Goal: Transaction & Acquisition: Subscribe to service/newsletter

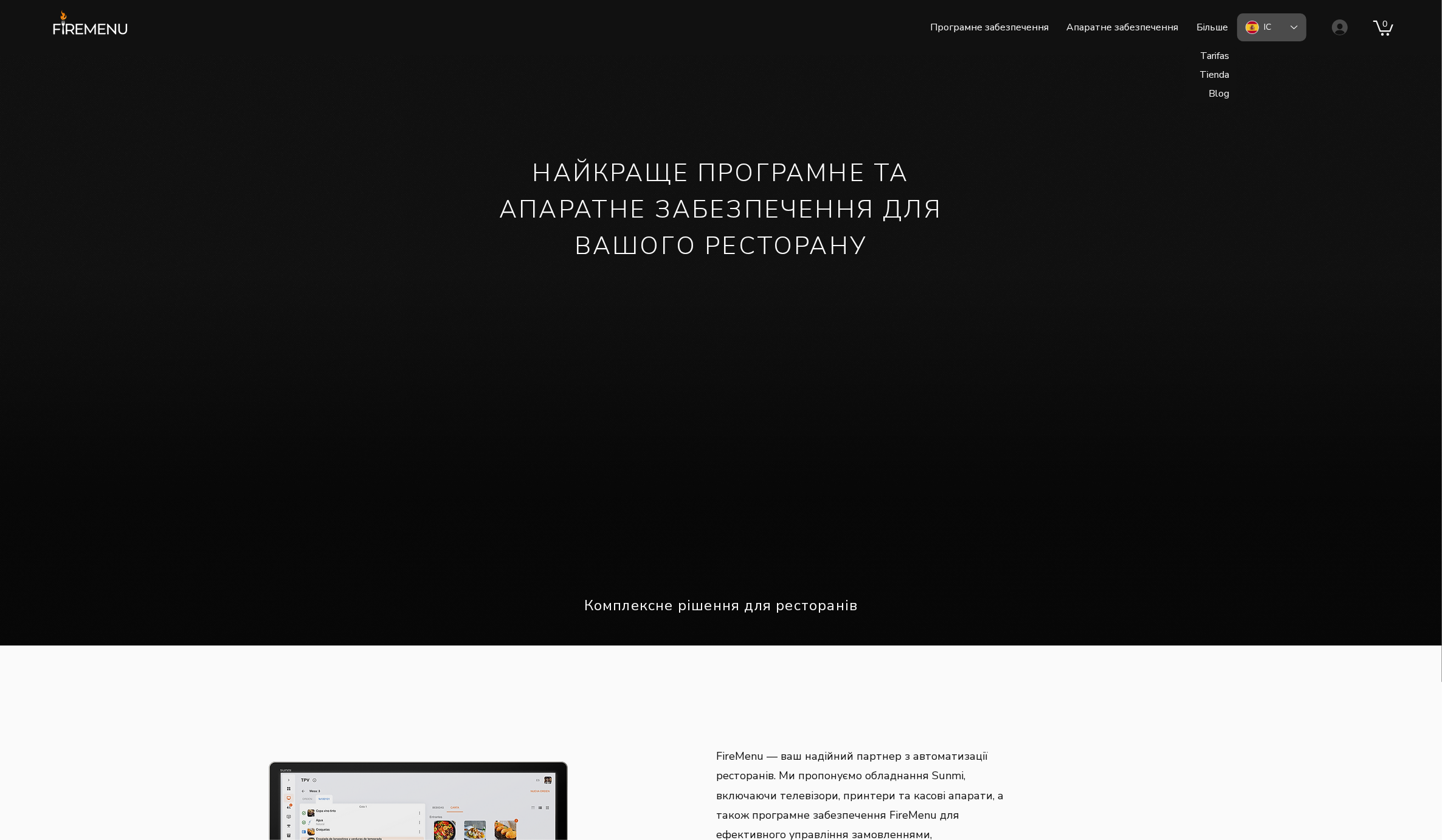
click at [1284, 29] on div "ІС" at bounding box center [1271, 27] width 69 height 28
click at [1280, 108] on font "Велика Британія" at bounding box center [1307, 111] width 87 height 12
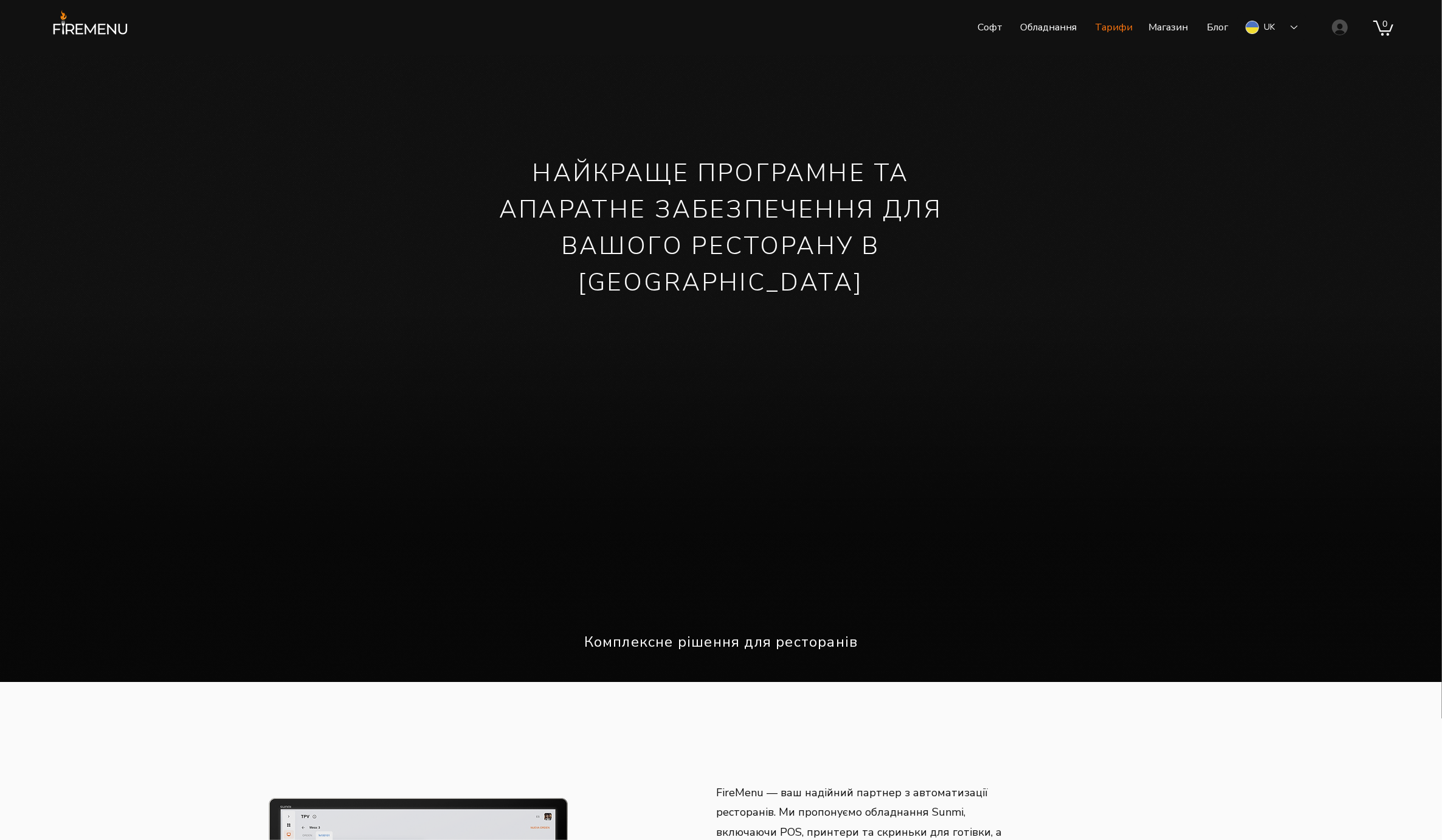
click at [1112, 30] on p "Тарифи" at bounding box center [1113, 27] width 50 height 30
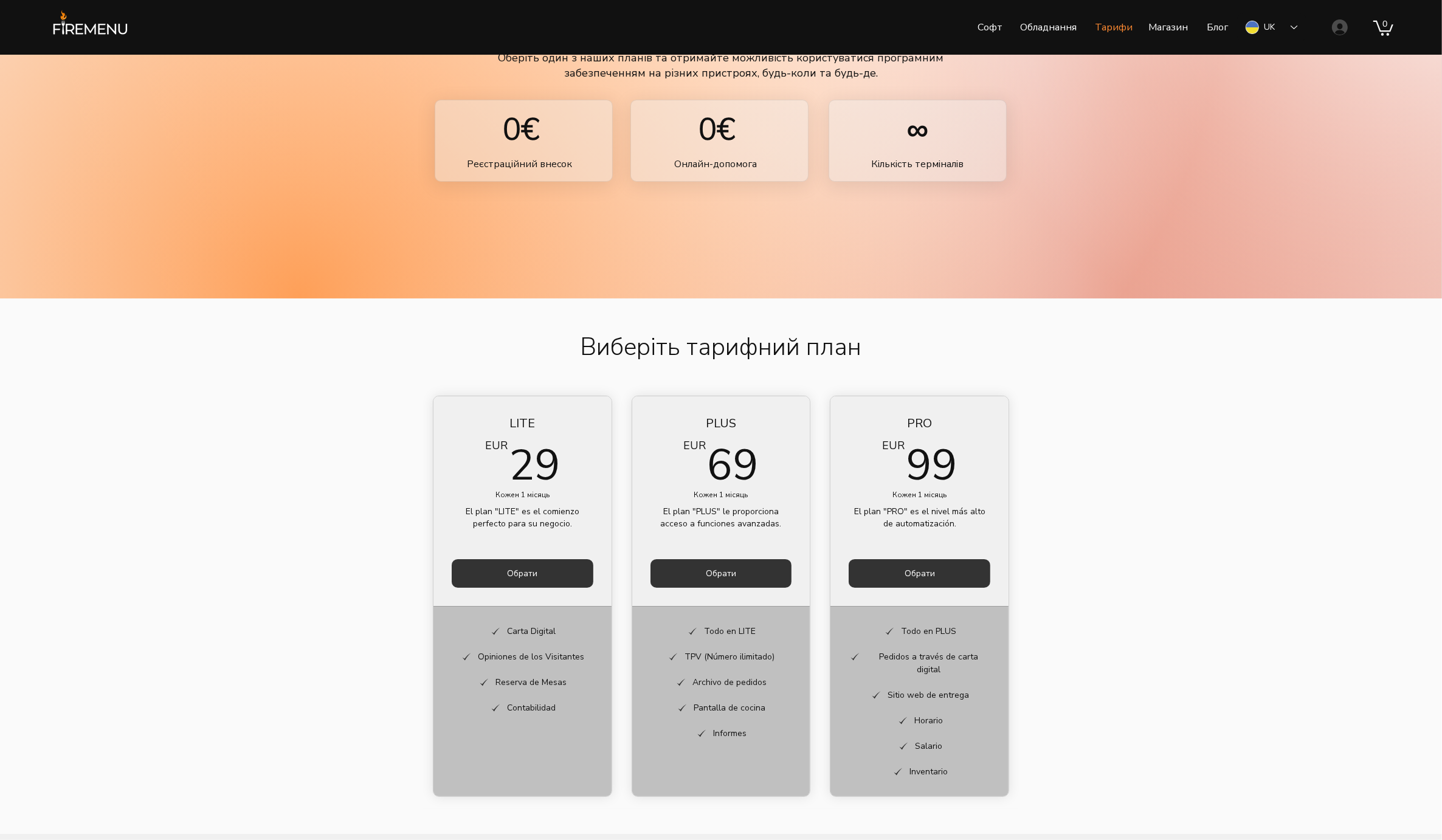
scroll to position [153, 0]
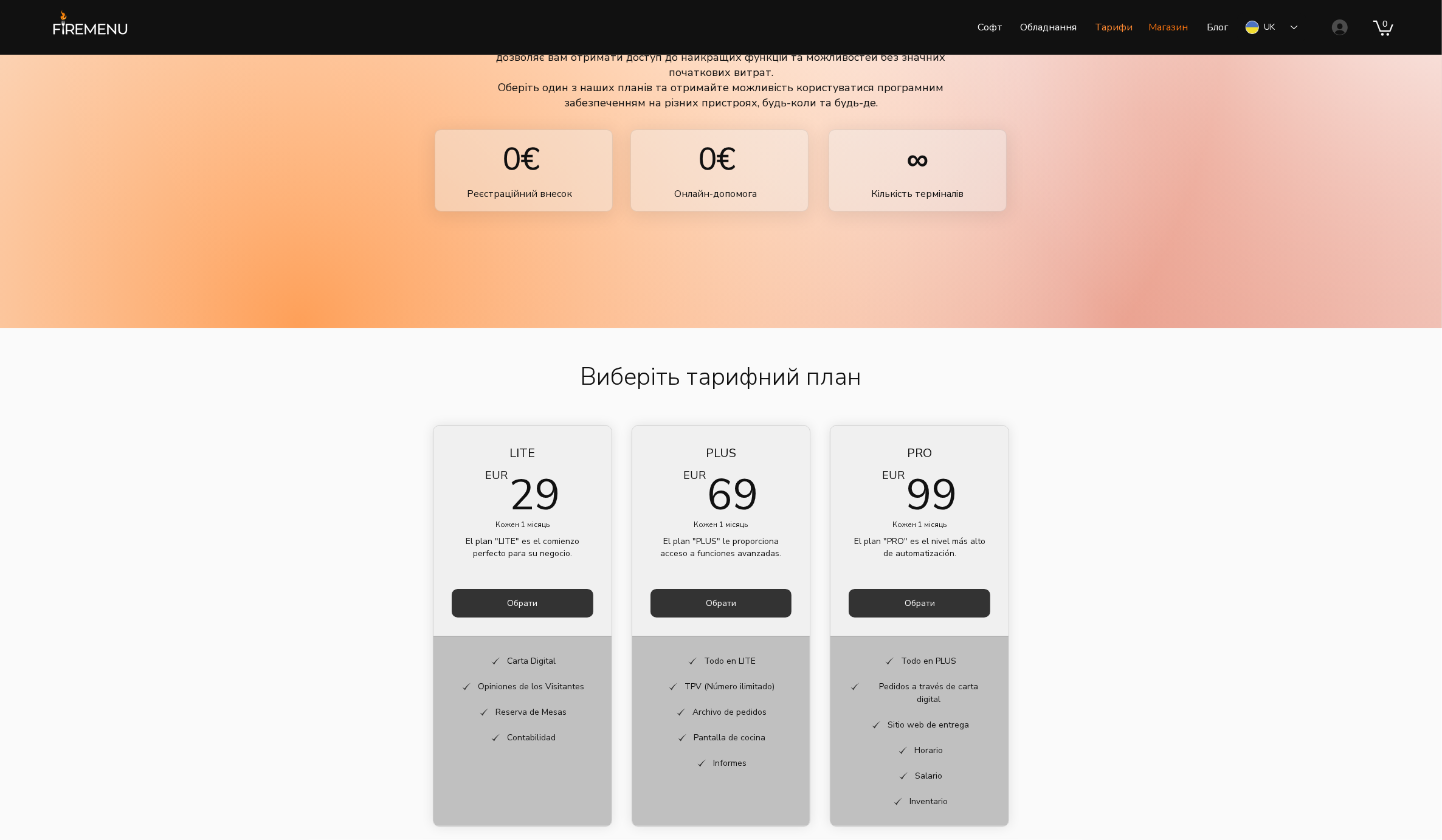
click at [1172, 32] on p "Магазин" at bounding box center [1167, 27] width 51 height 30
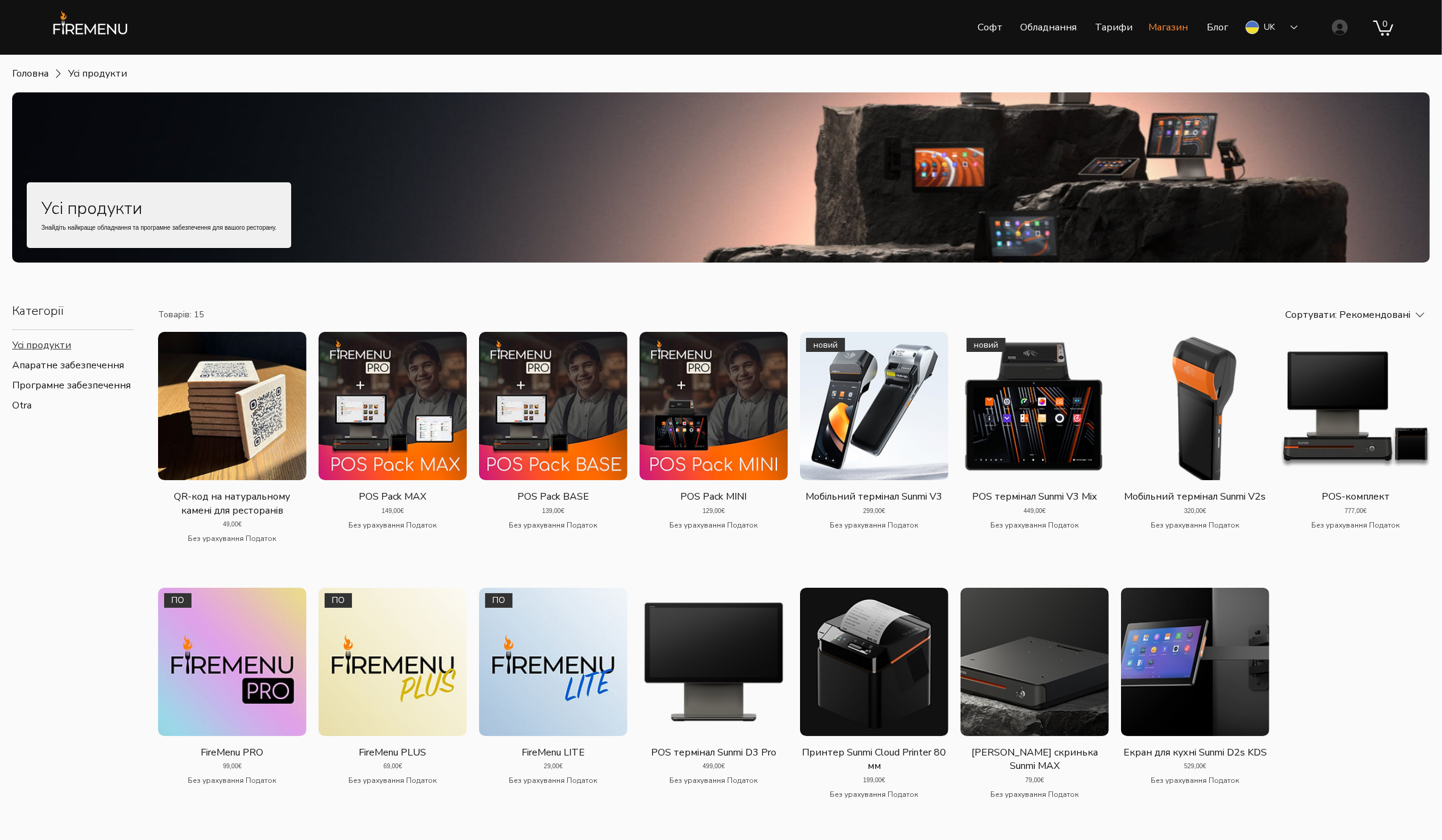
scroll to position [153, 0]
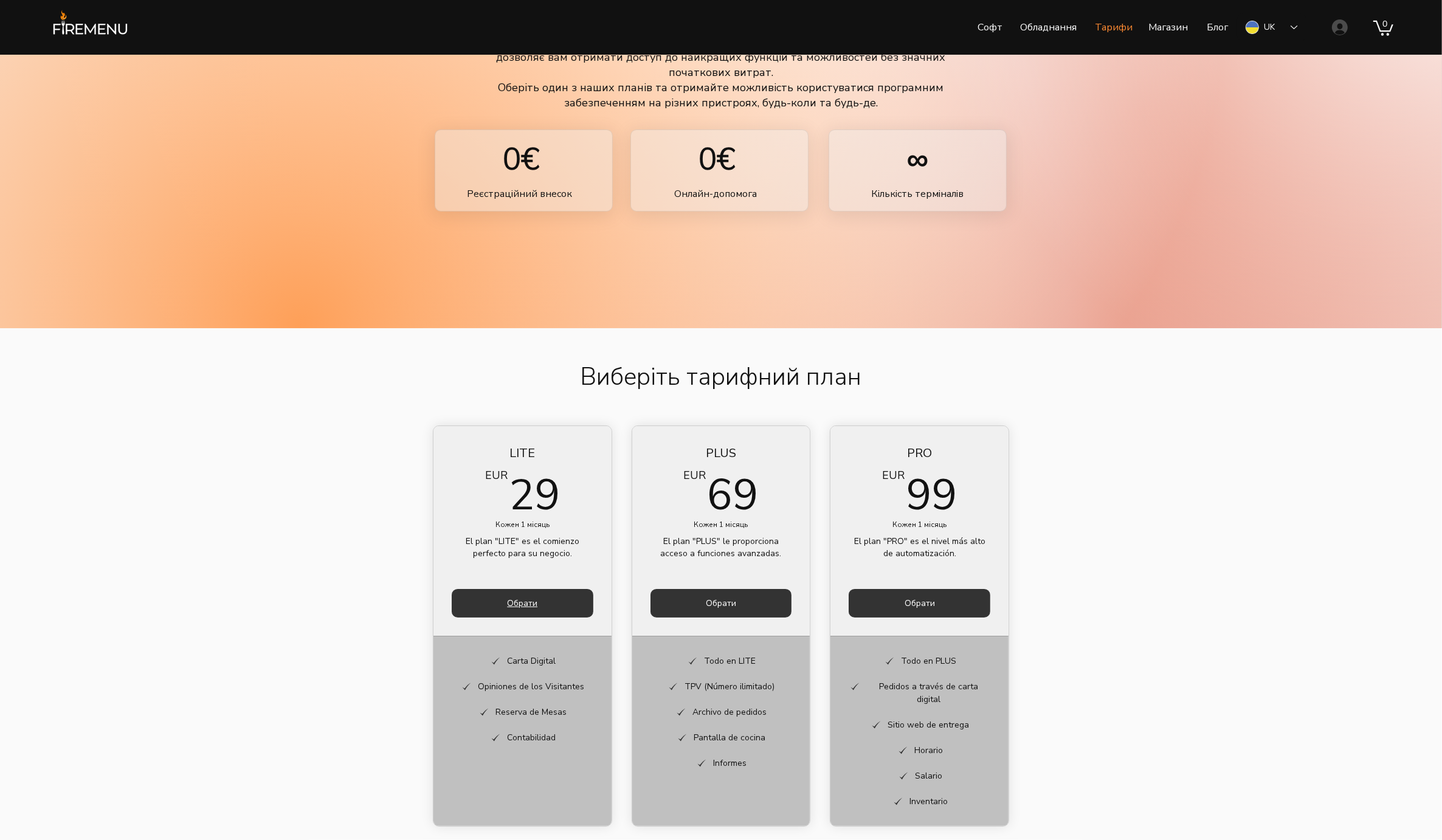
click at [542, 600] on button "Обрати" at bounding box center [523, 603] width 142 height 29
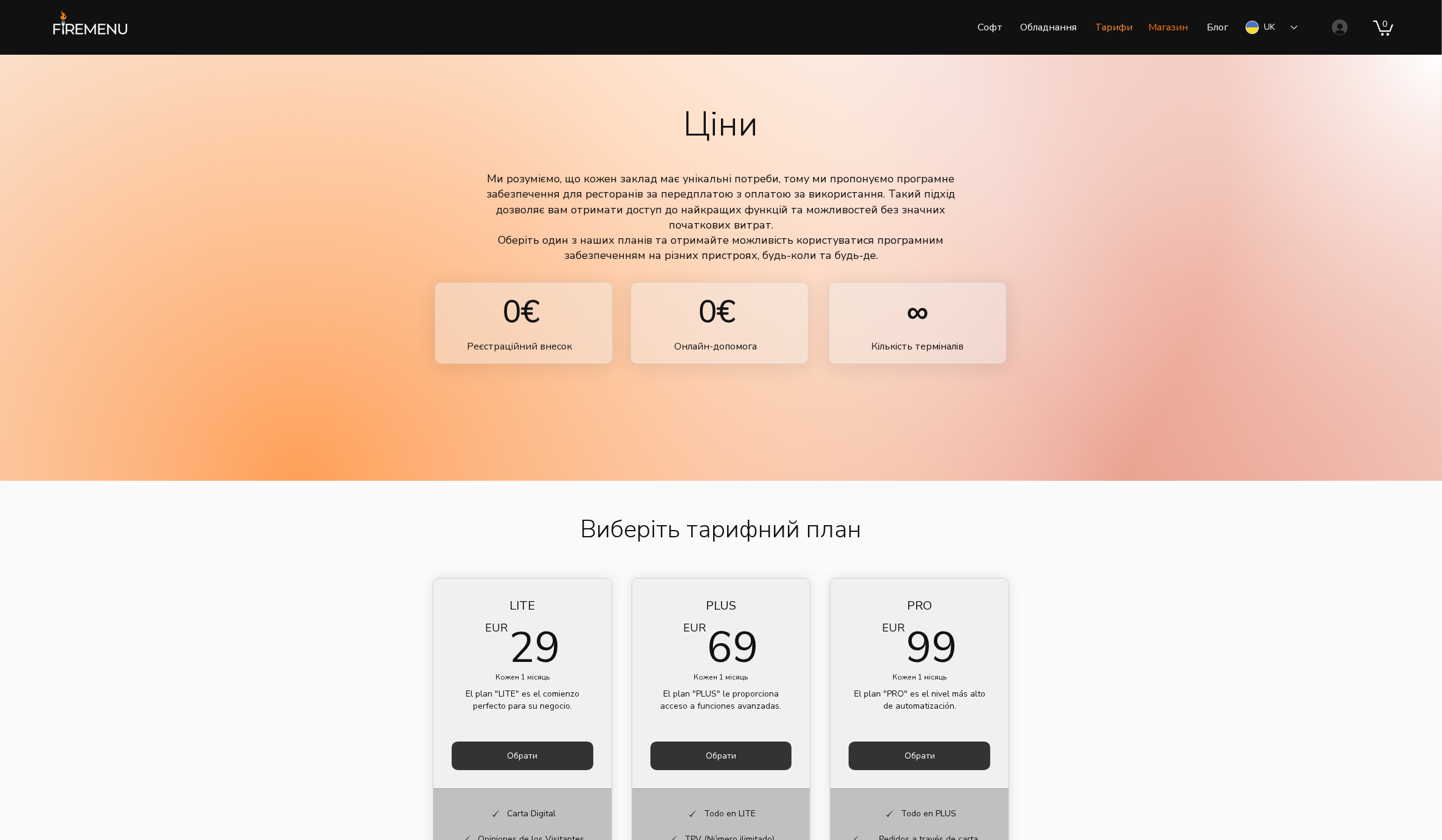
click at [1169, 28] on p "Магазин" at bounding box center [1167, 27] width 51 height 30
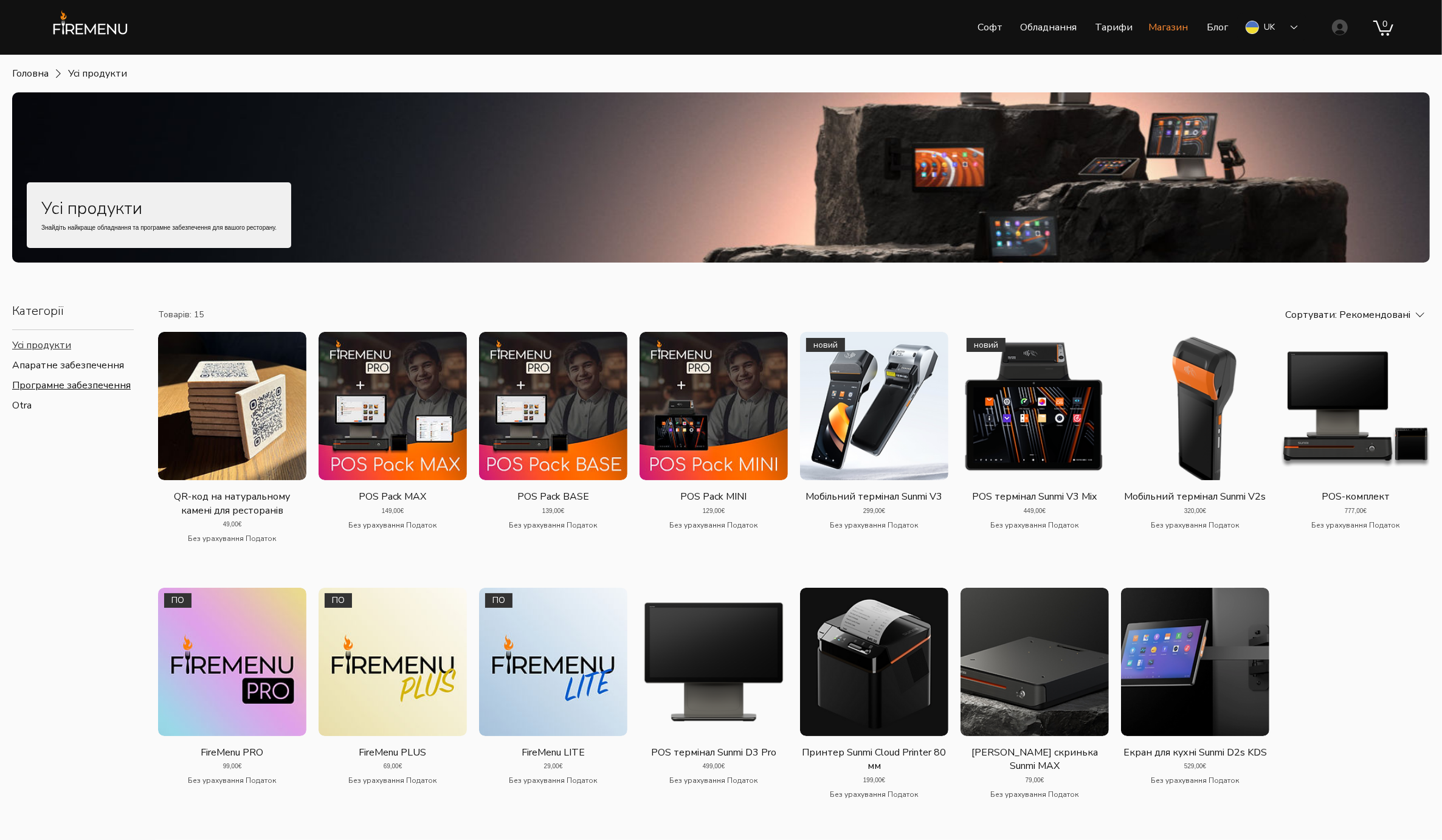
click at [70, 390] on span "Програмне забезпечення" at bounding box center [72, 385] width 119 height 13
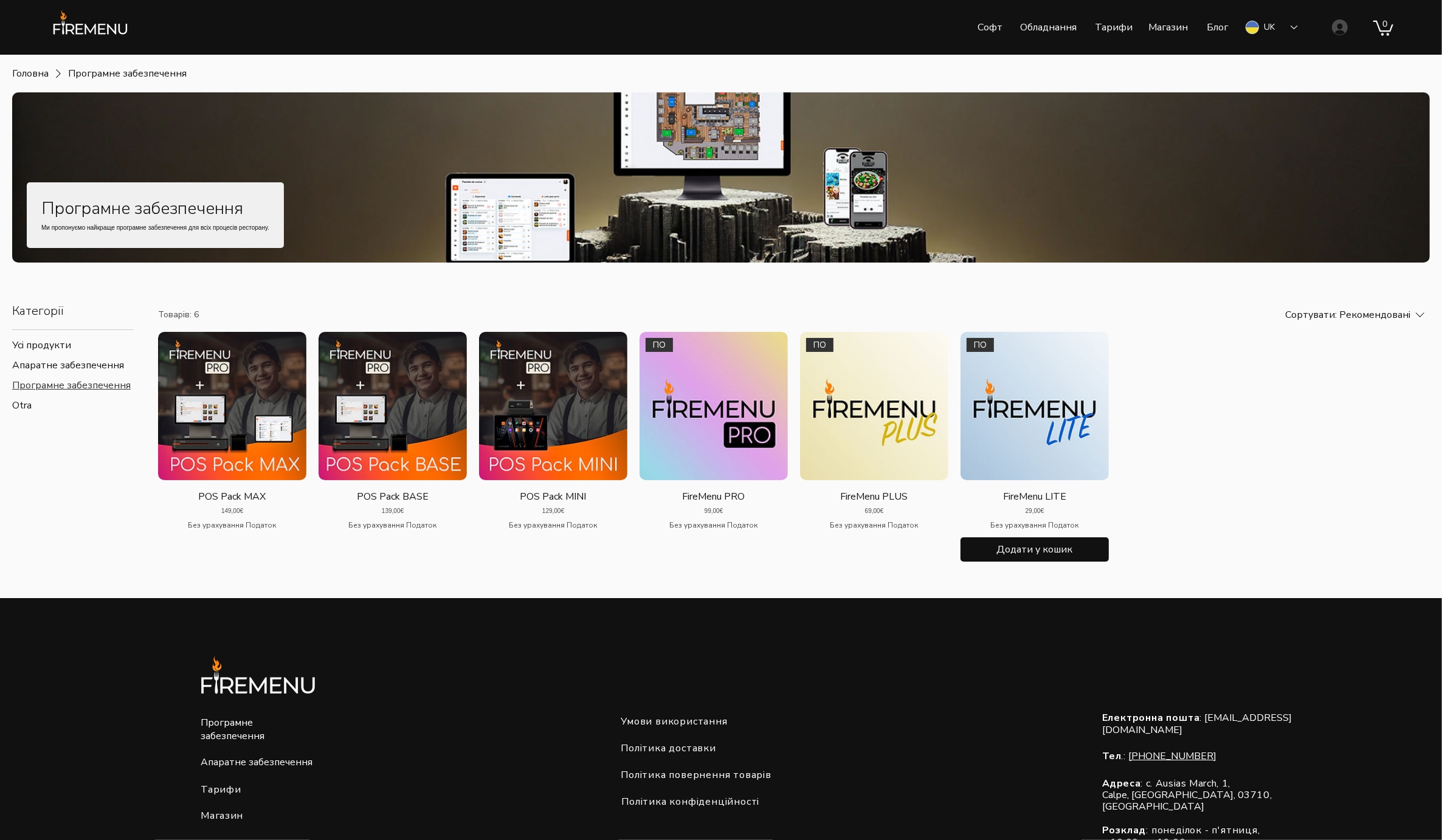
click at [1044, 426] on img "Галерея FireMenu LITE. ПО" at bounding box center [1034, 406] width 148 height 148
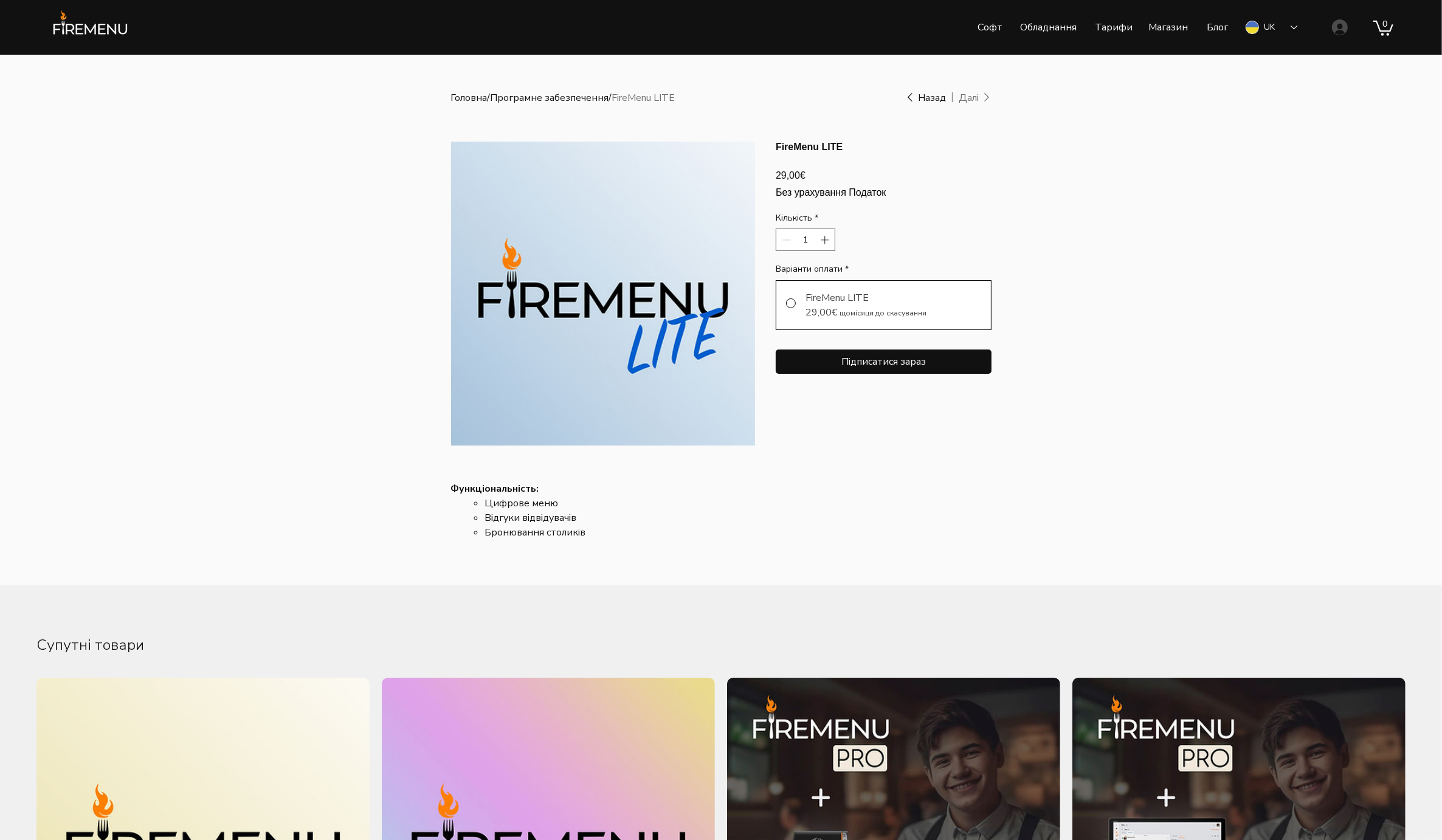
click at [848, 317] on div "29,00€ щомісяця до скасування" at bounding box center [866, 312] width 121 height 14
radio input "true"
click at [848, 305] on div "FireMenu LITE" at bounding box center [866, 298] width 121 height 14
click at [818, 450] on section "FireMenu LITE 29,00€ Ціна на місяць Без урахування Податок Кількість * 1 Варіан…" at bounding box center [884, 346] width 216 height 411
click at [589, 101] on link "Програмне забезпечення" at bounding box center [549, 98] width 119 height 13
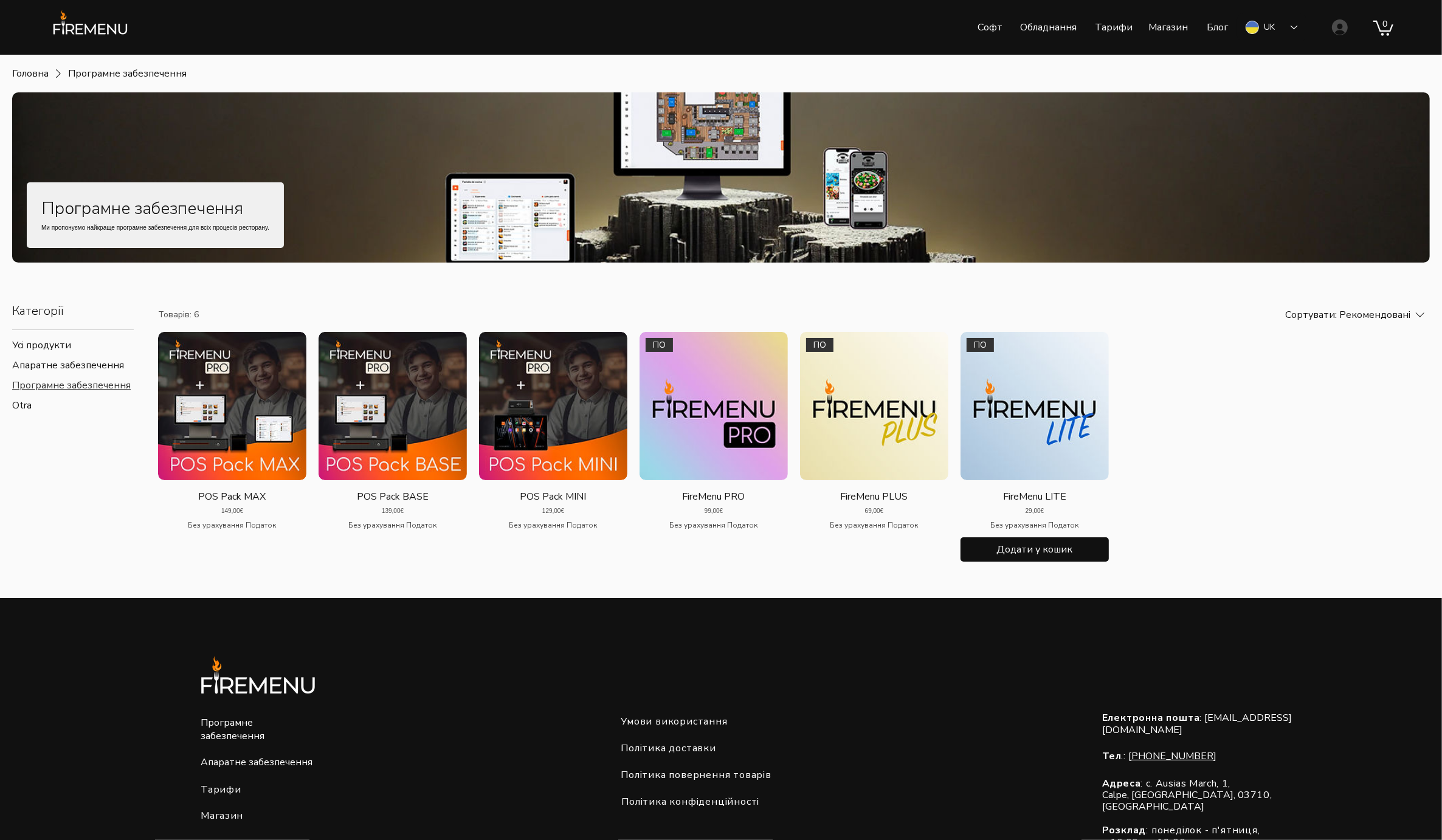
click at [1031, 407] on img "Галерея FireMenu LITE. ПО" at bounding box center [1034, 406] width 148 height 148
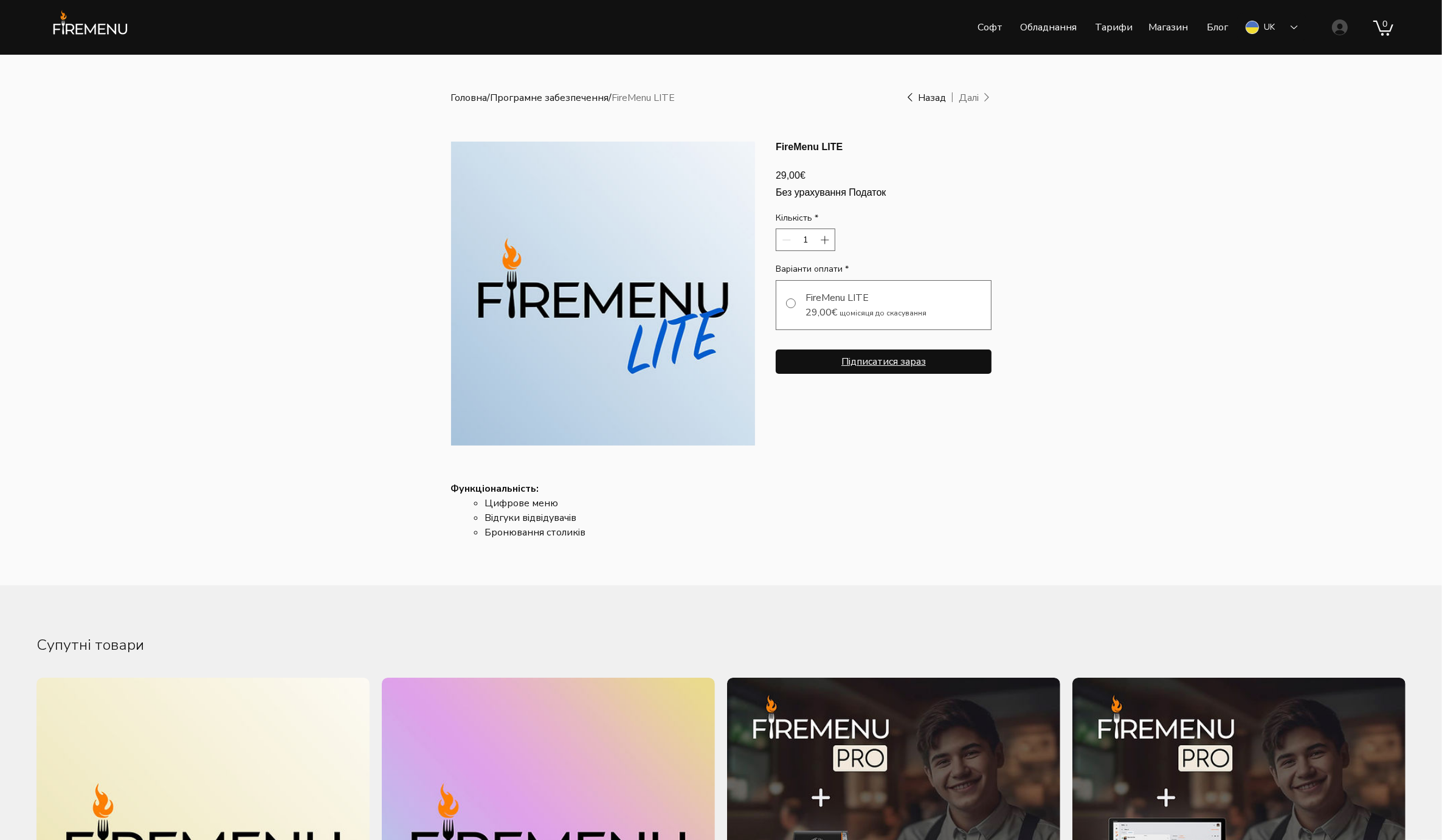
click at [910, 368] on span "Підписатися зараз" at bounding box center [883, 361] width 85 height 12
click at [790, 312] on span "main content" at bounding box center [790, 305] width 9 height 13
radio input "true"
click at [876, 368] on span "Підписатися зараз" at bounding box center [883, 361] width 85 height 12
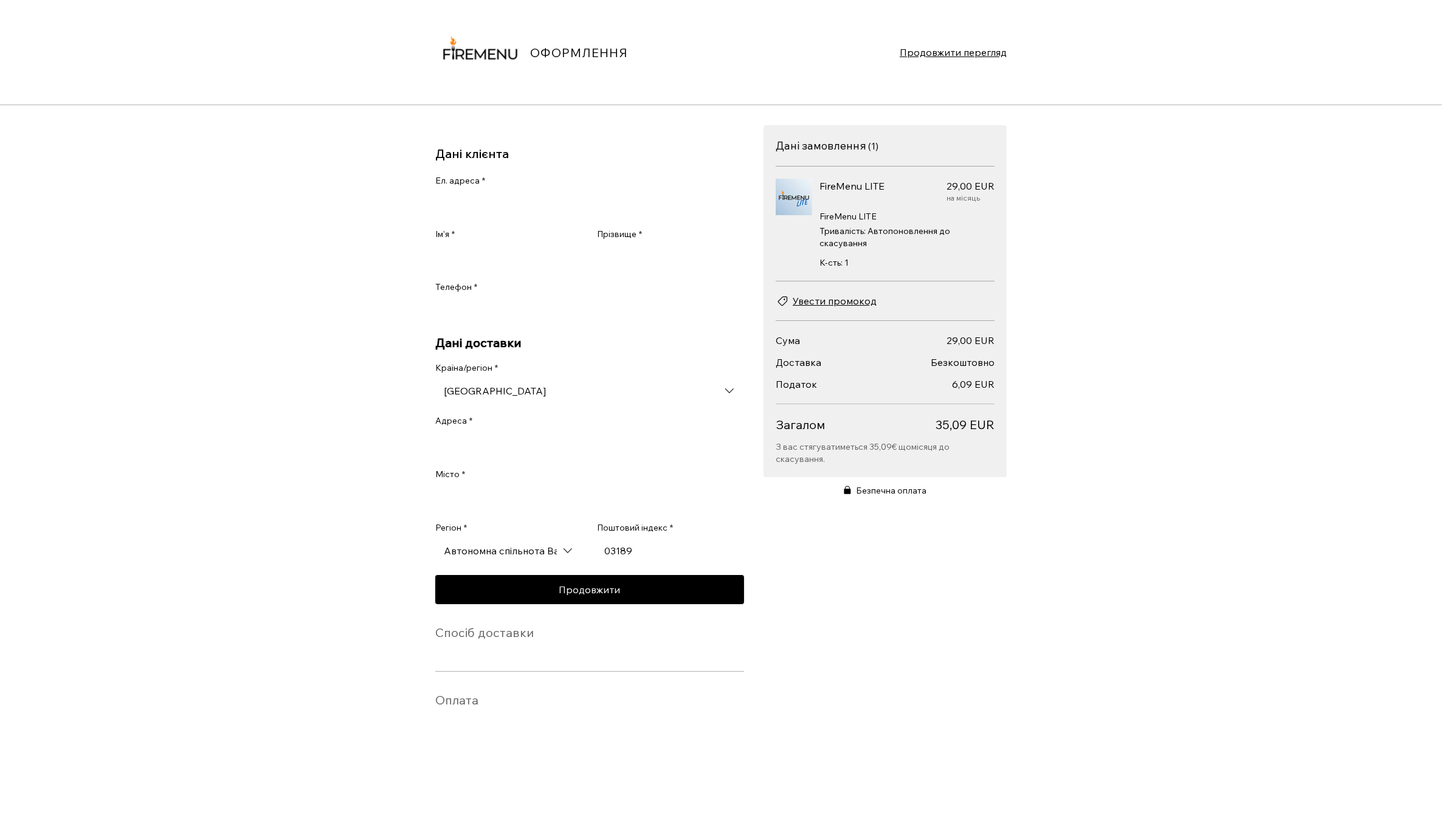
click at [845, 299] on span "Увести промокод" at bounding box center [835, 301] width 84 height 14
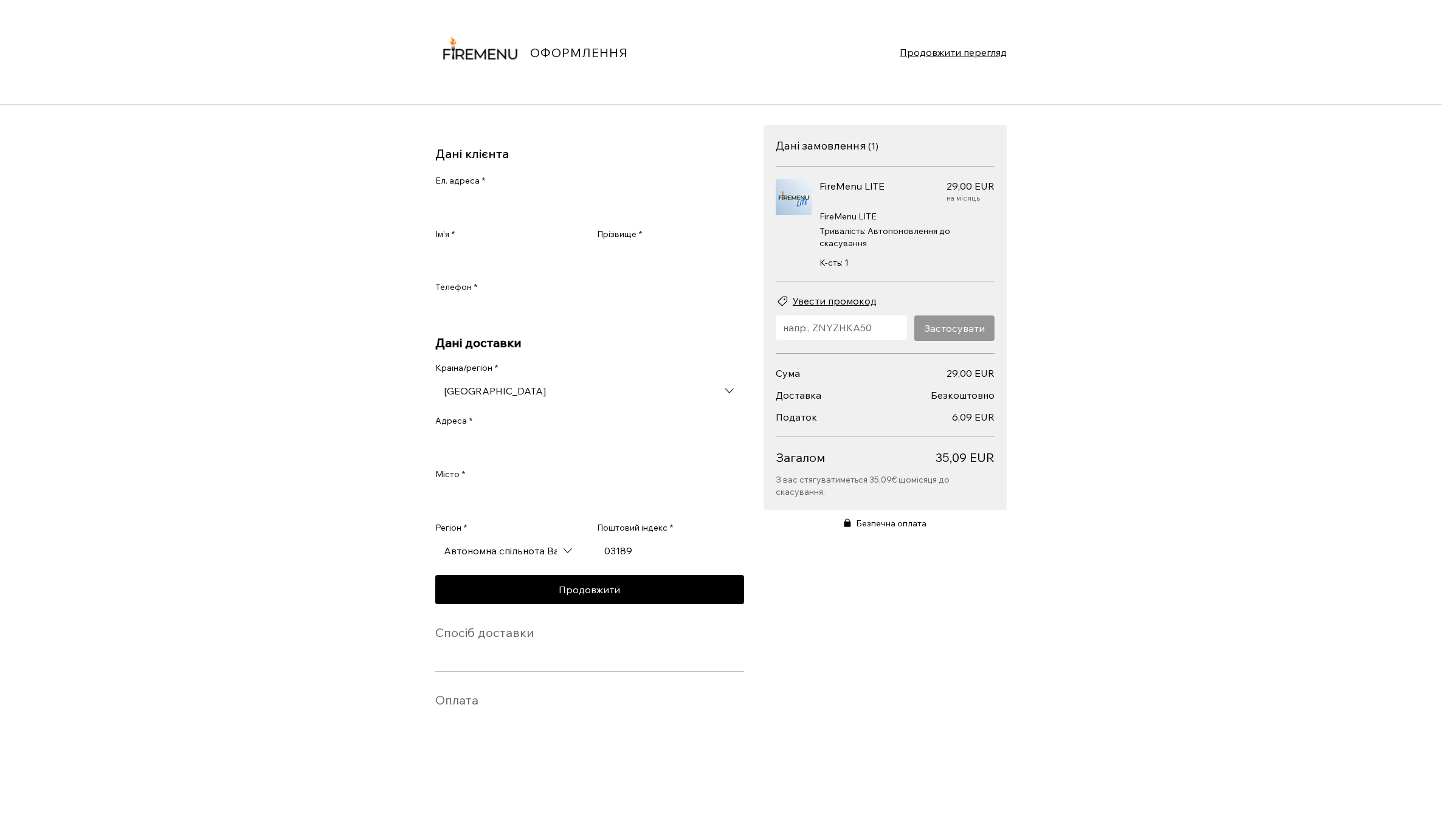
click at [856, 329] on input "Уведіть промокод" at bounding box center [837, 327] width 124 height 25
click at [936, 598] on section "Дані замовлення ( 1 ) Кількість позицій: 1 FireMenu LITE 29,00 EUR Ціна 29,00 E…" at bounding box center [885, 437] width 243 height 623
click at [520, 401] on input "[GEOGRAPHIC_DATA]" at bounding box center [589, 391] width 309 height 25
click at [303, 320] on div "ОФОРМЛЕННЯ Продовжити перегляд Дані клієнта Ел. адреса * Ім’я * Прізвище * Теле…" at bounding box center [721, 420] width 1442 height 840
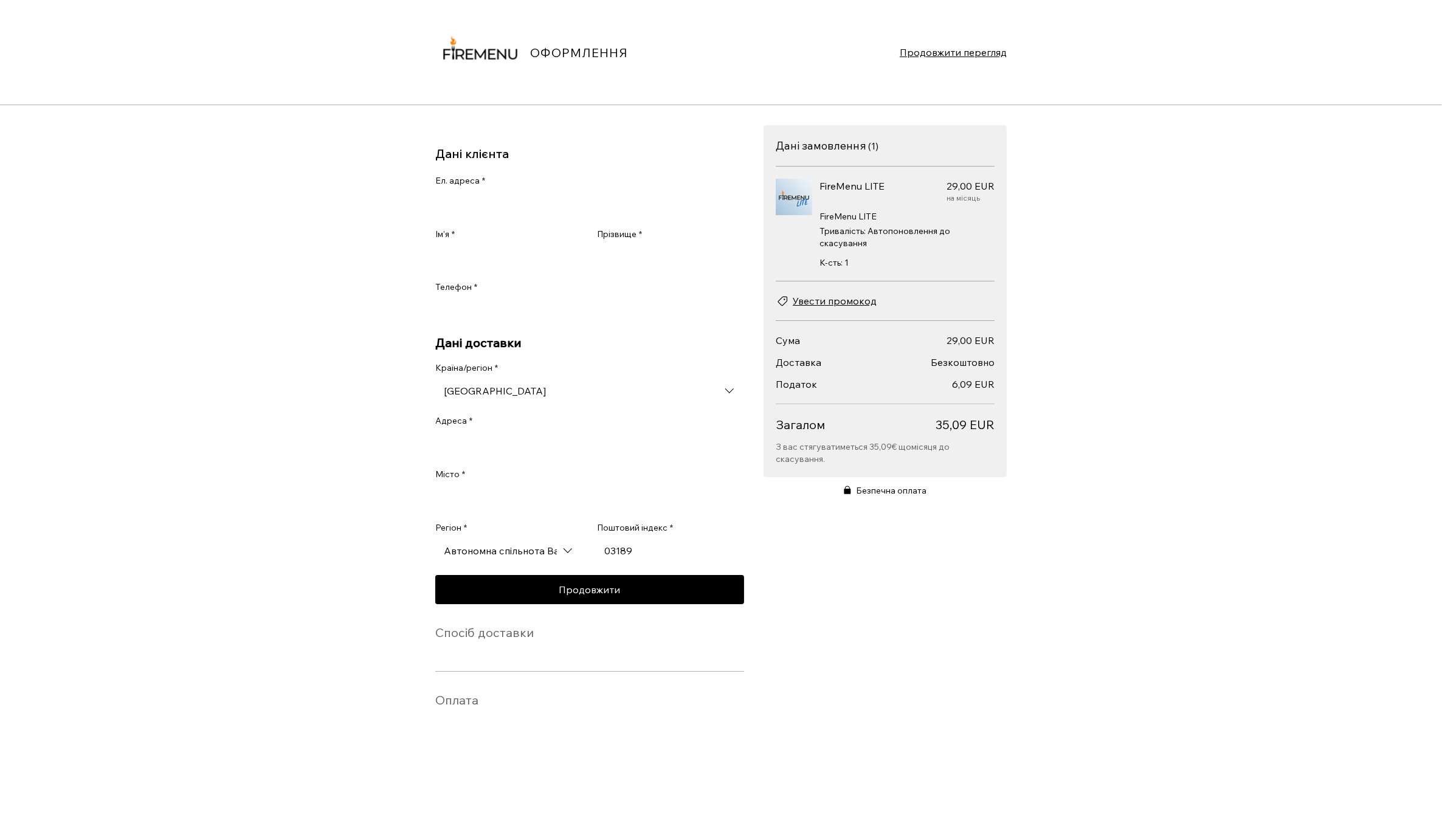
click at [627, 402] on input "[GEOGRAPHIC_DATA]" at bounding box center [589, 391] width 309 height 25
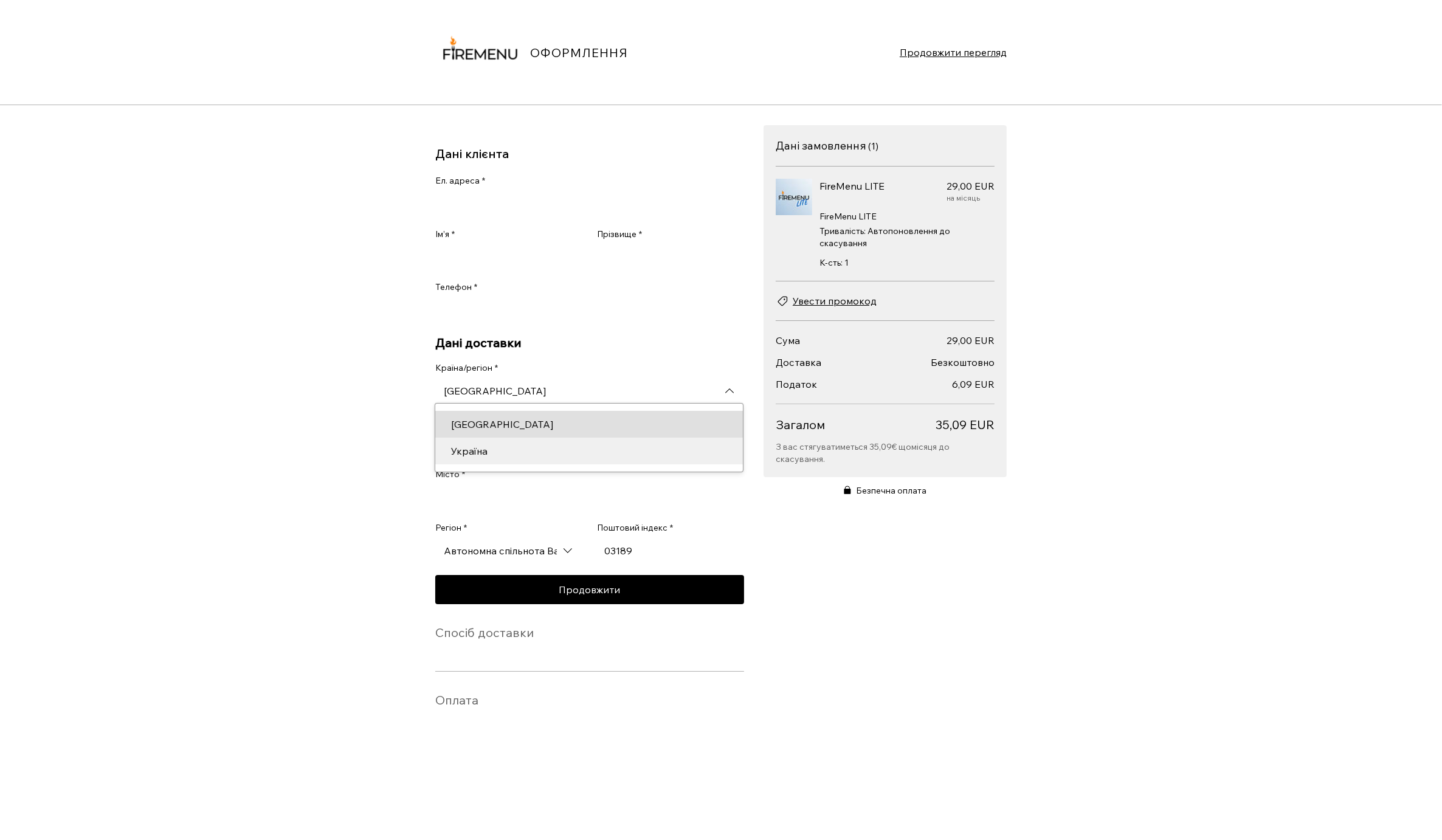
click at [621, 458] on div "Україна" at bounding box center [589, 451] width 291 height 14
type input "Україна"
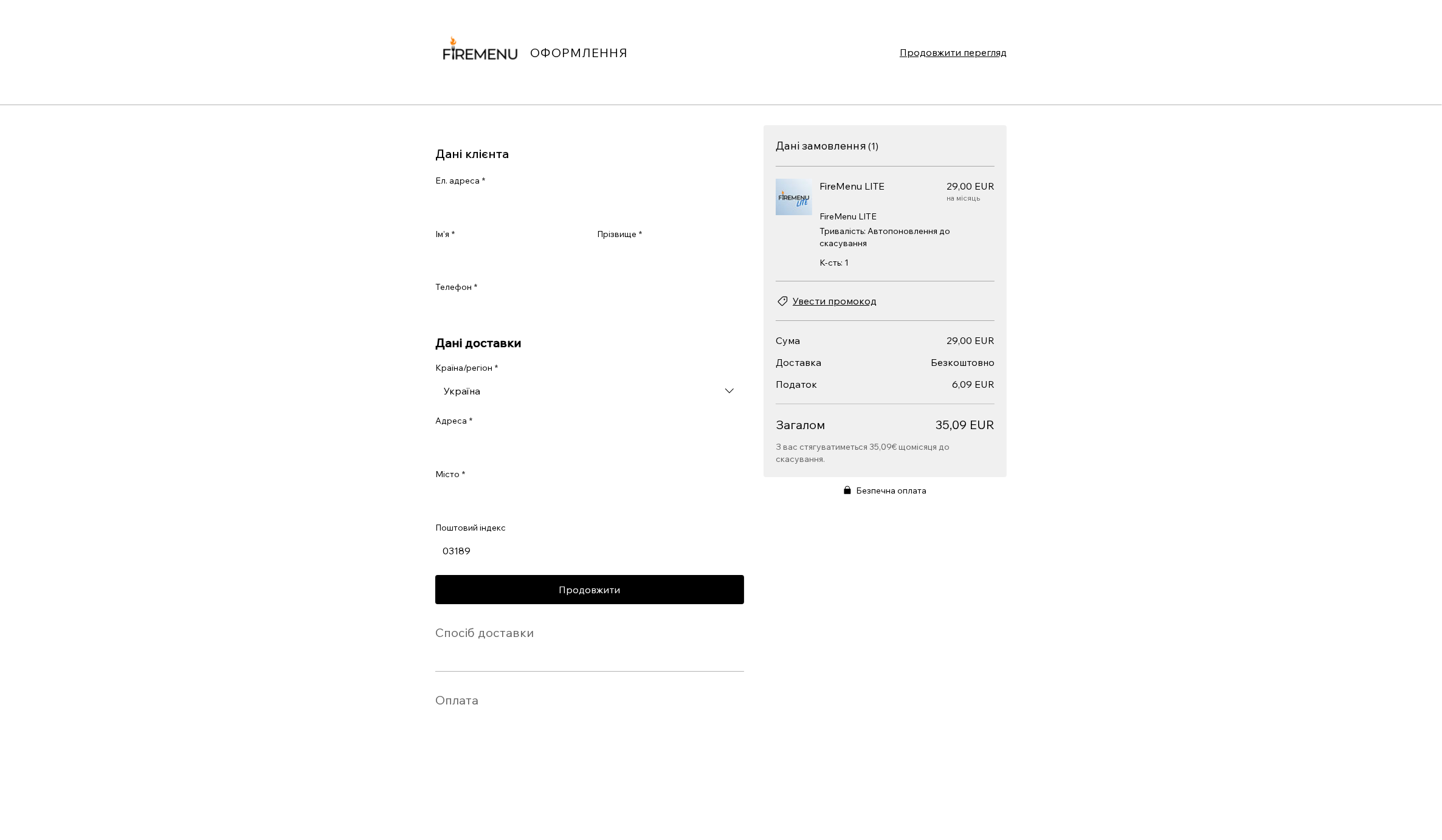
click at [522, 560] on input "03189" at bounding box center [586, 551] width 302 height 25
click at [906, 573] on section "Дані замовлення ( 1 ) Кількість позицій: 1 FireMenu LITE 29,00 EUR Ціна 29,00 E…" at bounding box center [885, 437] width 243 height 623
click at [563, 421] on div "Адреса *" at bounding box center [589, 424] width 309 height 17
click at [566, 450] on input "Адреса *" at bounding box center [589, 445] width 309 height 25
click at [563, 488] on div "Країна/регіон * Україна Адреса * Місто * Поштовий індекс 03189" at bounding box center [589, 462] width 309 height 200
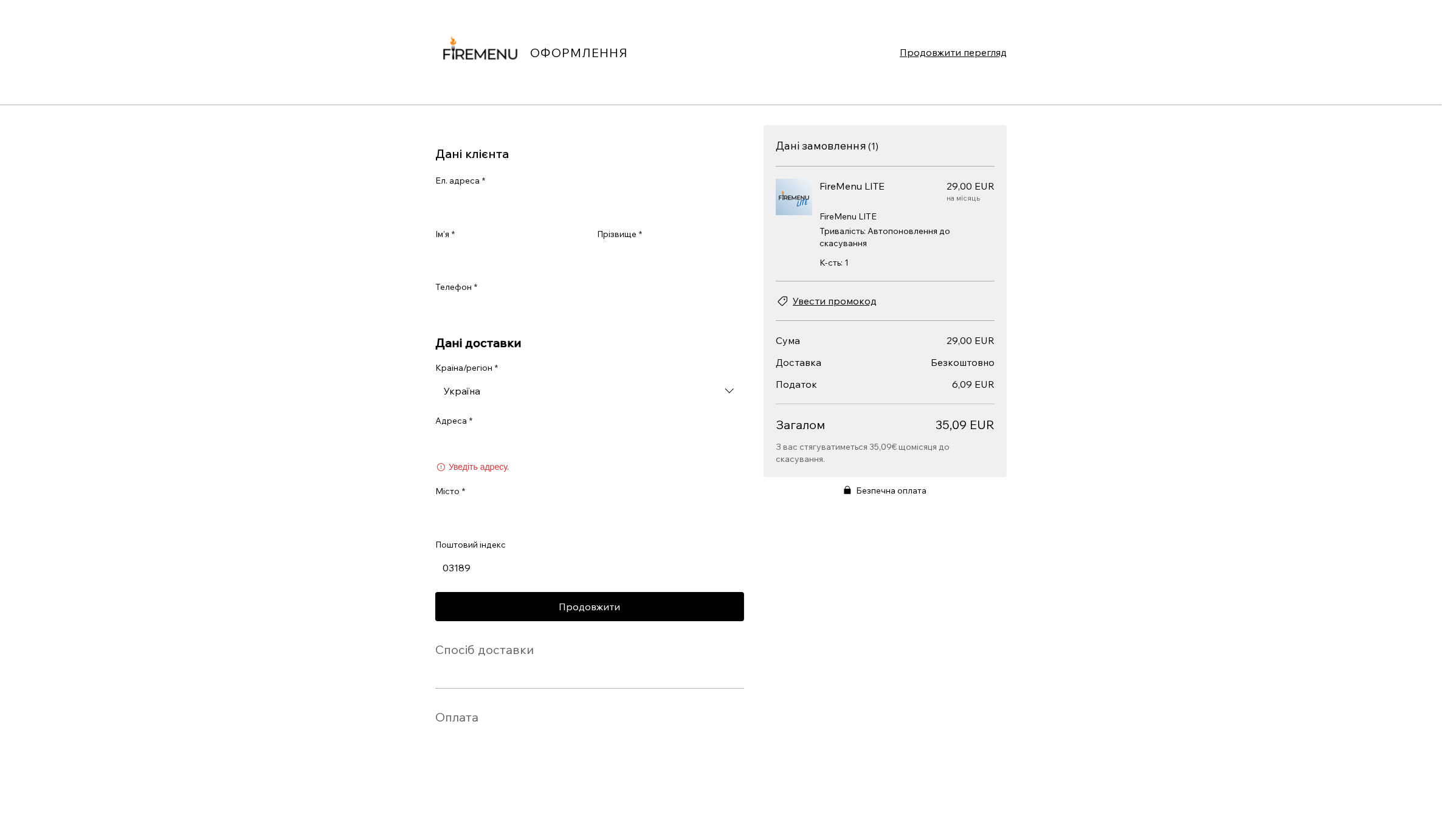
click at [891, 507] on div "Безпечна оплата" at bounding box center [885, 497] width 243 height 25
click at [528, 209] on input "Ел. адреса *" at bounding box center [586, 205] width 302 height 25
click at [478, 205] on input "Ел. адреса *" at bounding box center [586, 205] width 302 height 25
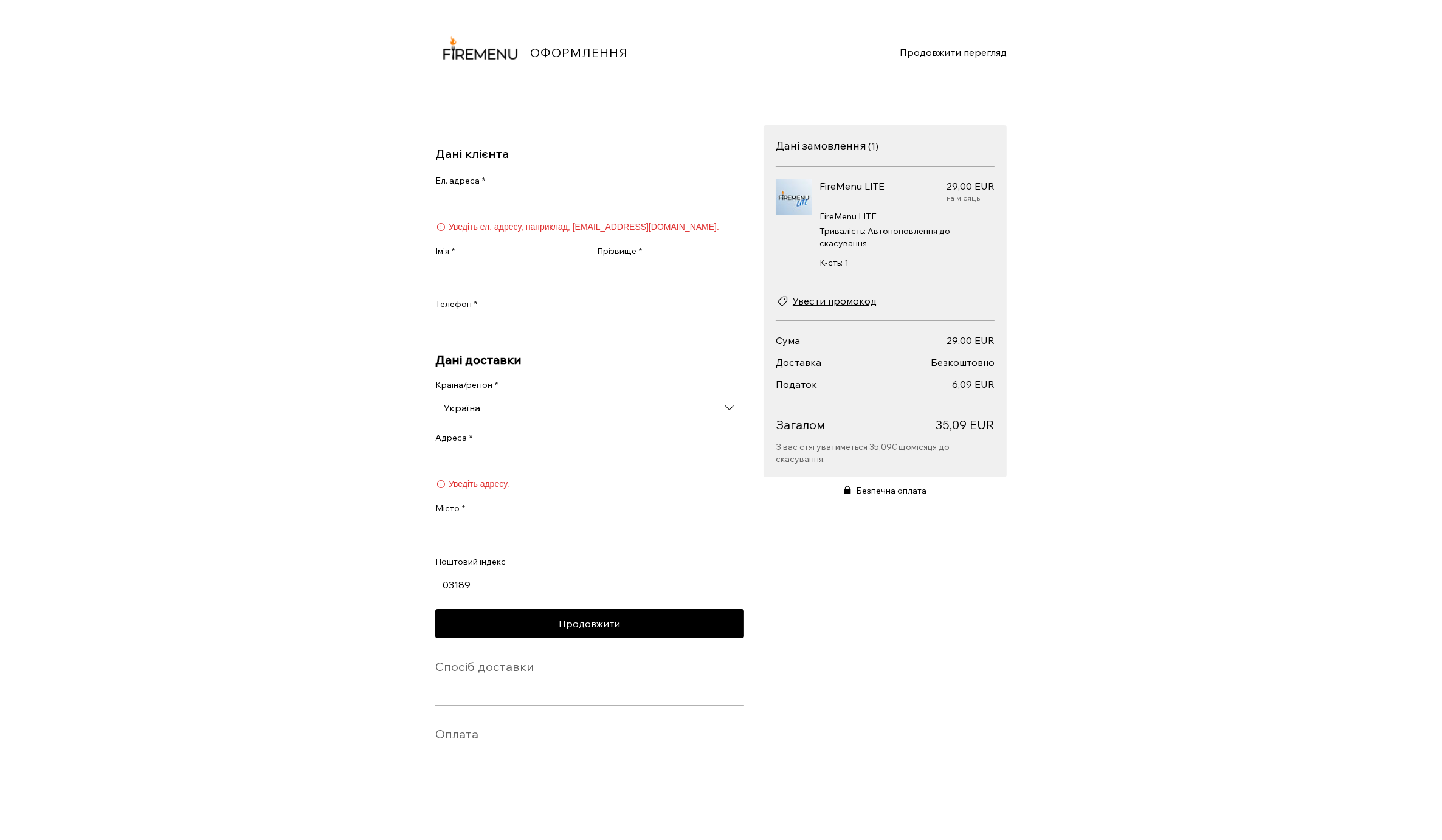
click at [542, 446] on div "Адреса * Уведіть адресу." at bounding box center [589, 461] width 309 height 59
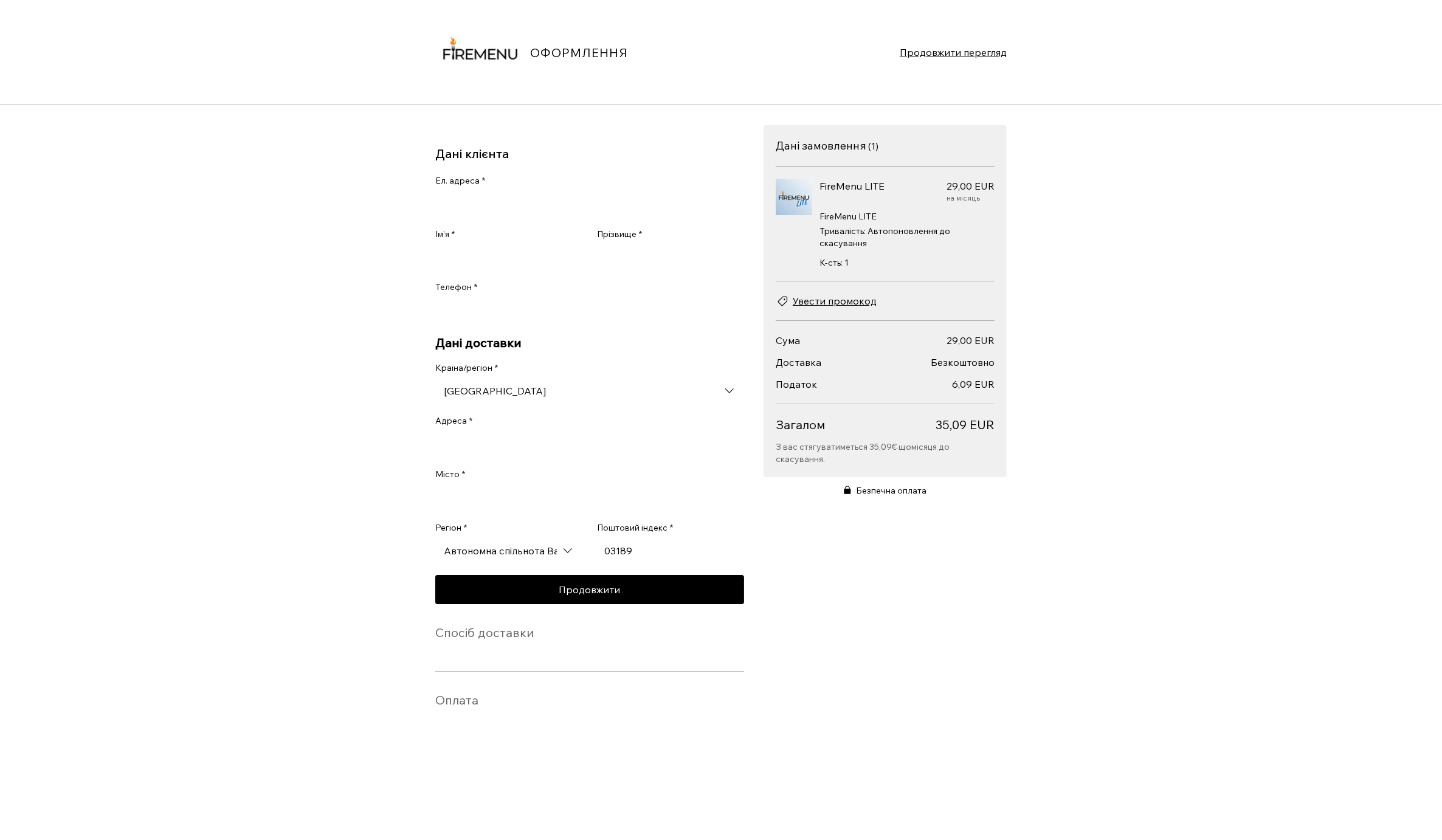
click at [505, 403] on div "[GEOGRAPHIC_DATA]" at bounding box center [589, 391] width 309 height 25
click at [516, 403] on input "[GEOGRAPHIC_DATA]" at bounding box center [589, 391] width 309 height 25
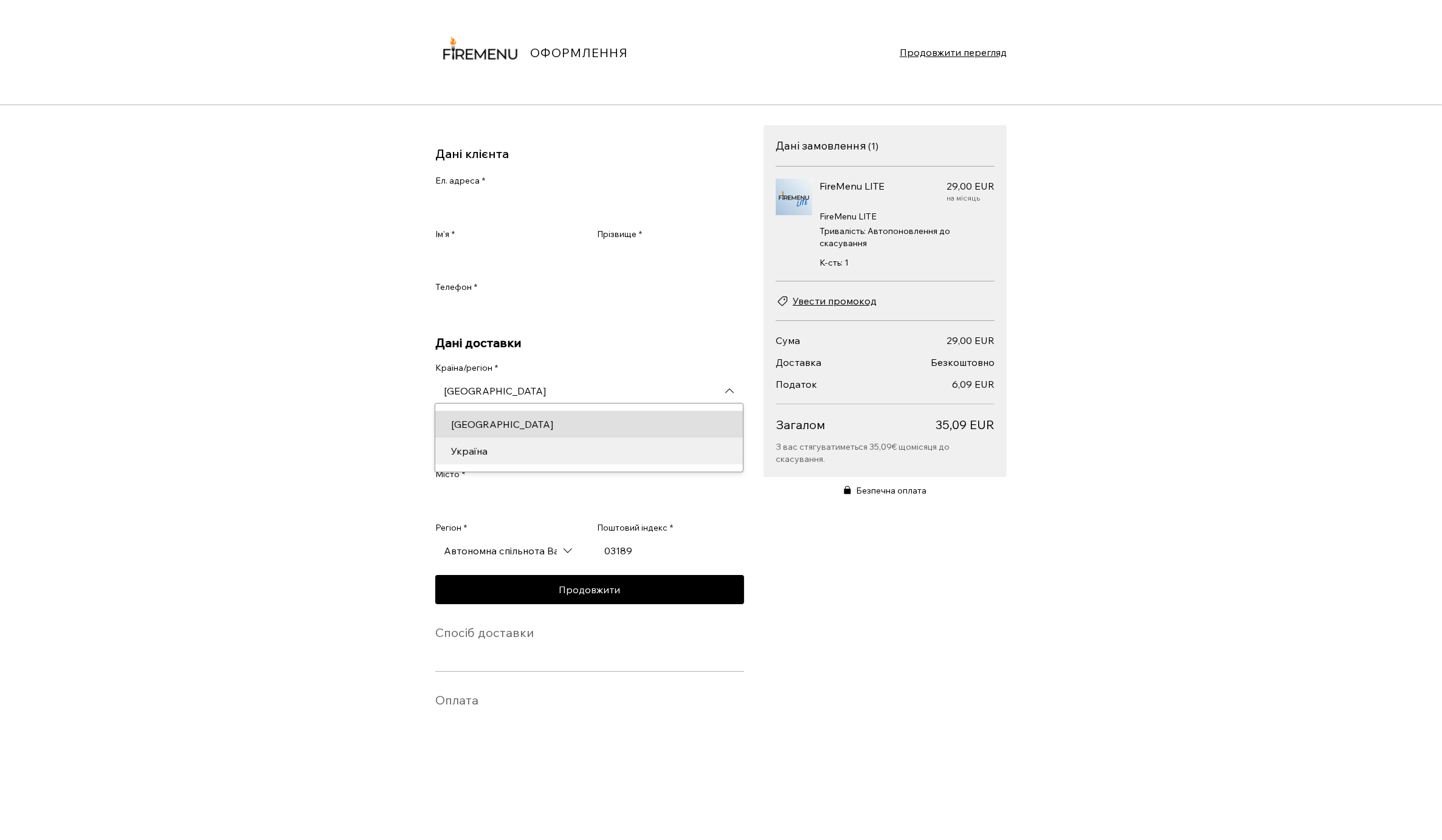
click at [519, 458] on div "Україна" at bounding box center [589, 451] width 291 height 14
type input "Україна"
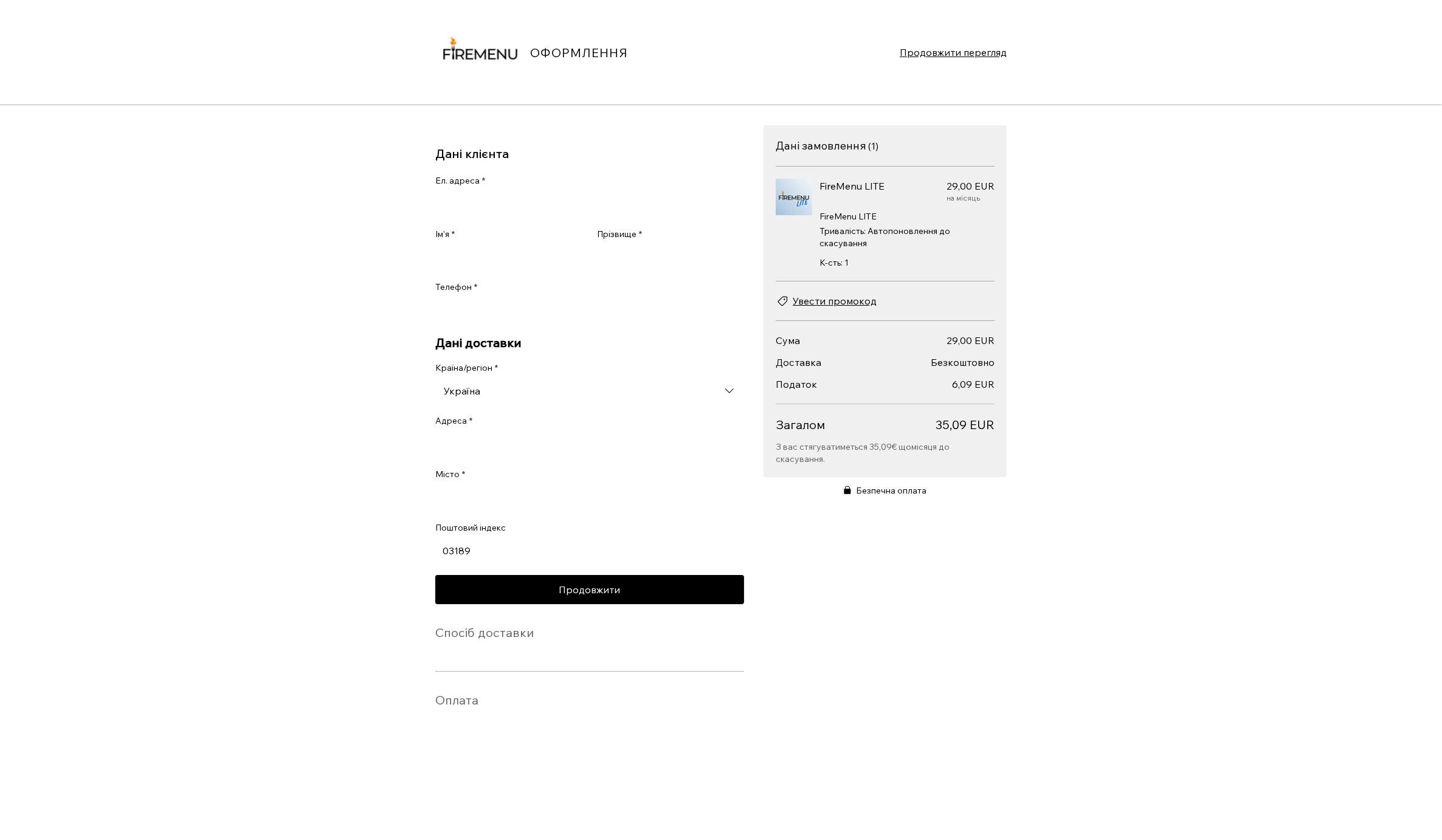
click at [401, 395] on div "ОФОРМЛЕННЯ Продовжити перегляд Дані клієнта Ел. адреса * Ім’я * Прізвище * Теле…" at bounding box center [721, 420] width 1442 height 840
click at [819, 296] on span "Увести промокод" at bounding box center [835, 301] width 84 height 14
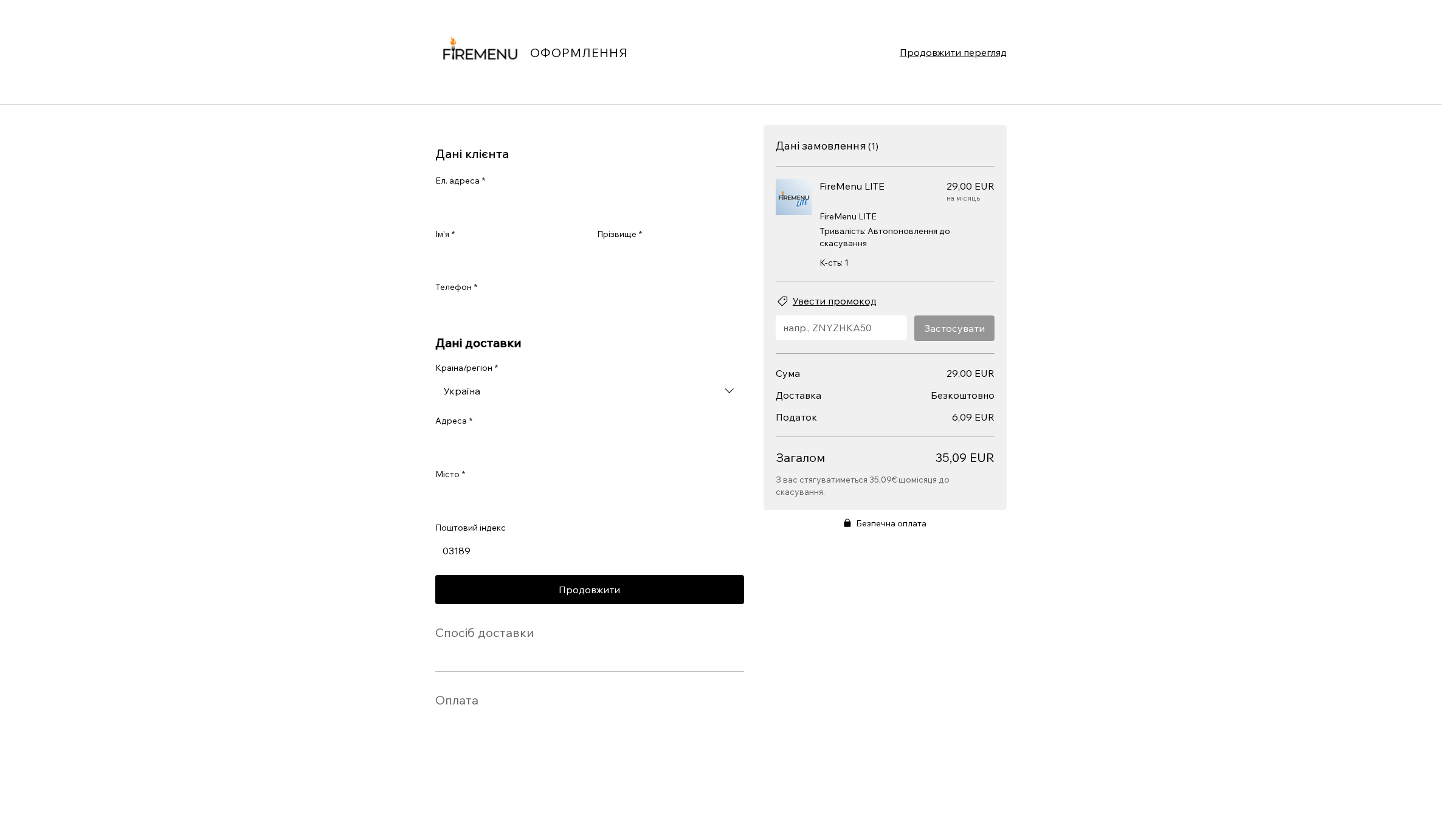
click at [654, 370] on div "Країна/регіон *" at bounding box center [589, 371] width 309 height 17
click at [887, 416] on dt "Податок" at bounding box center [864, 417] width 176 height 14
click at [498, 51] on img at bounding box center [480, 52] width 90 height 90
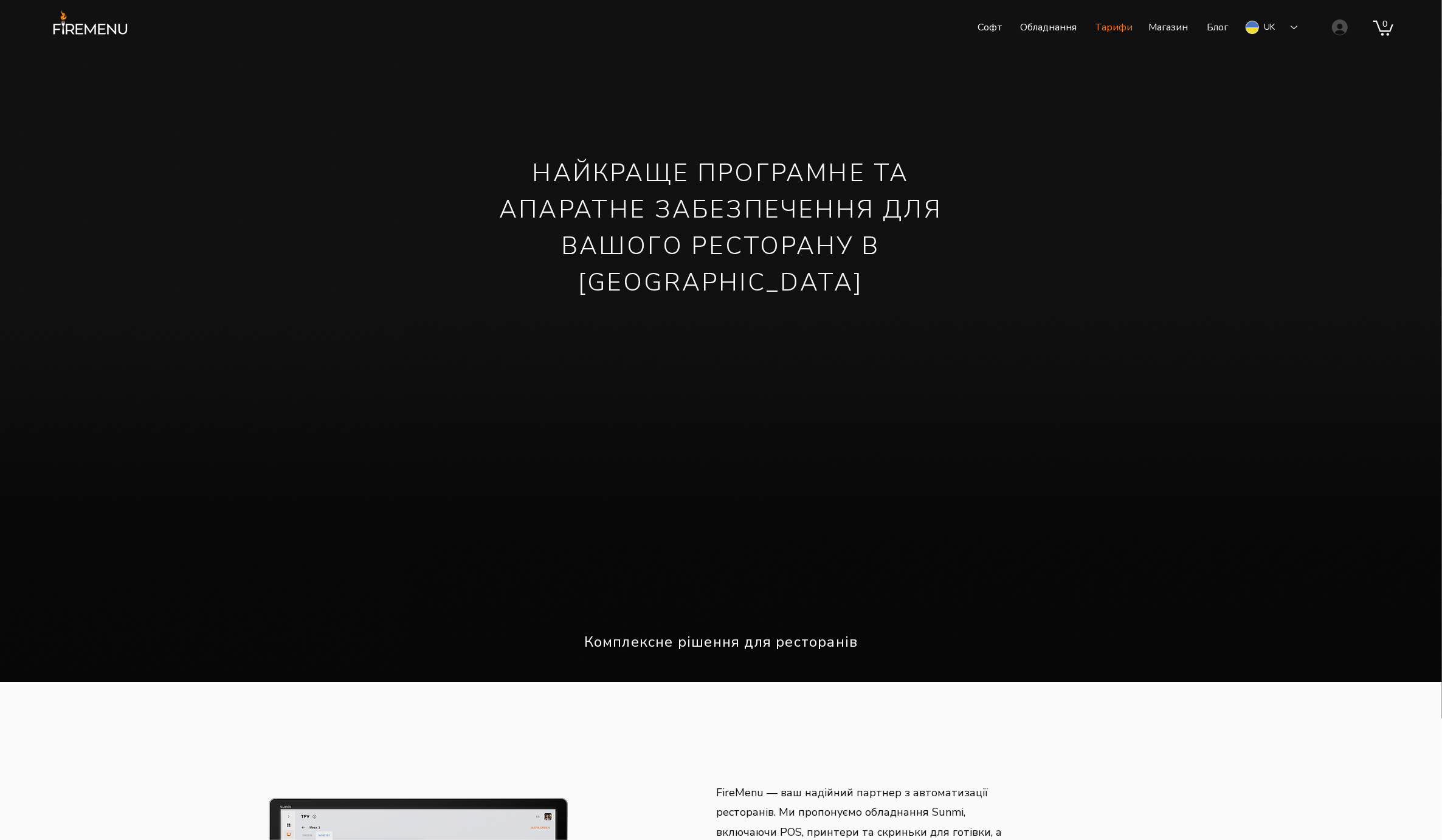
click at [1120, 30] on p "Тарифи" at bounding box center [1113, 27] width 50 height 30
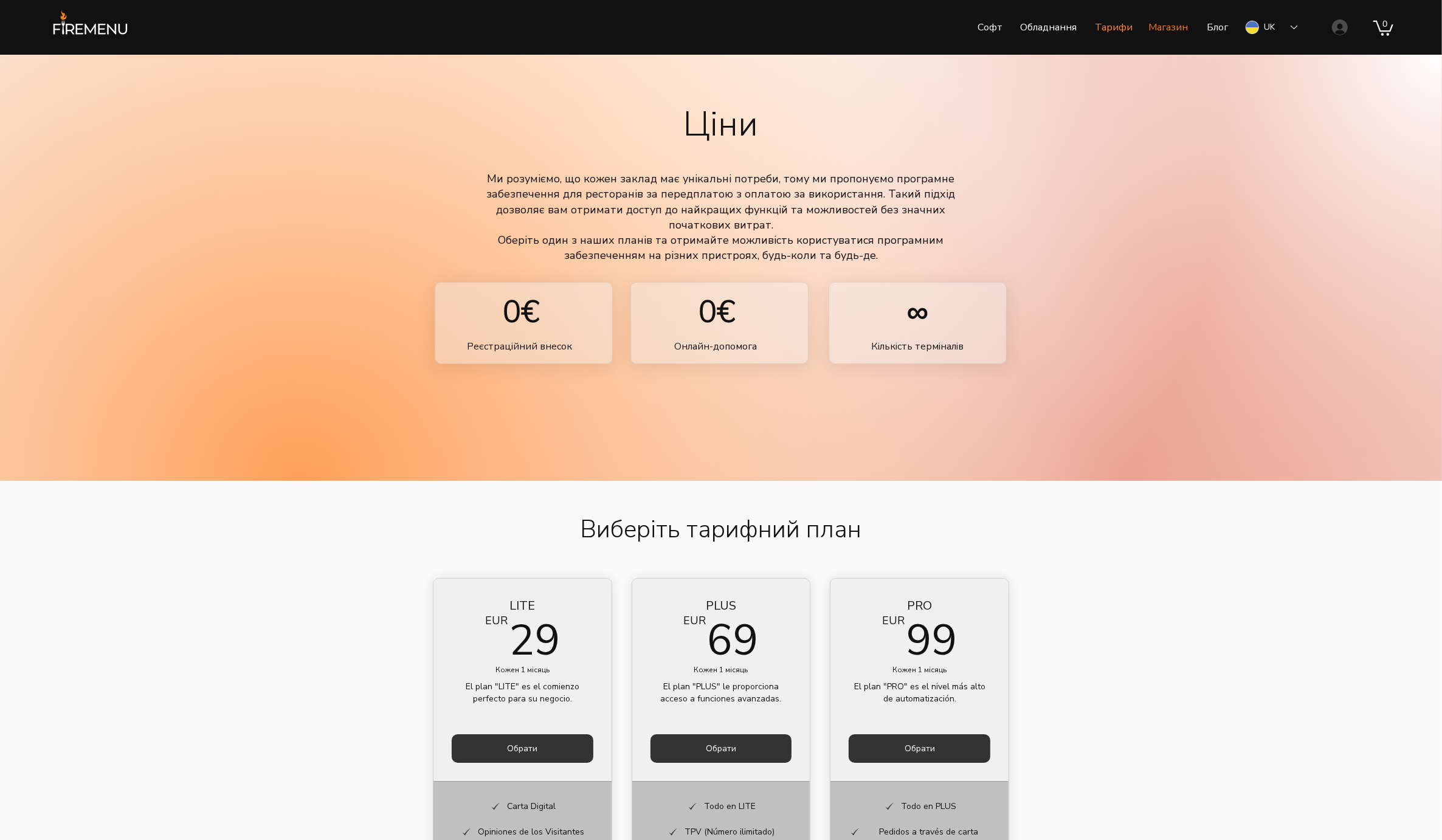
click at [1158, 27] on p "Магазин" at bounding box center [1167, 27] width 51 height 30
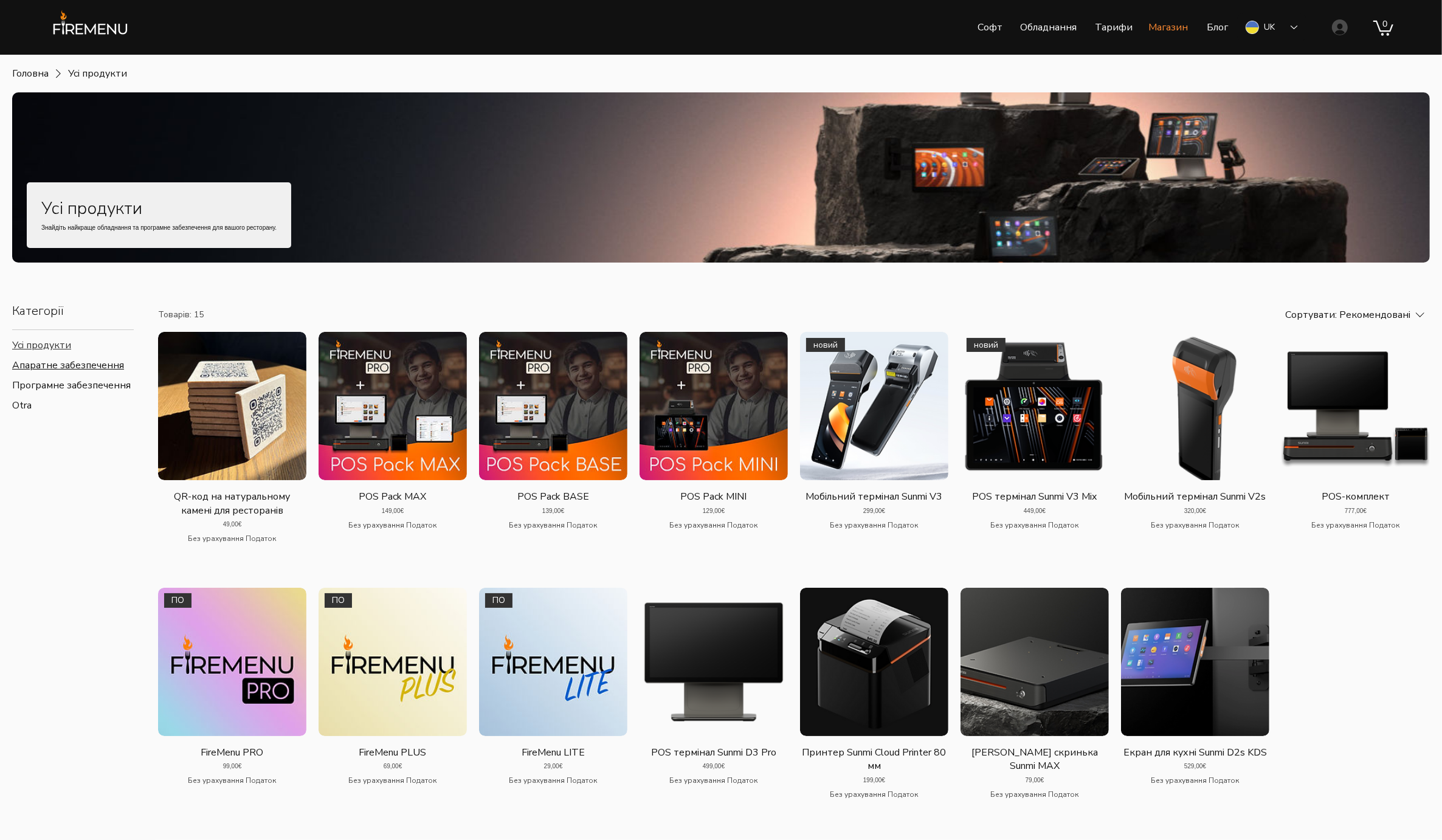
click at [88, 363] on span "Апаратне забезпечення" at bounding box center [68, 366] width 112 height 13
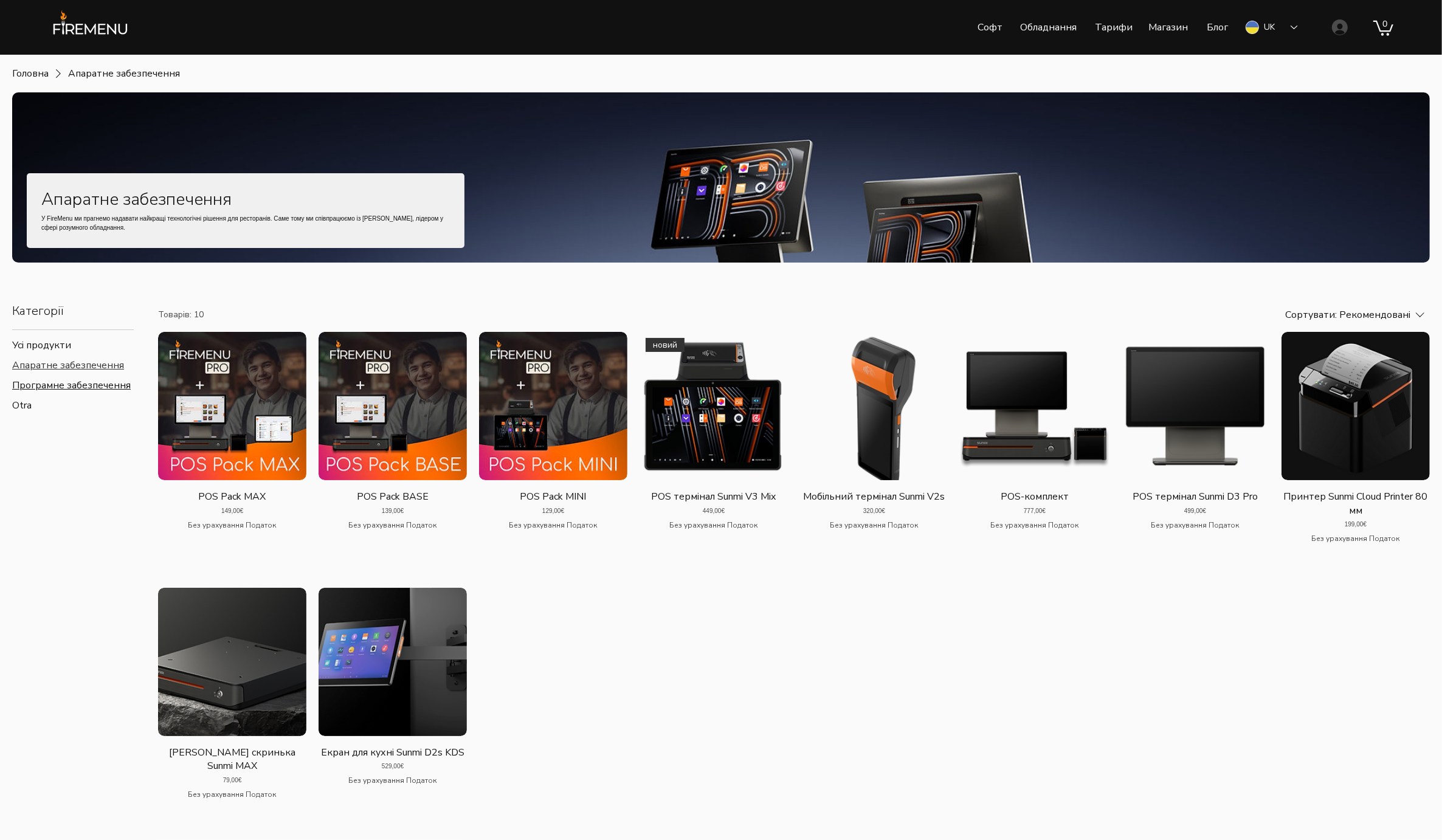
click at [85, 387] on span "Програмне забезпечення" at bounding box center [72, 385] width 119 height 13
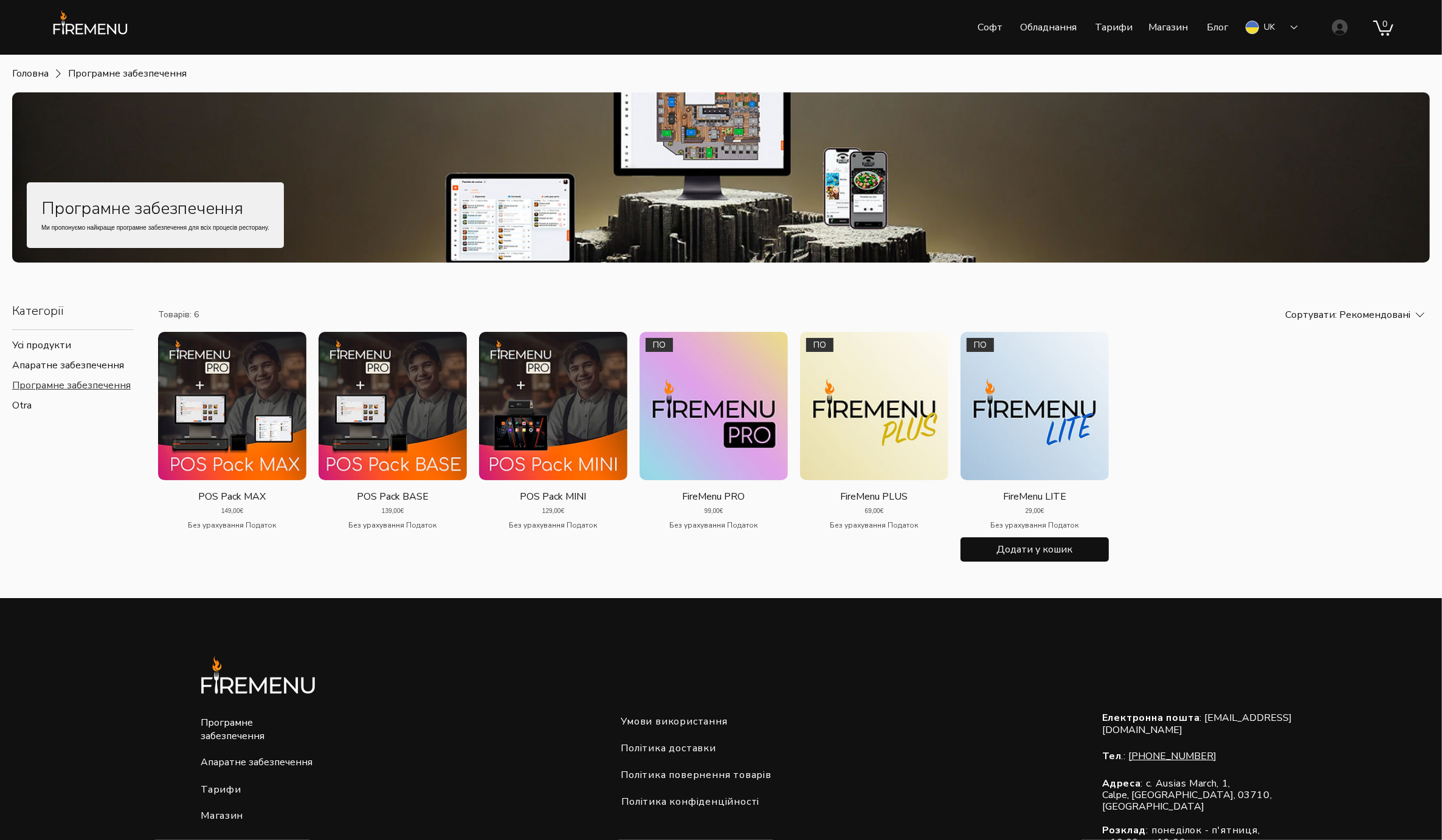
click at [1061, 450] on img "Галерея FireMenu LITE. ПО" at bounding box center [1034, 406] width 148 height 148
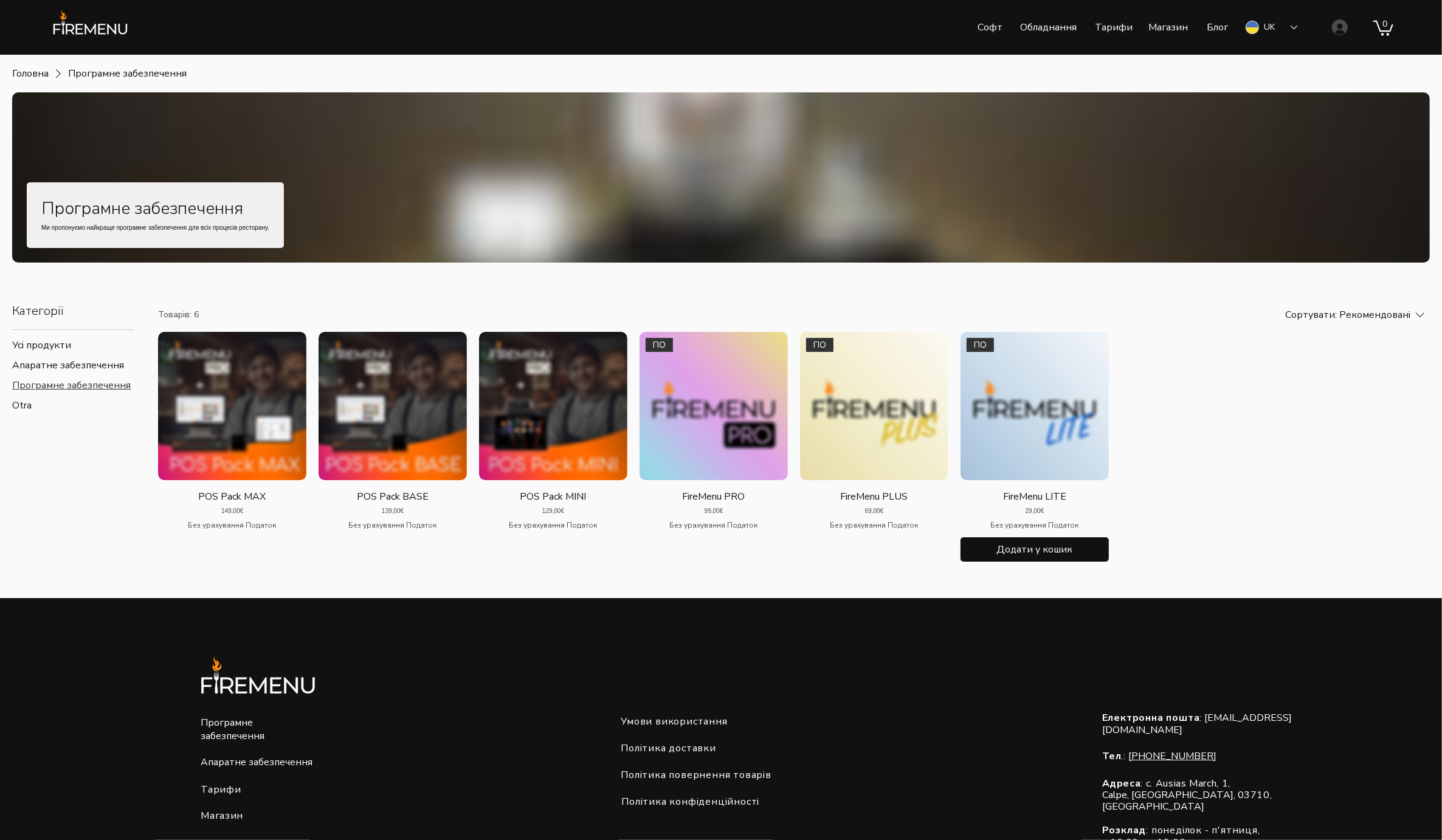
scroll to position [29, 0]
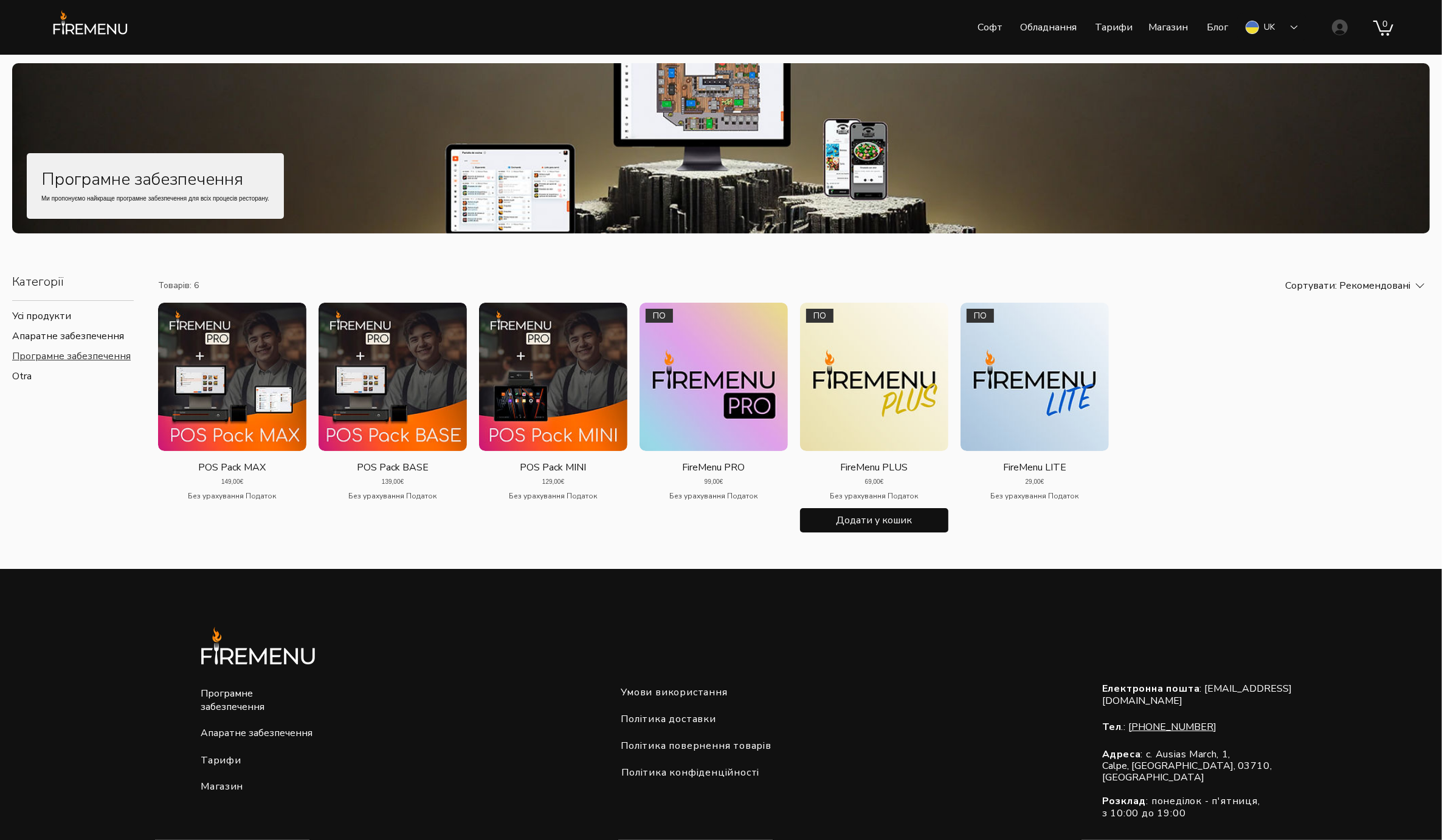
click at [871, 501] on span "Без урахування Податок" at bounding box center [874, 495] width 88 height 9
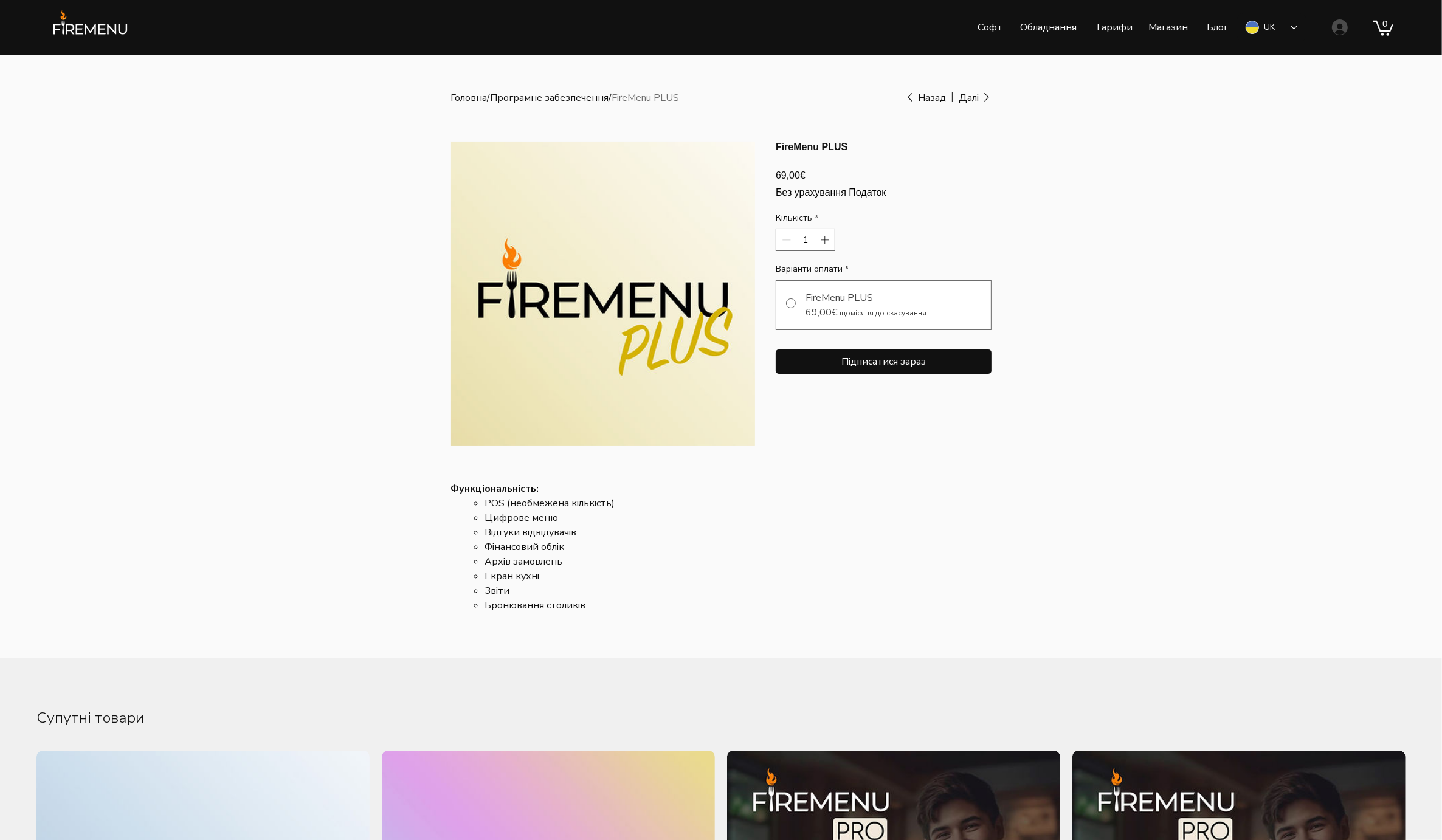
scroll to position [29, 0]
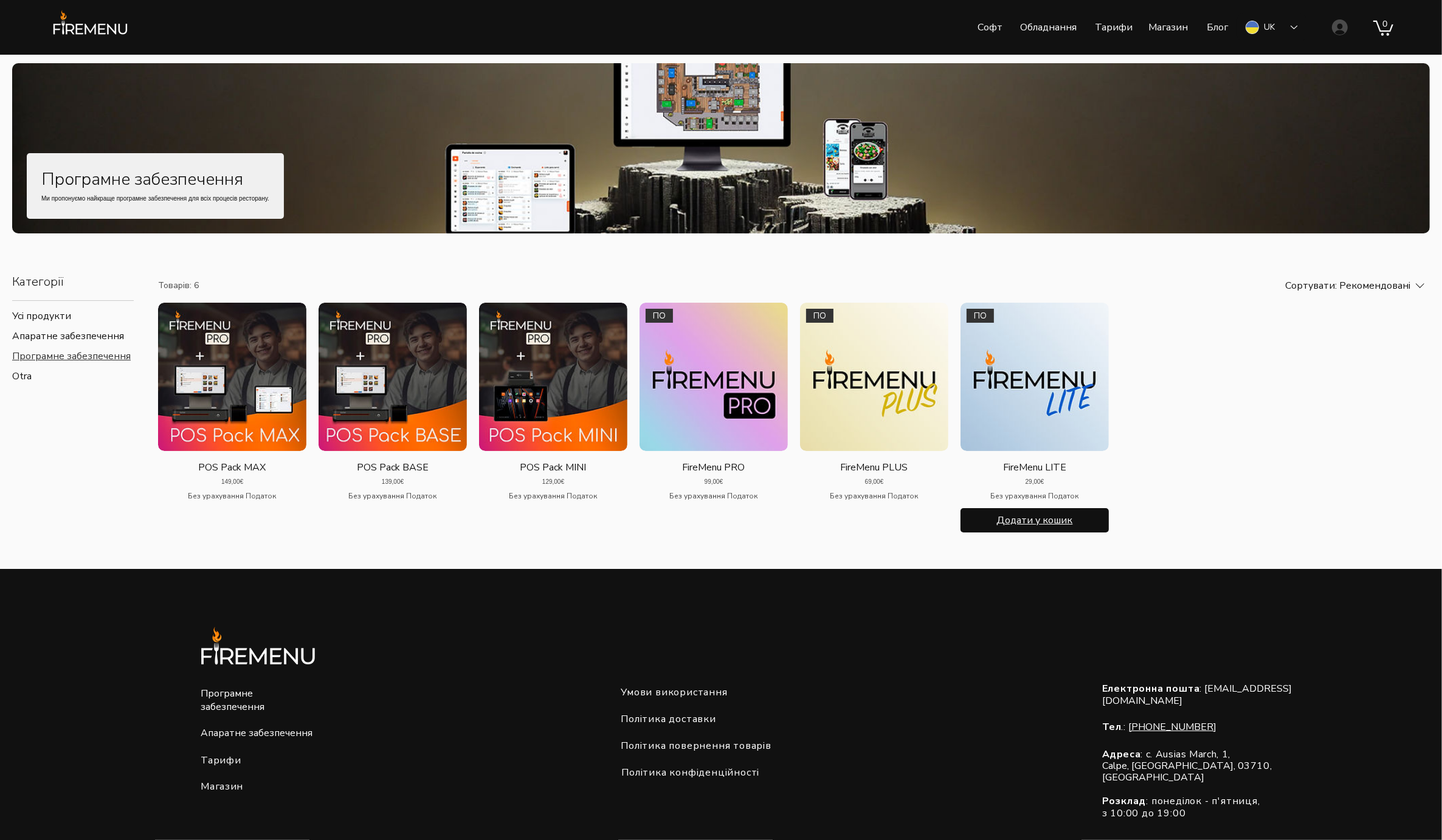
click at [1049, 518] on span "Додати у кошик" at bounding box center [1035, 520] width 130 height 14
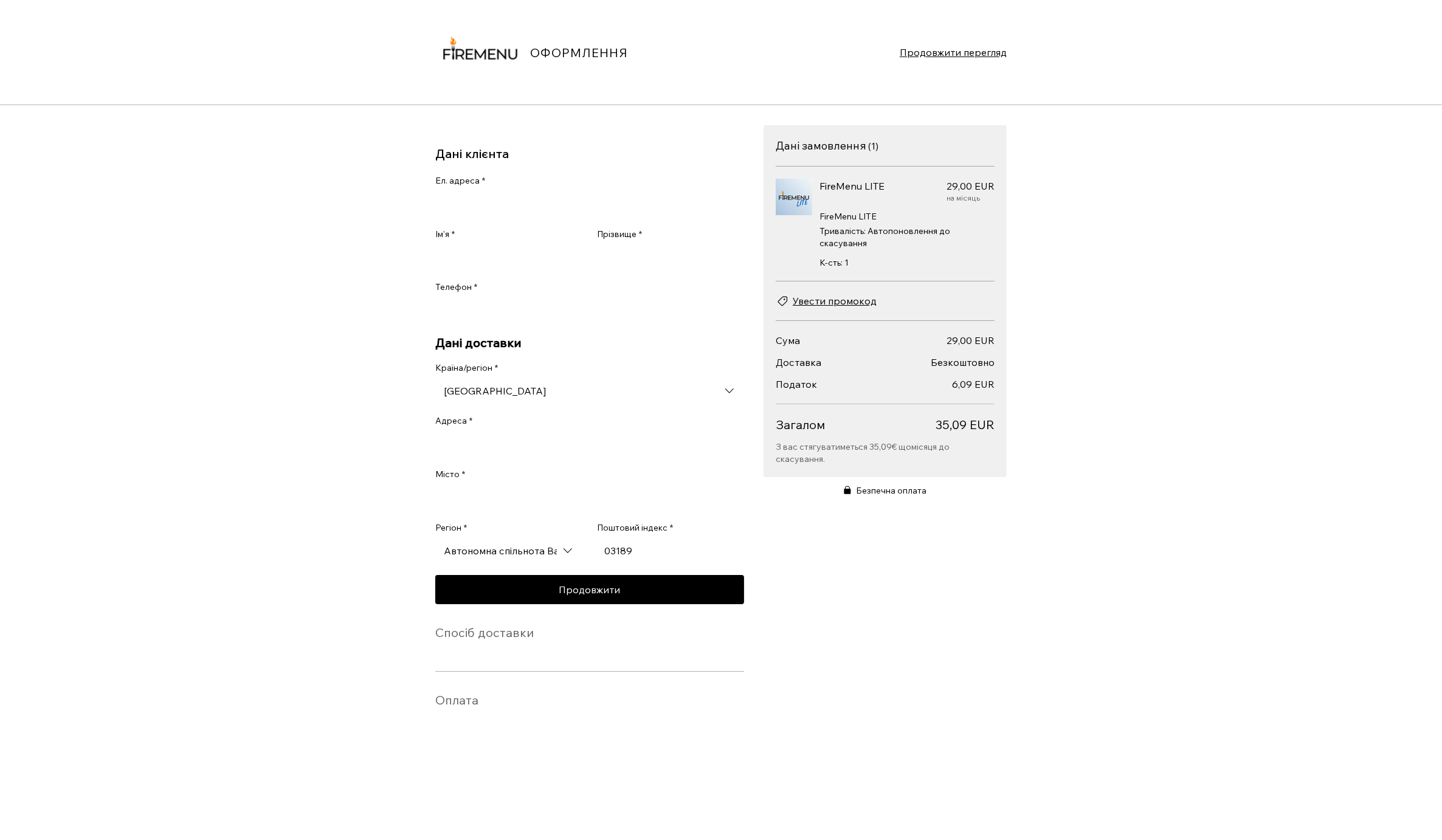
click at [533, 200] on input "Ел. адреса *" at bounding box center [586, 205] width 302 height 25
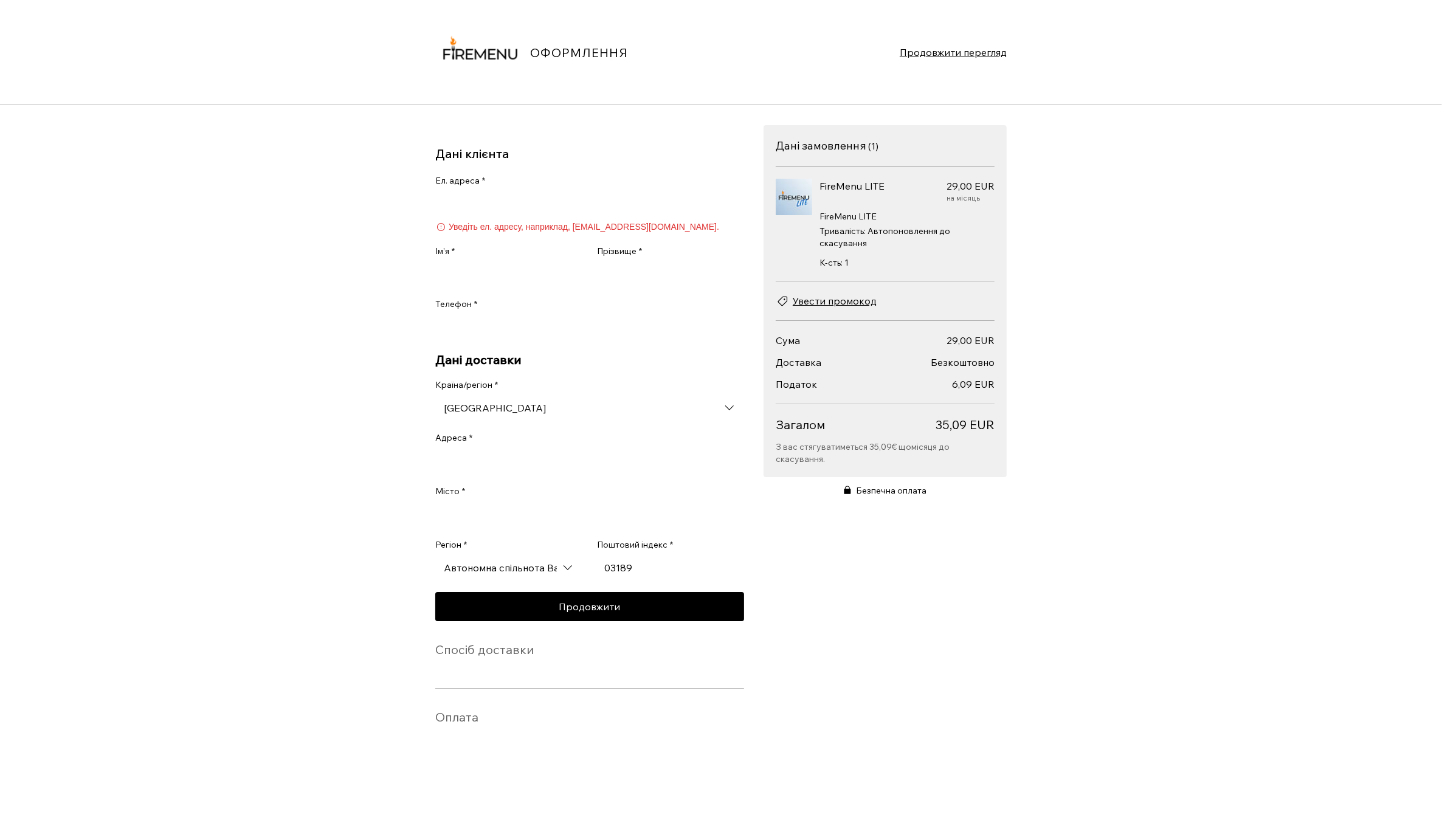
click at [527, 388] on div "Країна/регіон * Іспанія" at bounding box center [589, 399] width 309 height 41
click at [521, 419] on input "[GEOGRAPHIC_DATA]" at bounding box center [589, 408] width 309 height 25
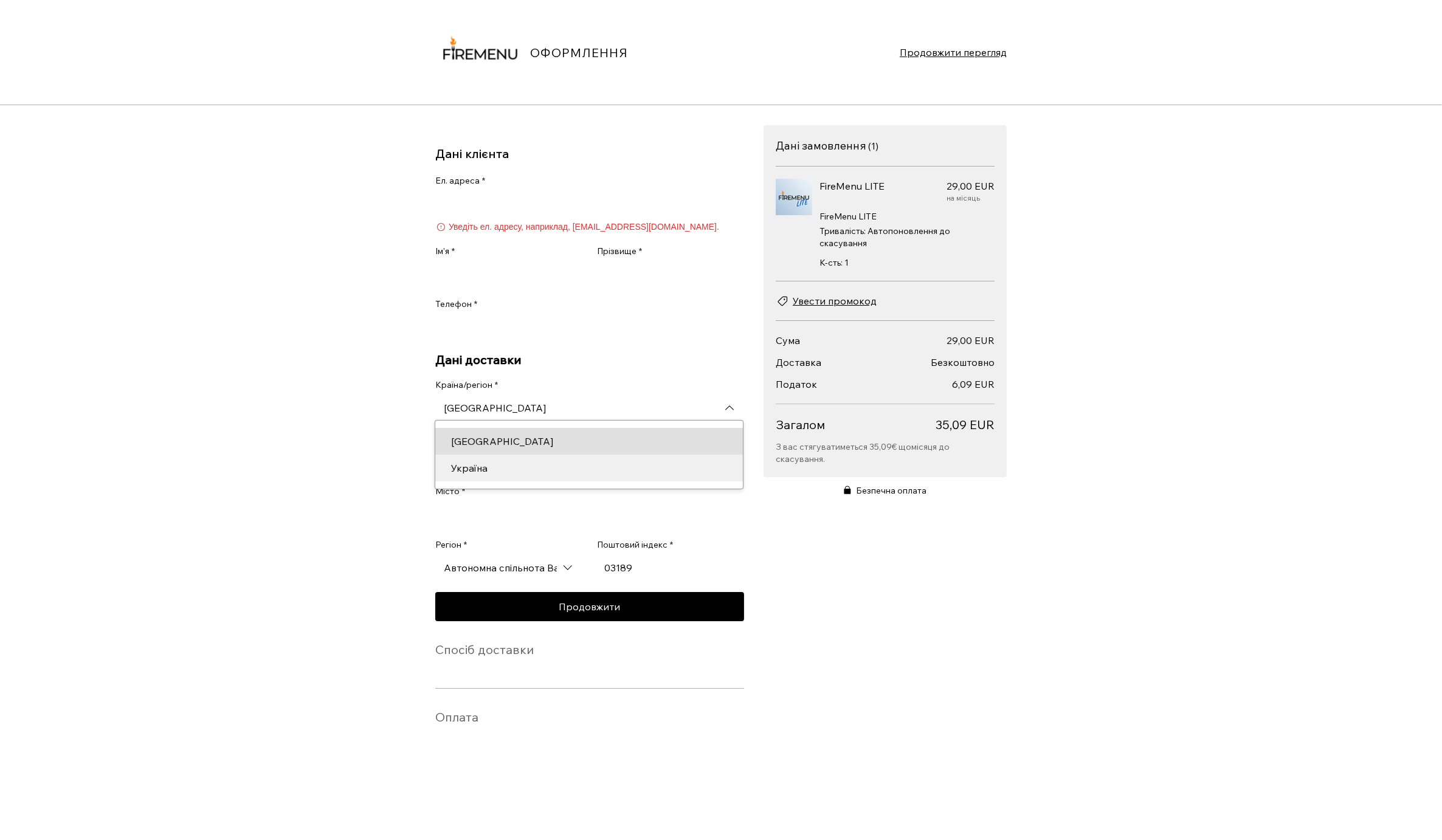
click at [523, 469] on div "Україна" at bounding box center [589, 468] width 291 height 14
type input "Україна"
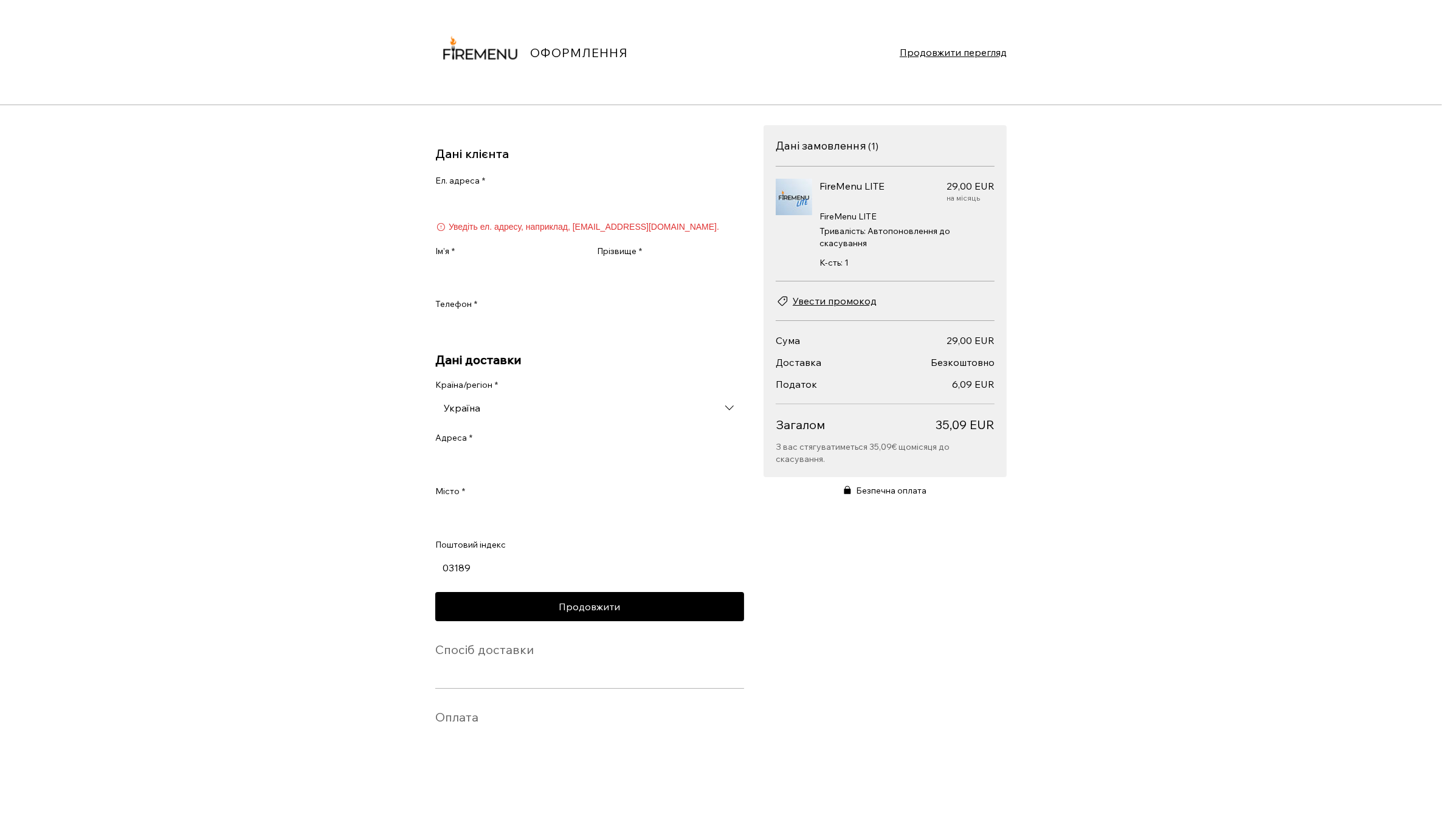
click at [537, 473] on input "Адреса *" at bounding box center [589, 461] width 309 height 25
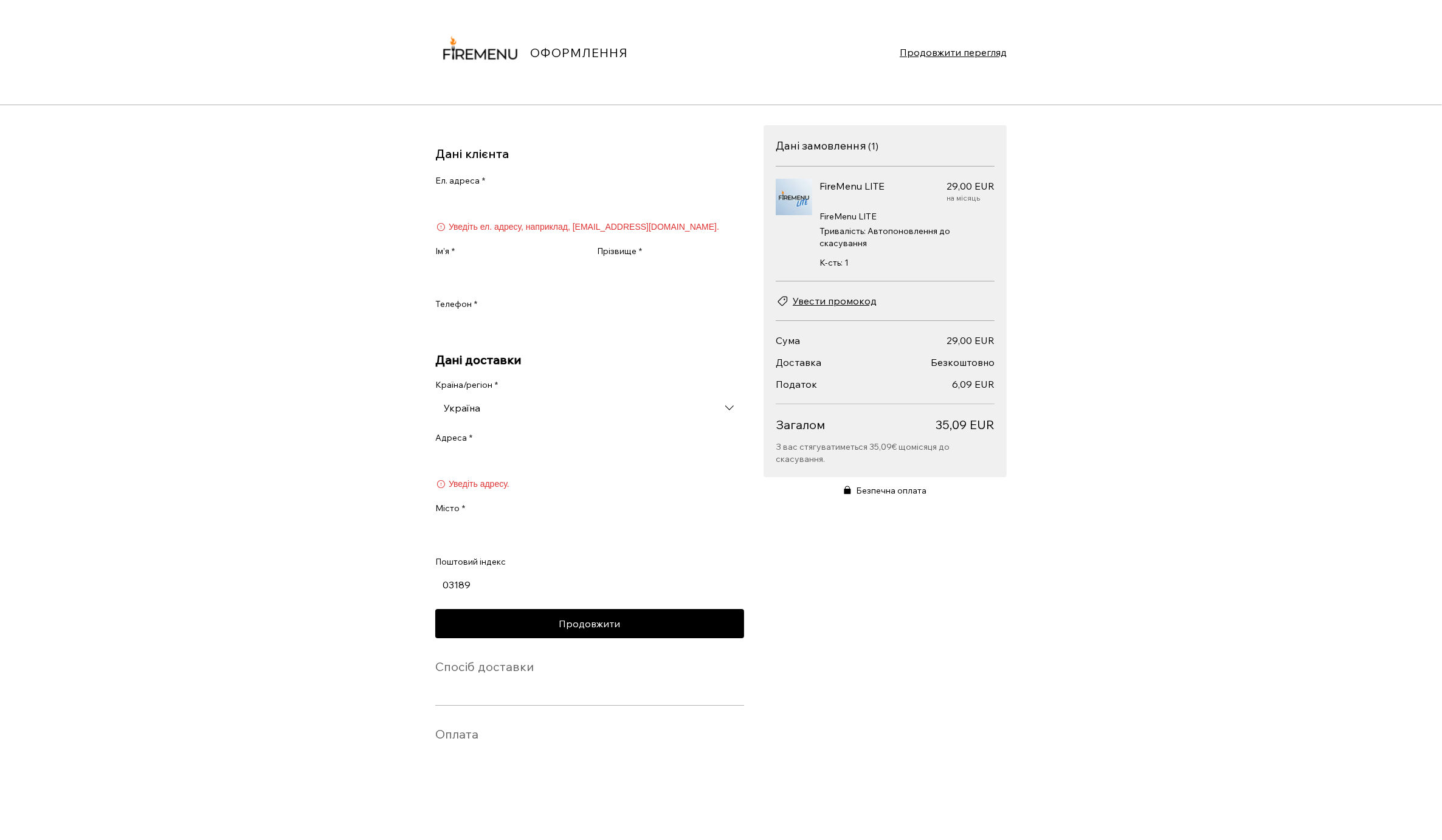
click at [520, 200] on input "Ел. адреса *" at bounding box center [586, 205] width 302 height 25
click at [532, 471] on input "Адреса *" at bounding box center [589, 461] width 309 height 25
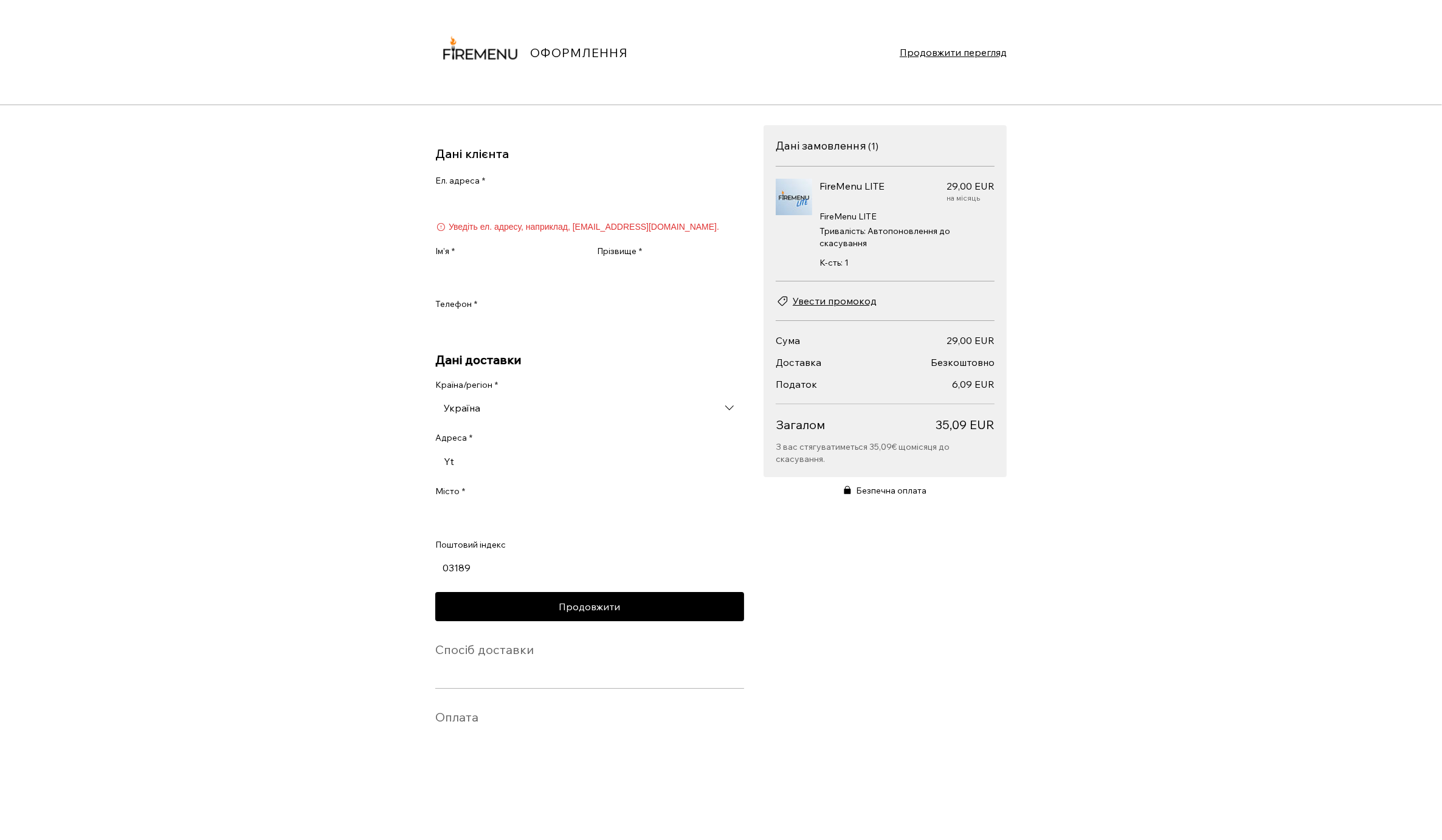
type input "Y"
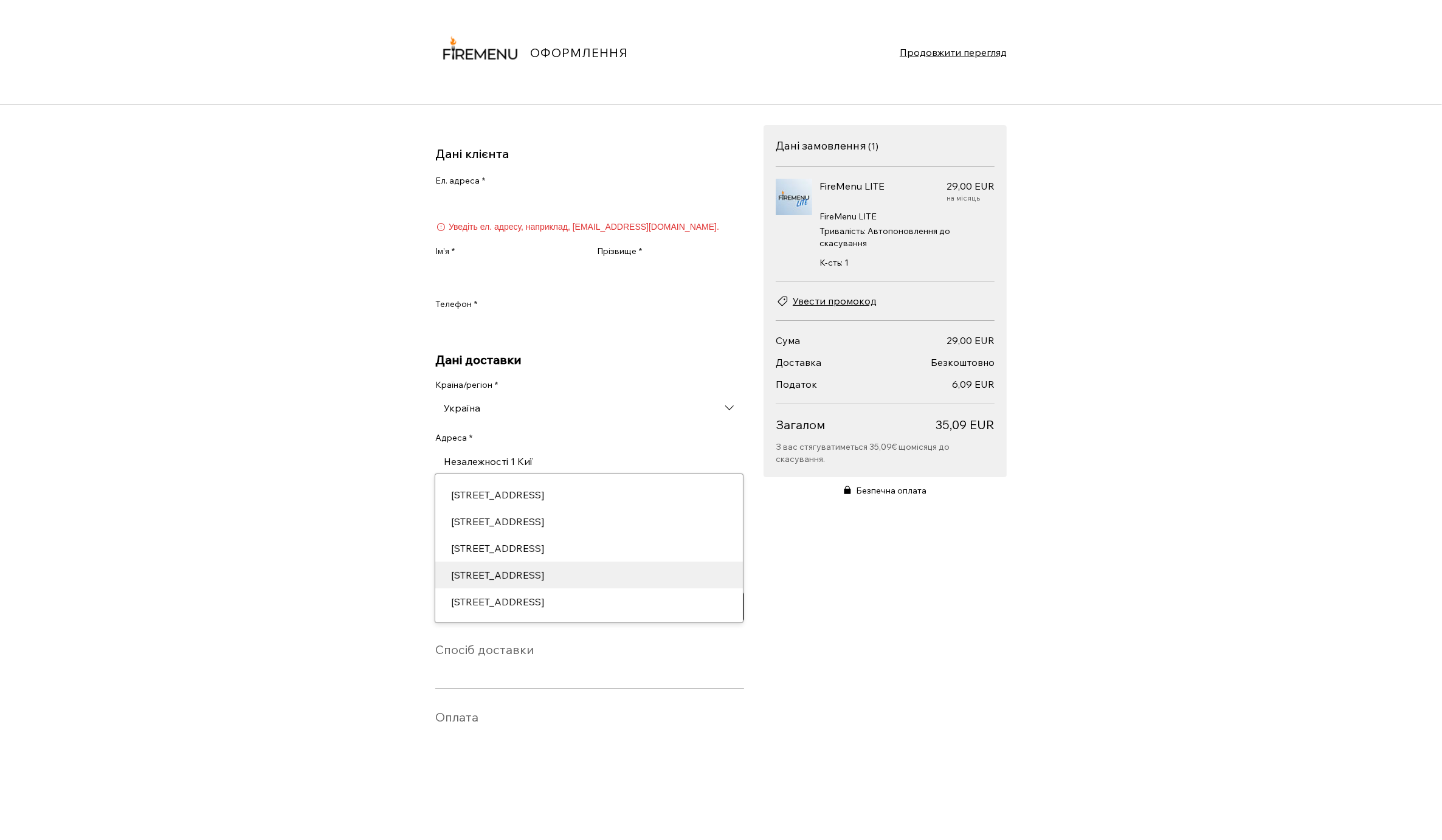
click at [639, 582] on div "Майдан Незалежності, 1, Київ, Україна" at bounding box center [589, 575] width 291 height 14
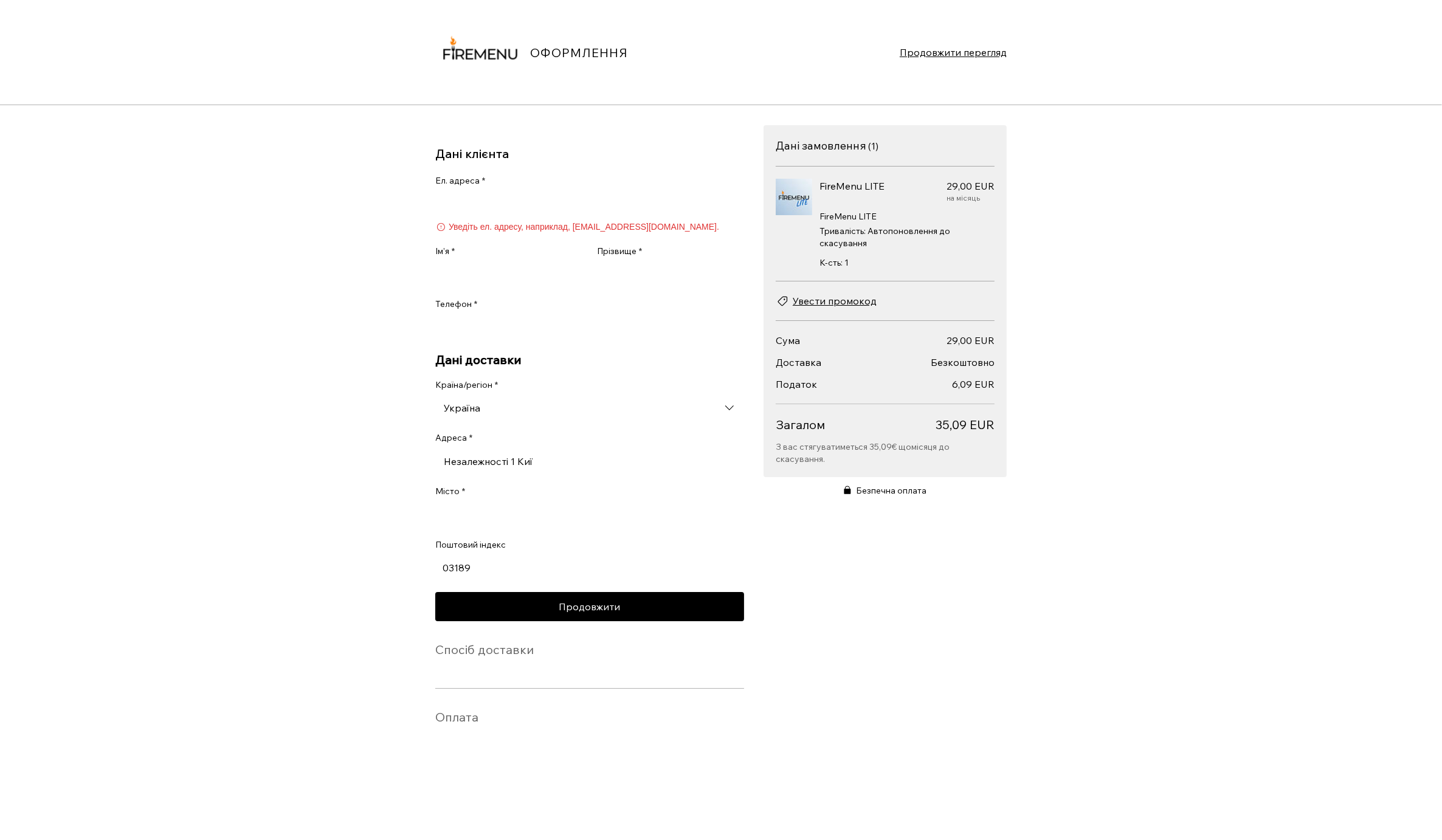
type input "Майдан Незалежності, 1"
type input "[GEOGRAPHIC_DATA]"
type input "02000"
type input "Майдан Незалежності, 1"
click at [539, 335] on input "Телефон *" at bounding box center [586, 327] width 302 height 25
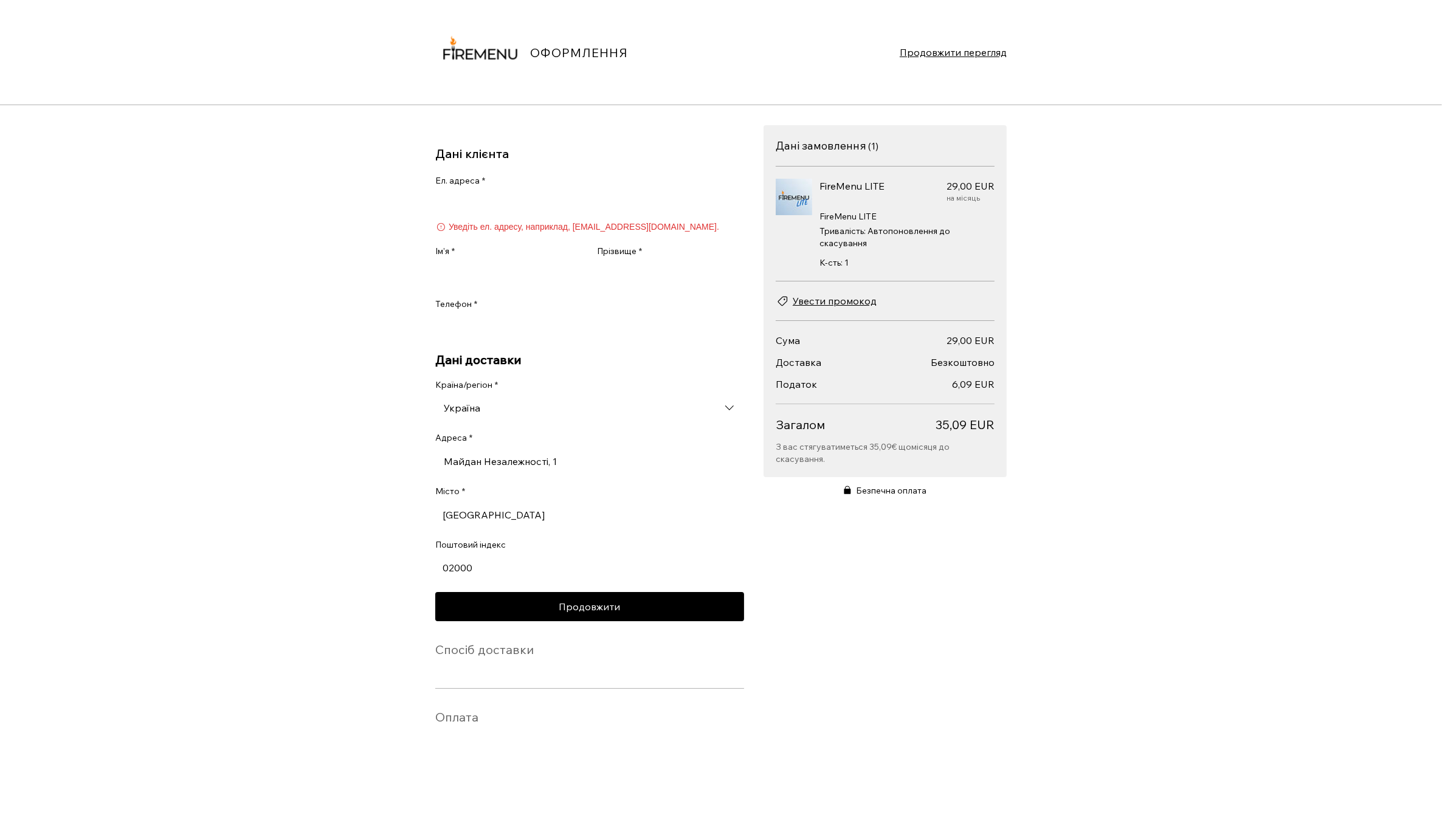
click at [524, 194] on input "Ел. адреса *" at bounding box center [586, 205] width 302 height 25
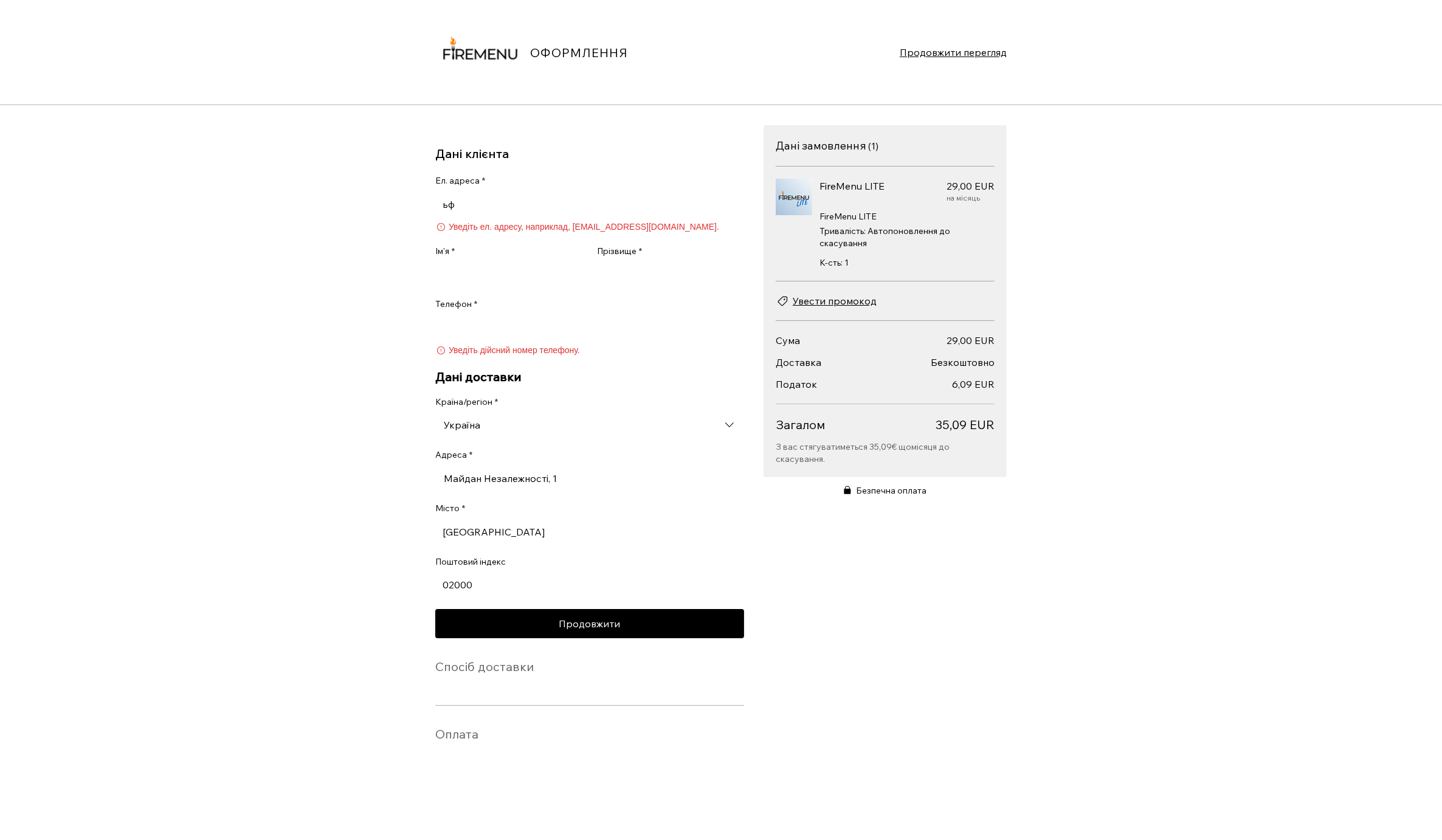
type input "ь"
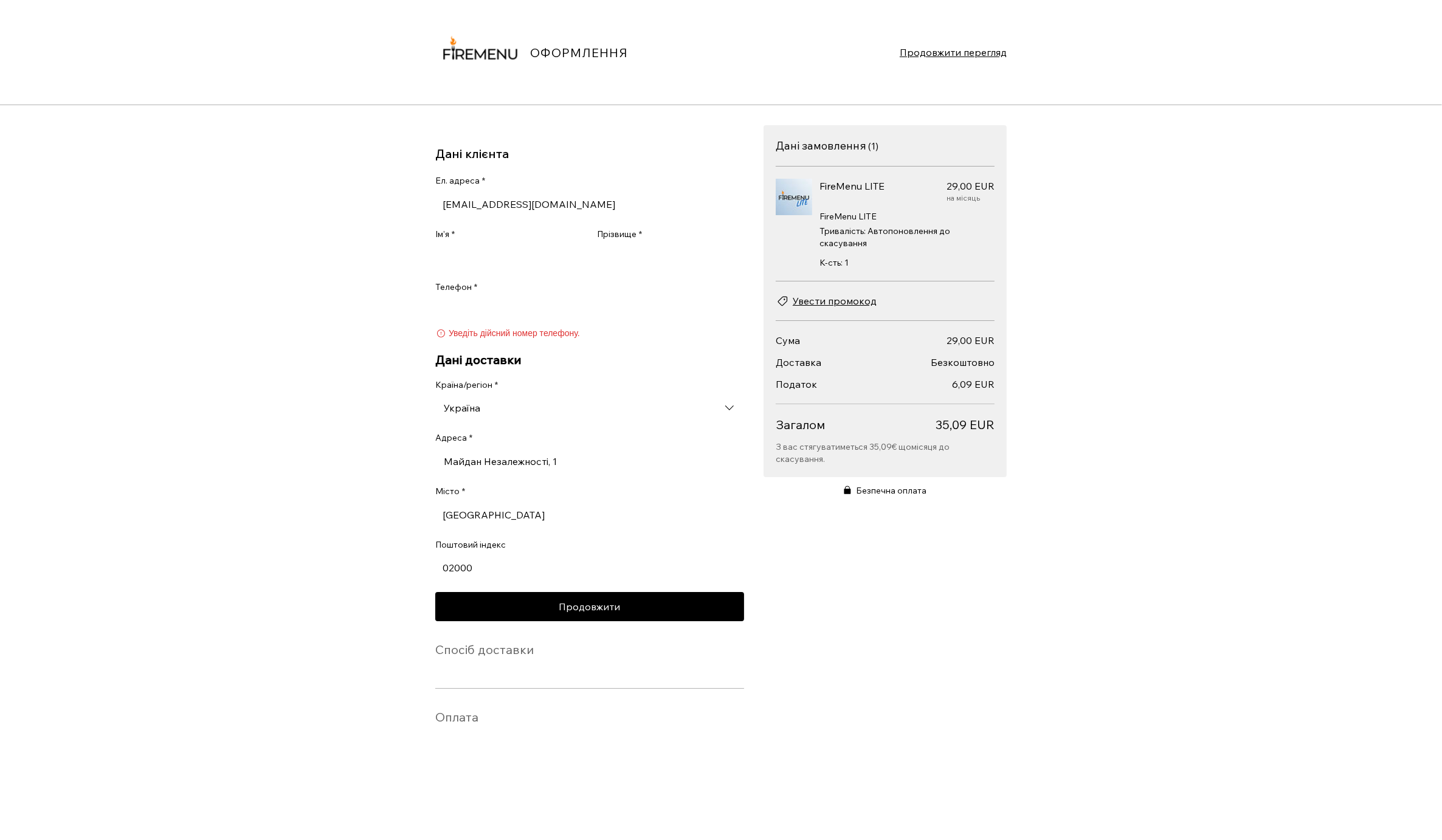
type input "[EMAIL_ADDRESS][DOMAIN_NAME]"
click at [542, 259] on input "Ім’я *" at bounding box center [505, 257] width 140 height 25
type input "Maksym"
type input "Popov"
click at [543, 303] on input "Телефон *" at bounding box center [586, 311] width 302 height 25
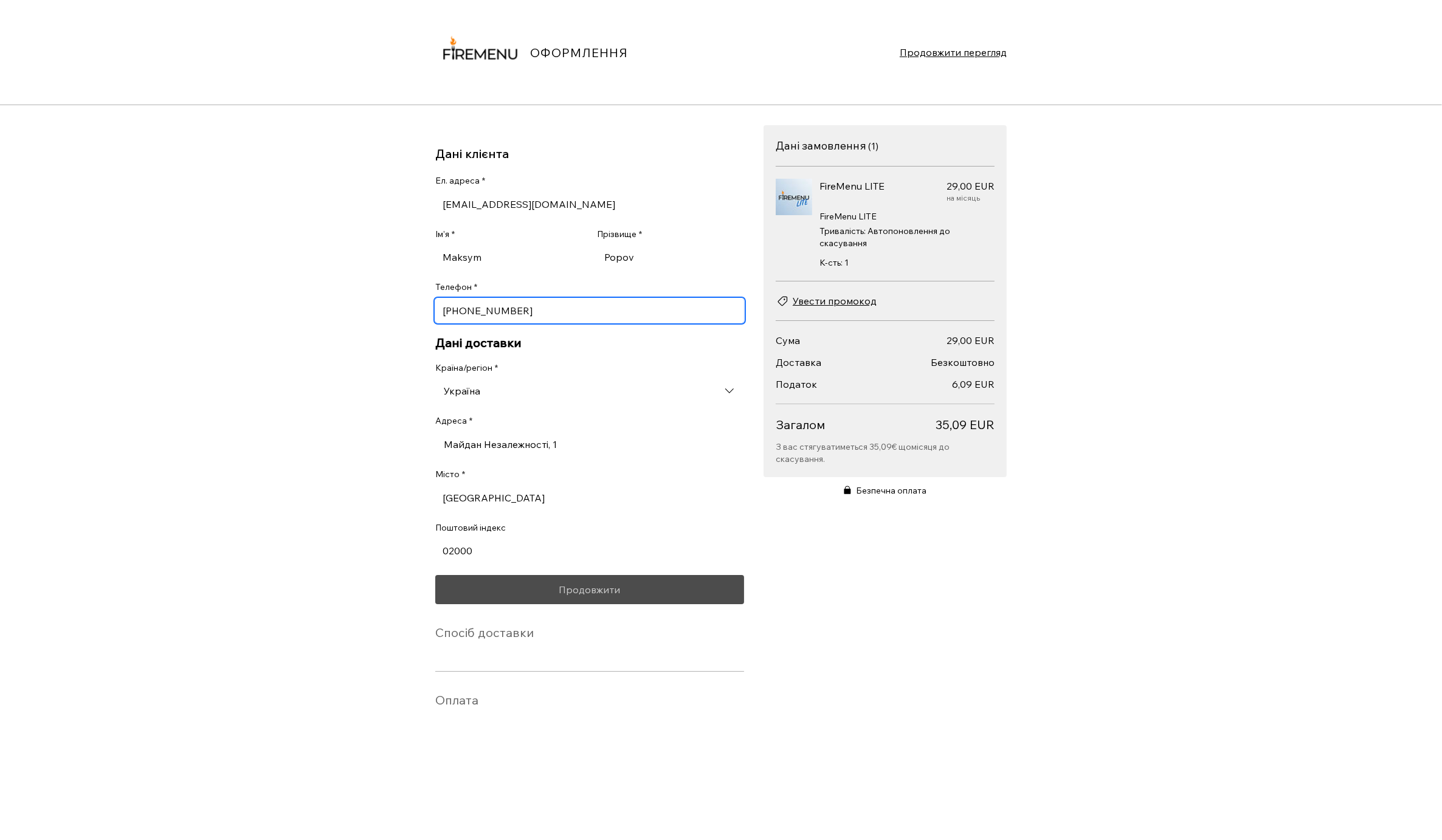
type input "[PHONE_NUMBER]"
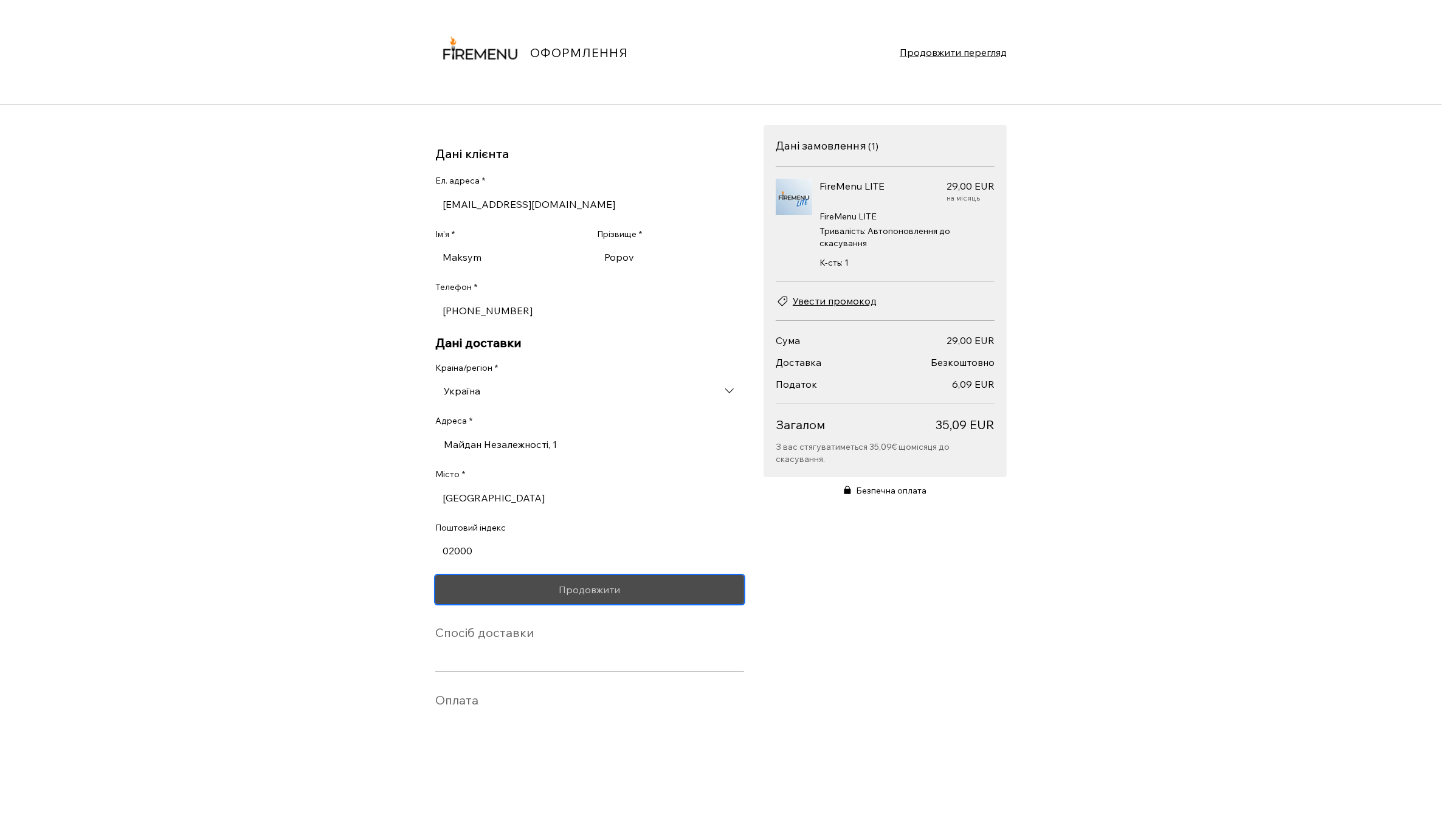
click at [591, 594] on span "Продовжити" at bounding box center [589, 589] width 61 height 9
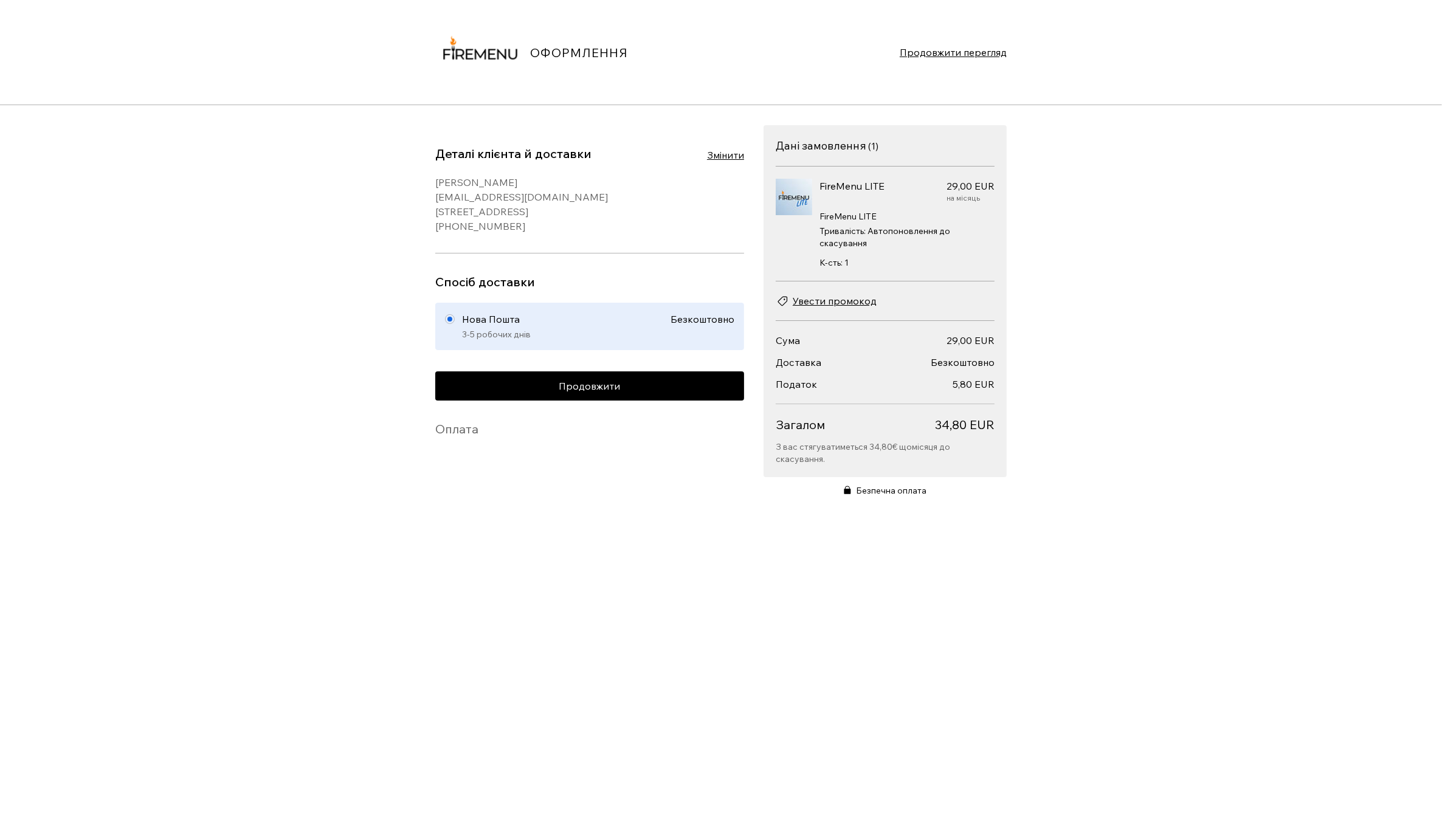
click at [960, 387] on span "5,80 EUR" at bounding box center [973, 384] width 42 height 12
click at [613, 546] on div "ОФОРМЛЕННЯ Продовжити перегляд Деталі клієнта й доставки Змінити Maksym Popov m…" at bounding box center [721, 420] width 1442 height 840
click at [346, 245] on div "ОФОРМЛЕННЯ Продовжити перегляд Деталі клієнта й доставки Змінити Maksym Popov m…" at bounding box center [721, 420] width 1442 height 840
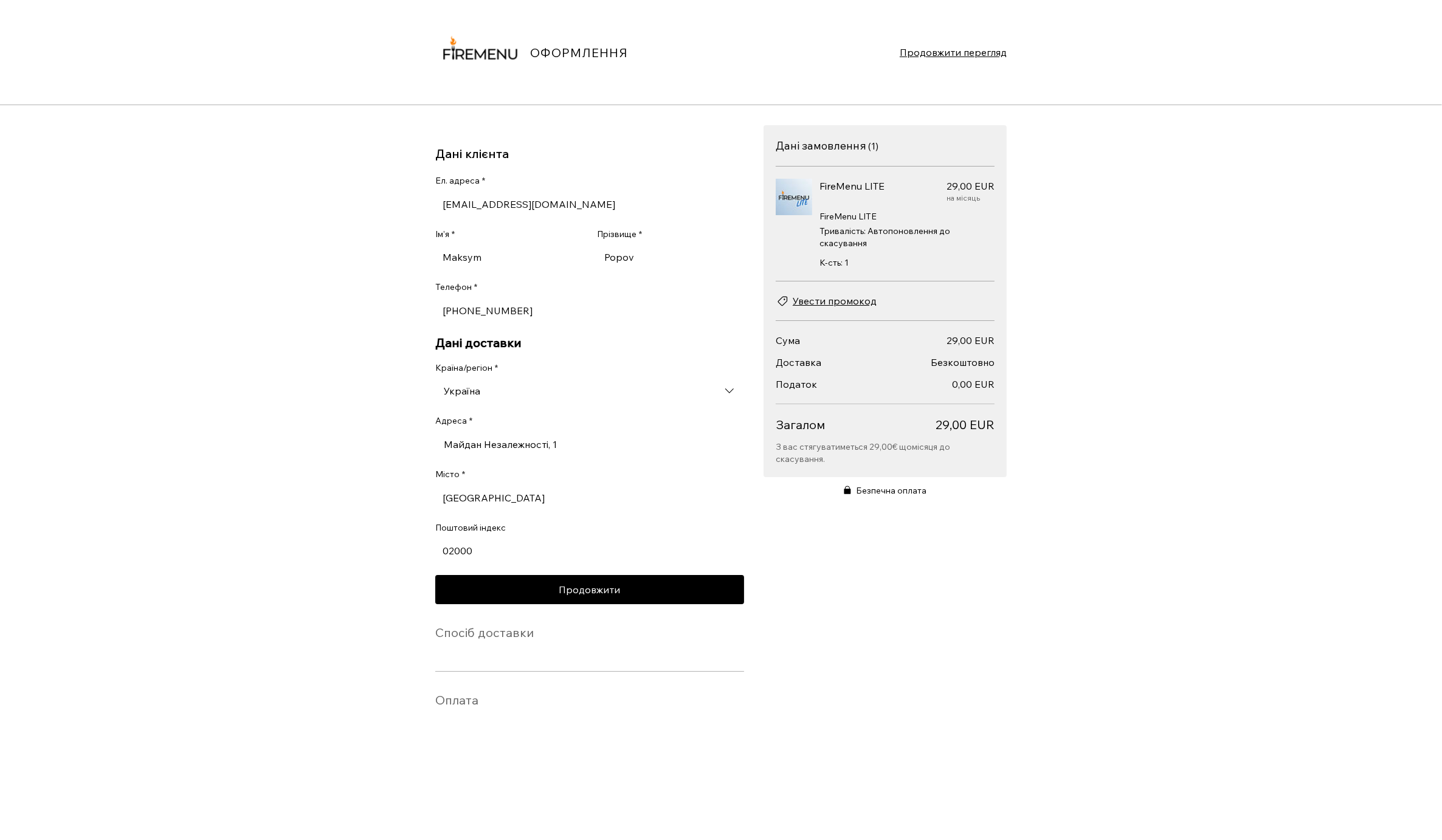
click at [853, 298] on span "Увести промокод" at bounding box center [835, 301] width 84 height 14
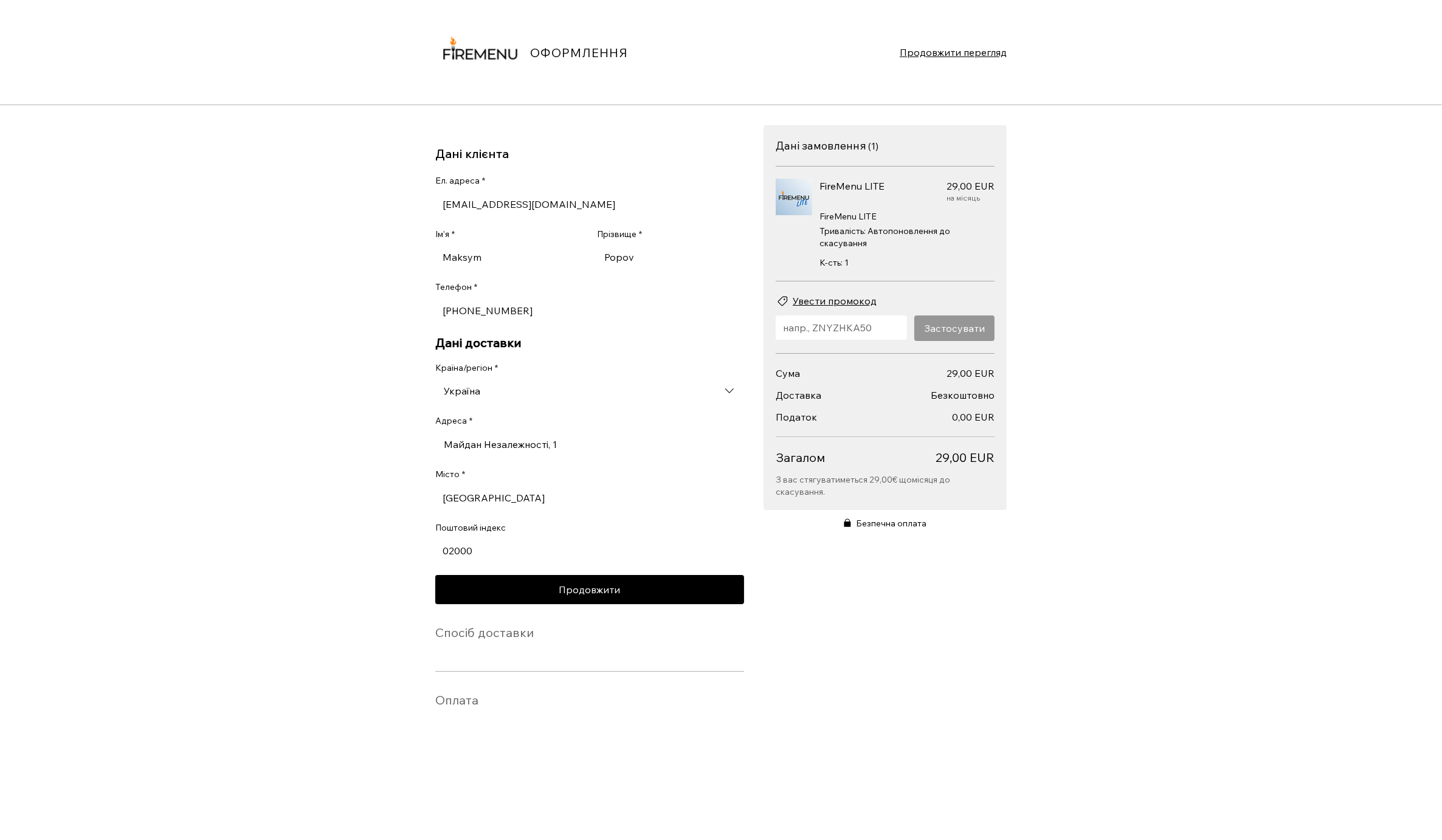
click at [854, 327] on input "Уведіть промокод" at bounding box center [837, 327] width 124 height 25
click at [619, 600] on button "Продовжити" at bounding box center [589, 589] width 309 height 29
click at [814, 596] on section "Дані замовлення ( 1 ) Кількість позицій: 1 FireMenu LITE 29,00 EUR Ціна 29,00 E…" at bounding box center [885, 437] width 243 height 623
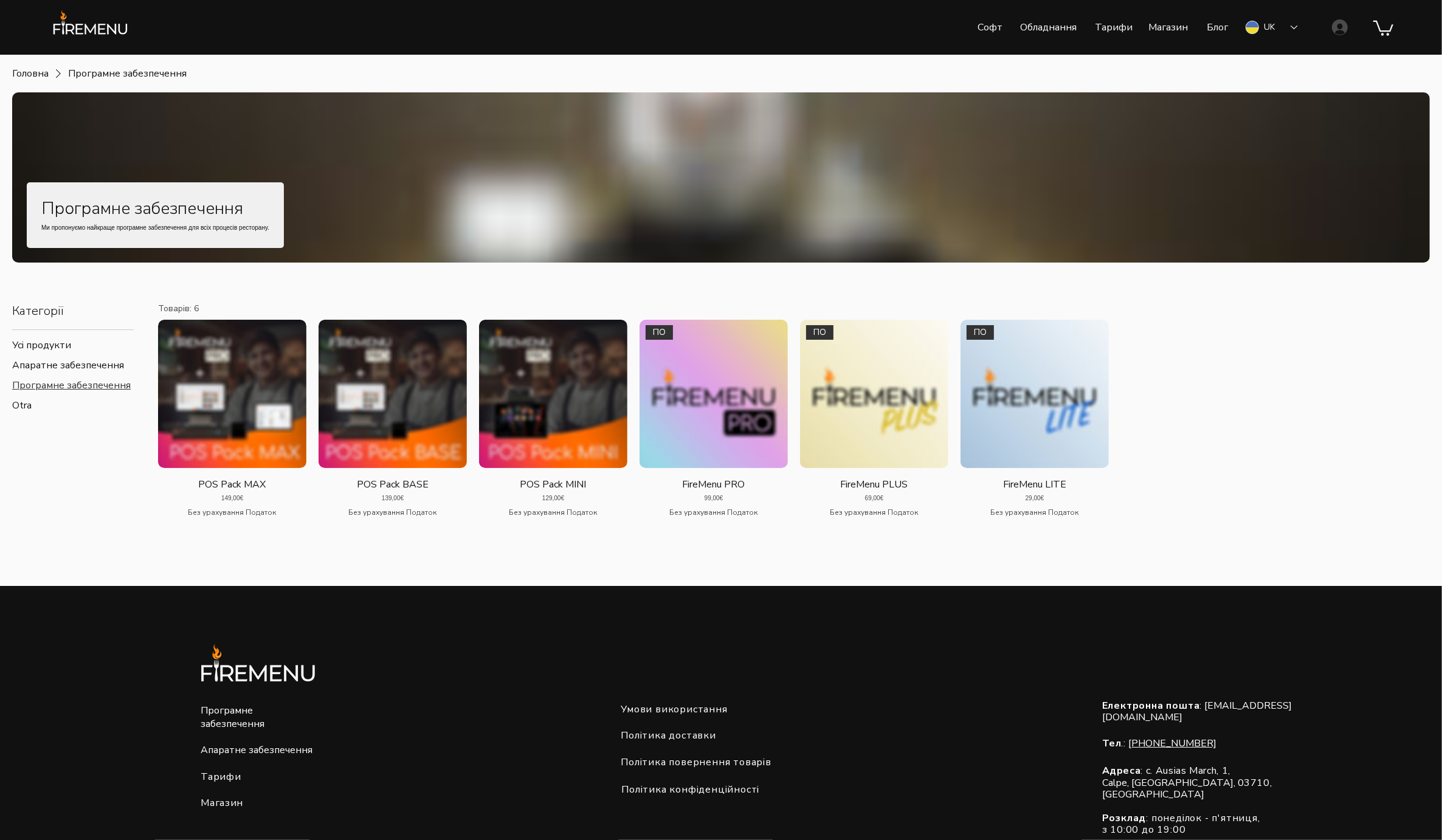
scroll to position [29, 0]
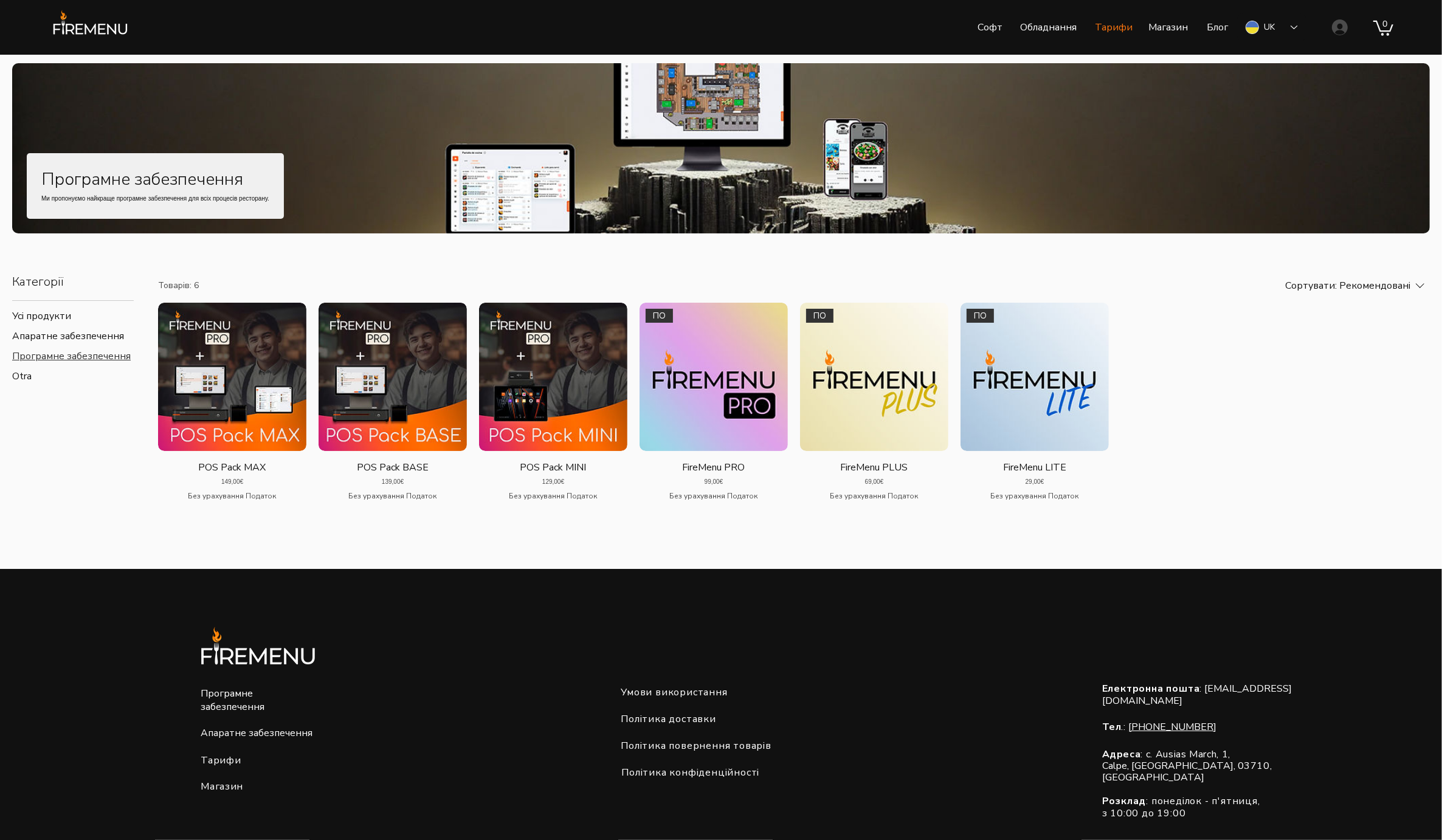
click at [1112, 29] on p "Тарифи" at bounding box center [1113, 27] width 50 height 30
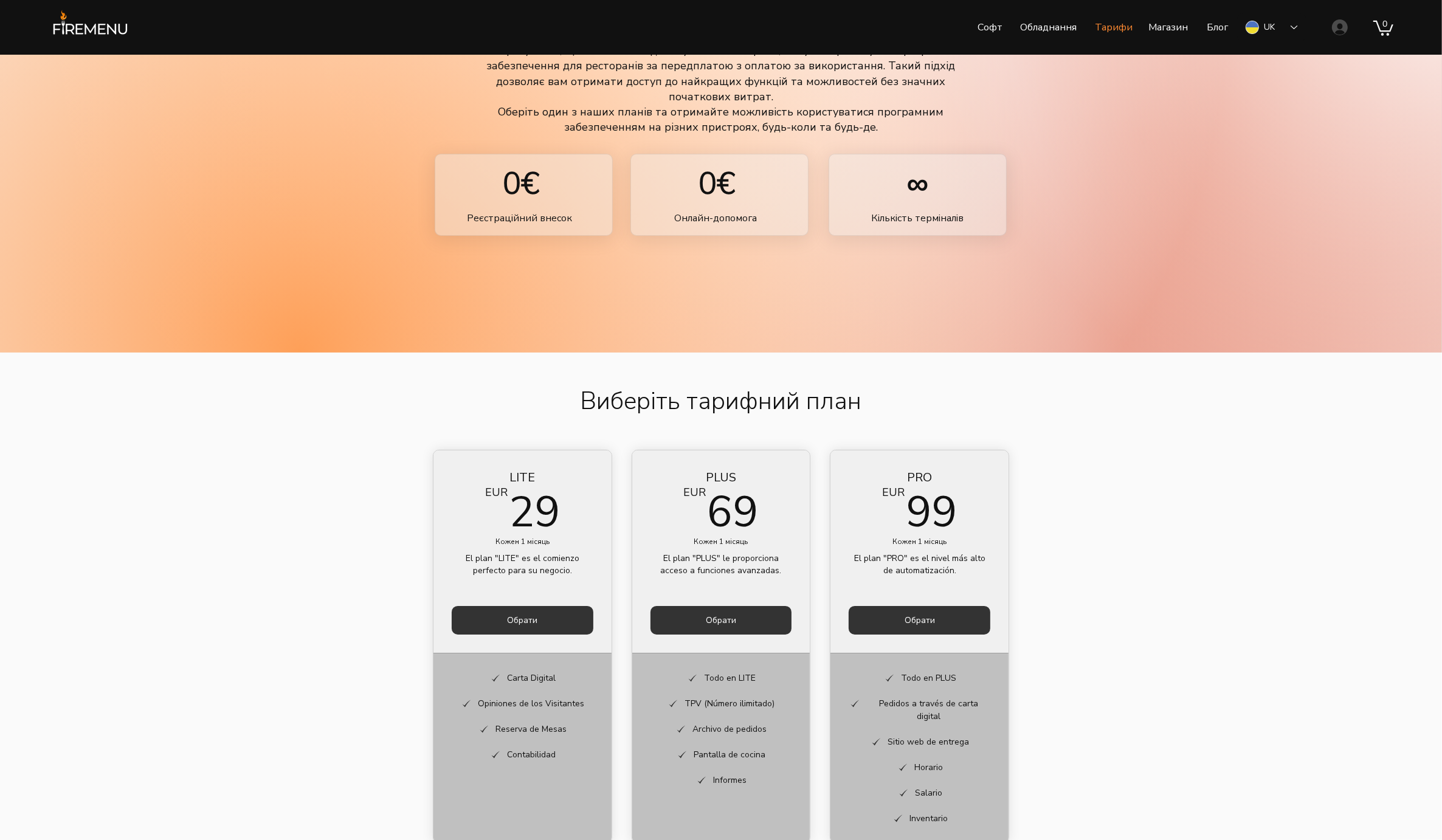
scroll to position [215, 0]
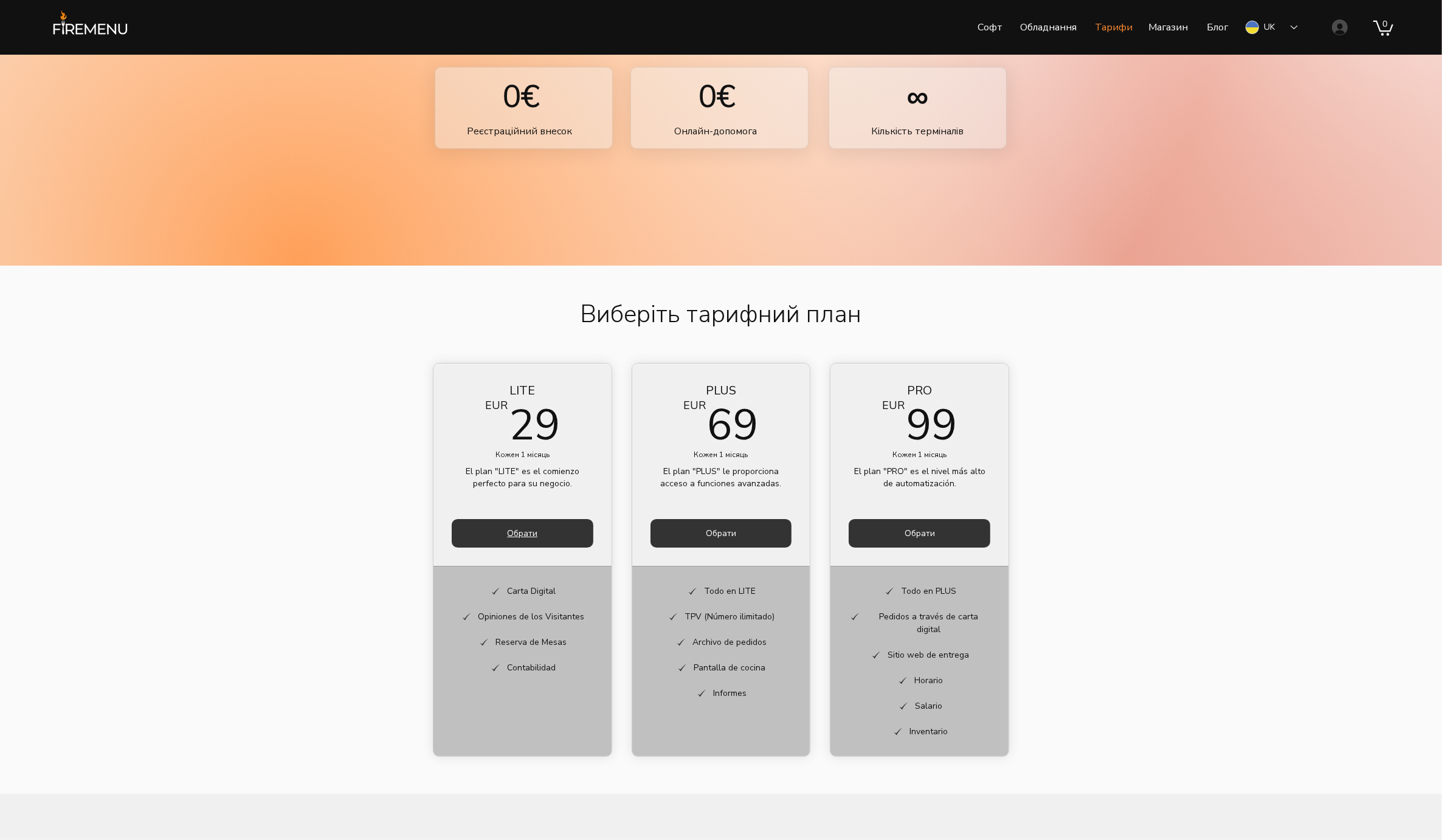
click at [517, 531] on span "Обрати" at bounding box center [522, 533] width 30 height 12
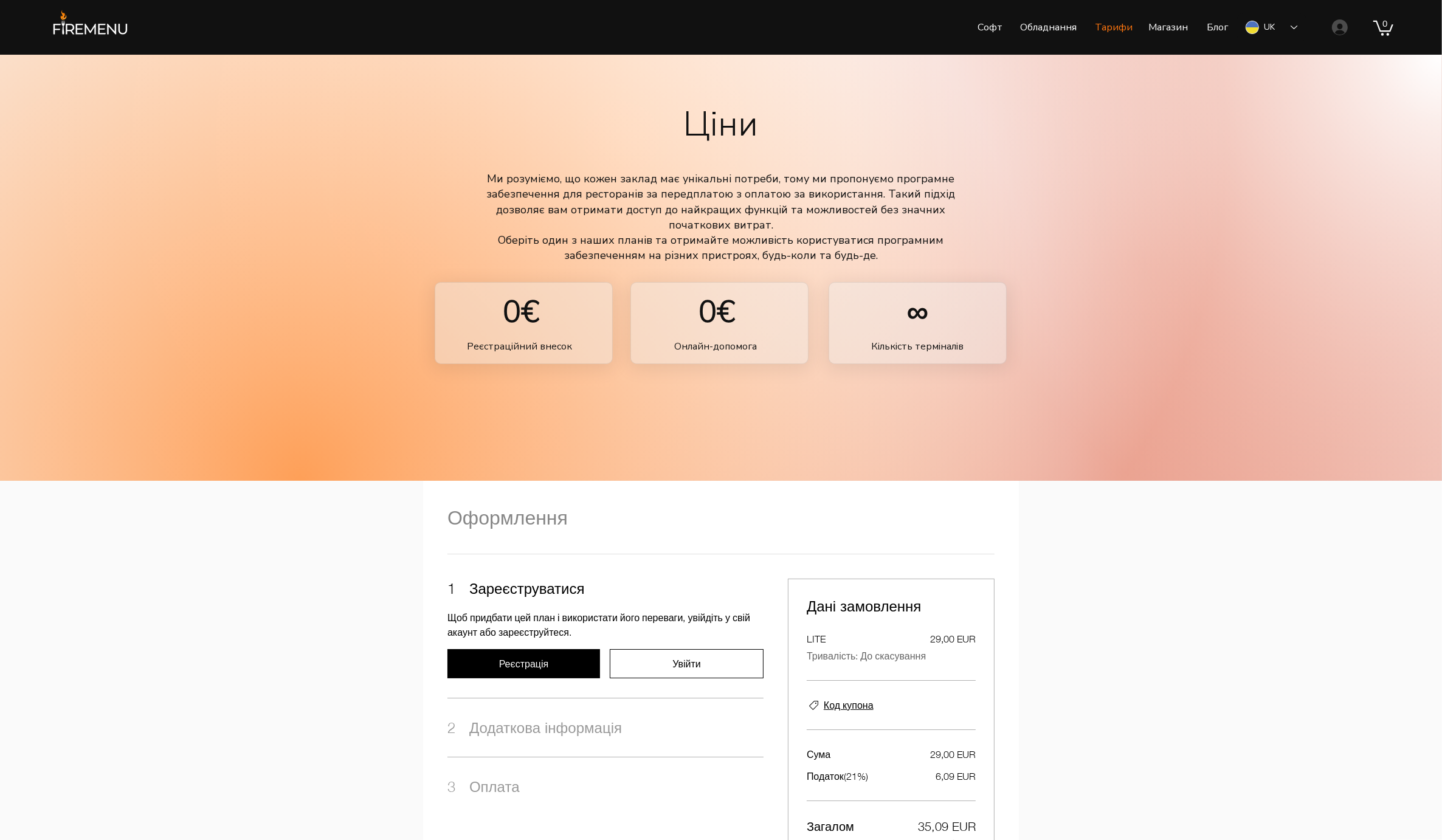
click at [1112, 35] on p "Тарифи" at bounding box center [1113, 27] width 50 height 30
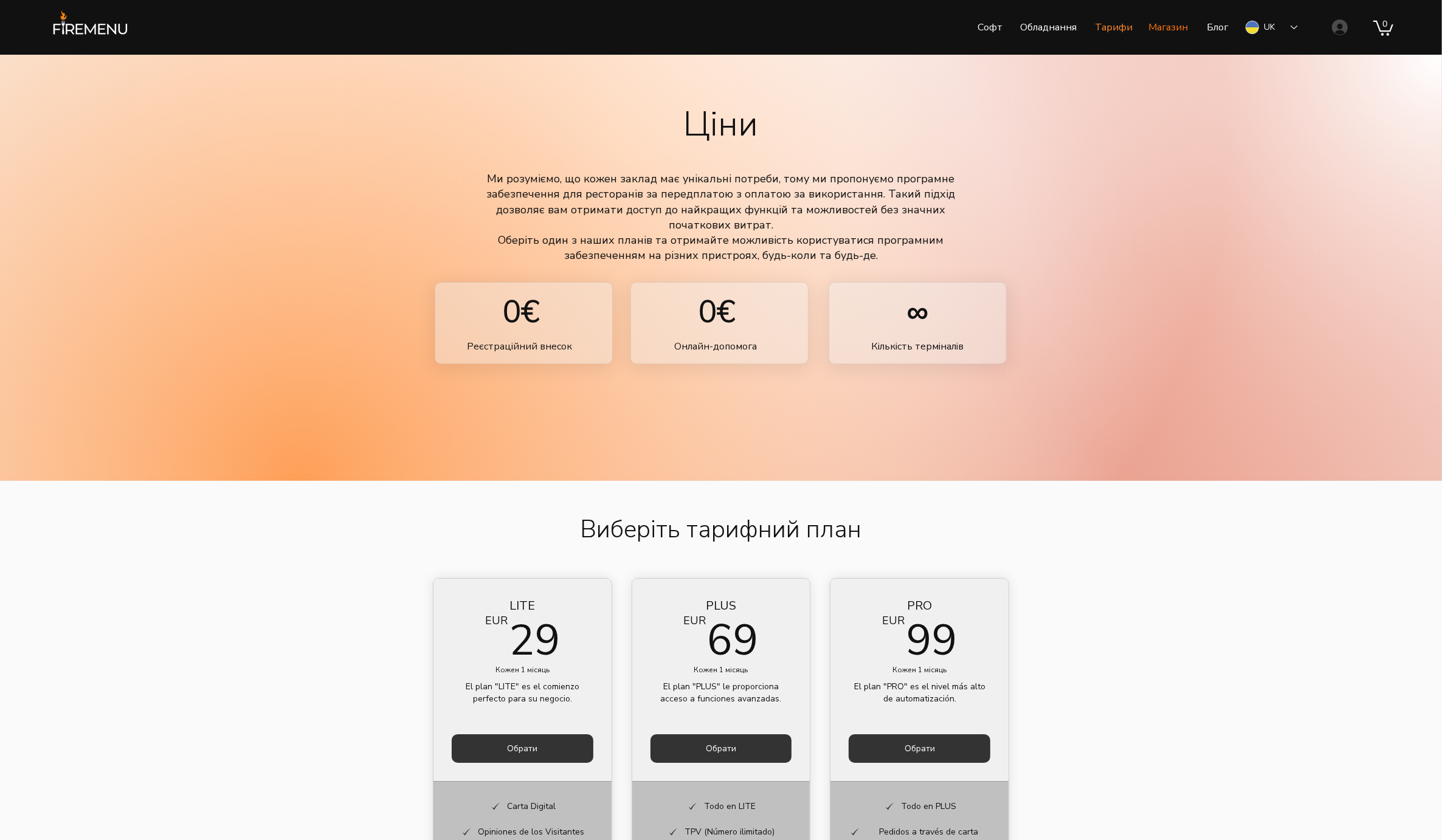
click at [1174, 33] on p "Магазин" at bounding box center [1167, 27] width 51 height 30
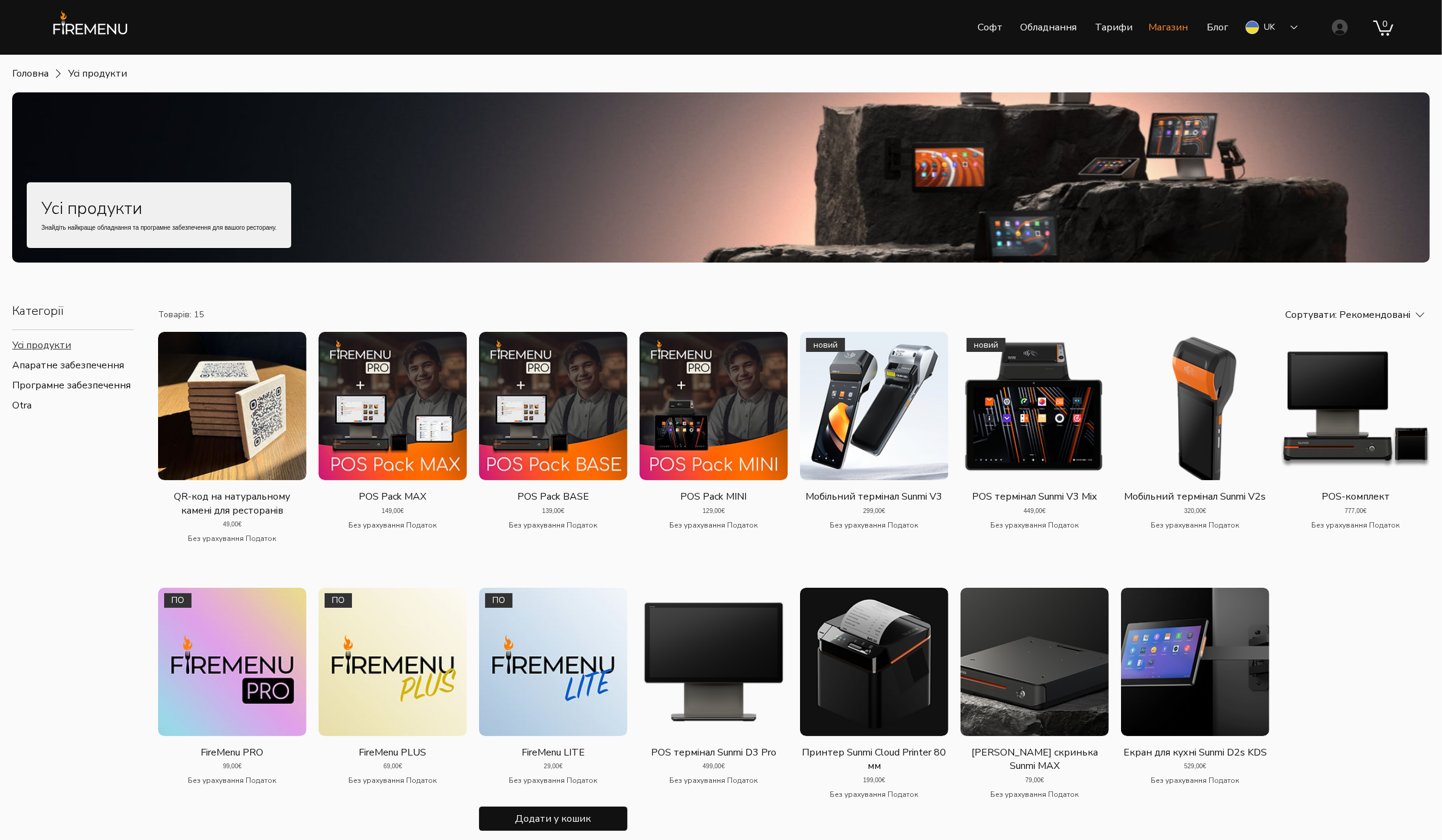
click at [558, 708] on img "Галерея FireMenu LITE. ПО" at bounding box center [553, 661] width 148 height 148
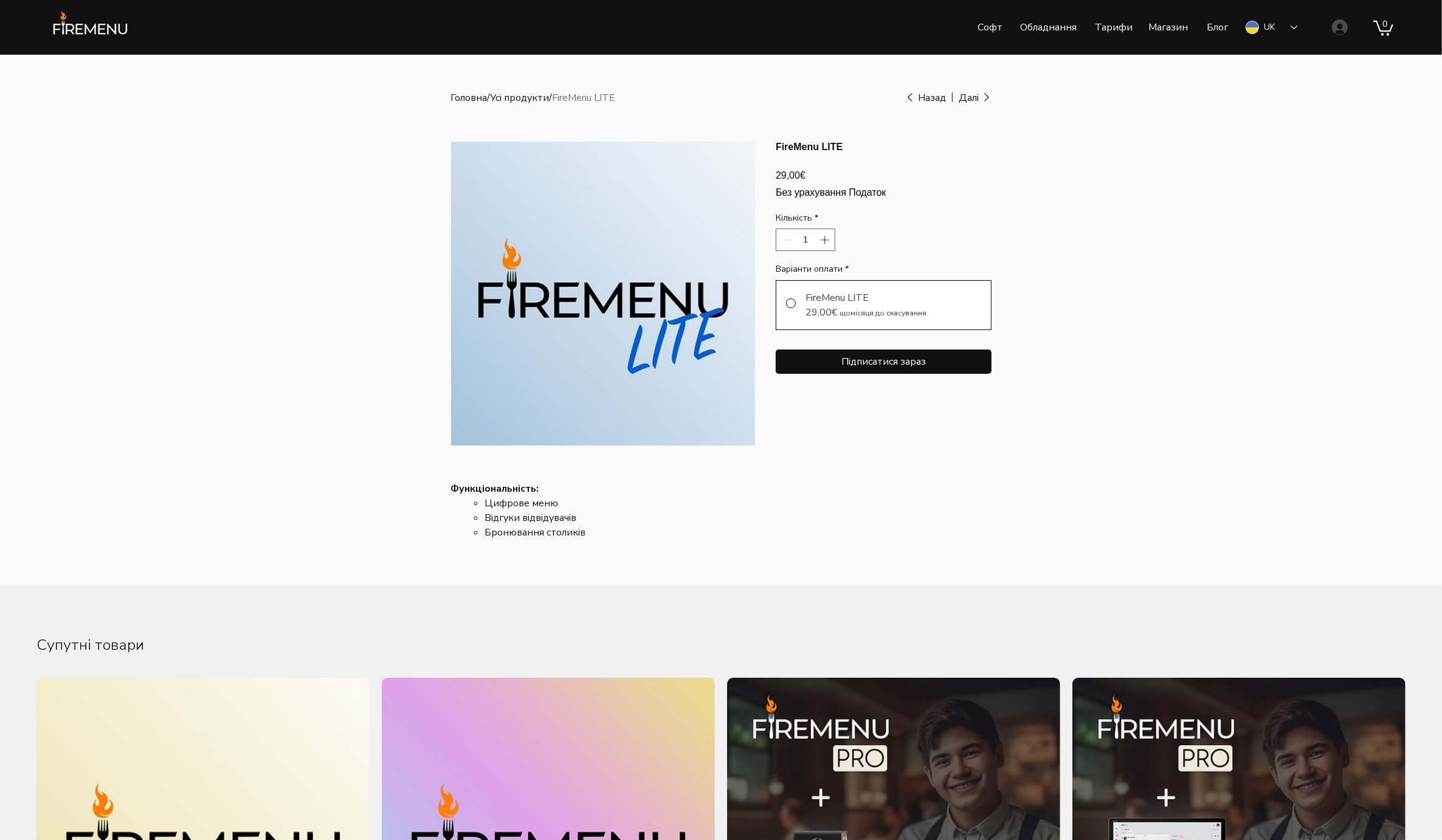
click at [836, 305] on div "FireMenu LITE" at bounding box center [866, 298] width 121 height 14
radio input "true"
click at [864, 368] on span "Підписатися зараз" at bounding box center [883, 361] width 85 height 12
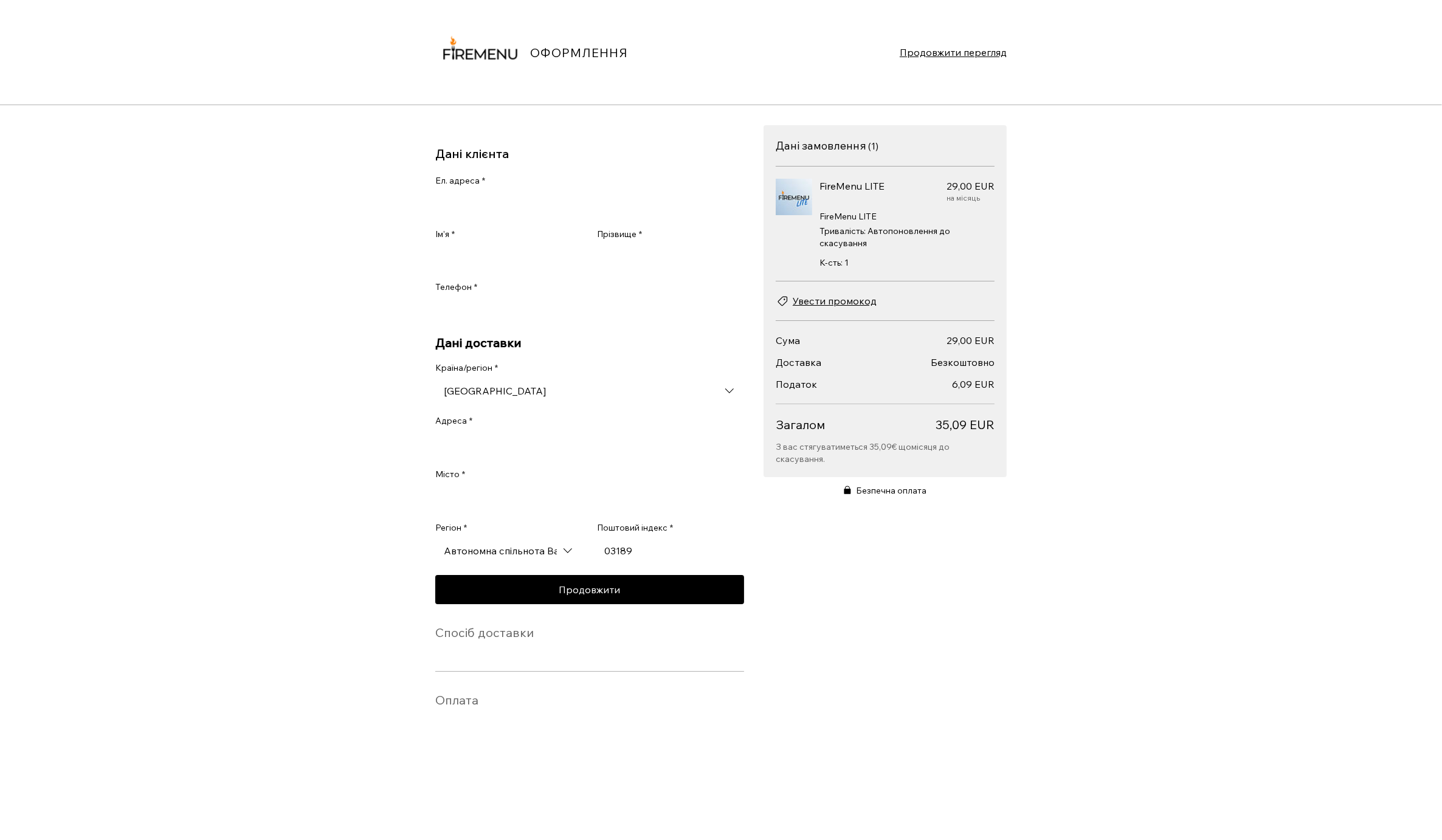
click at [605, 403] on input "[GEOGRAPHIC_DATA]" at bounding box center [589, 391] width 309 height 25
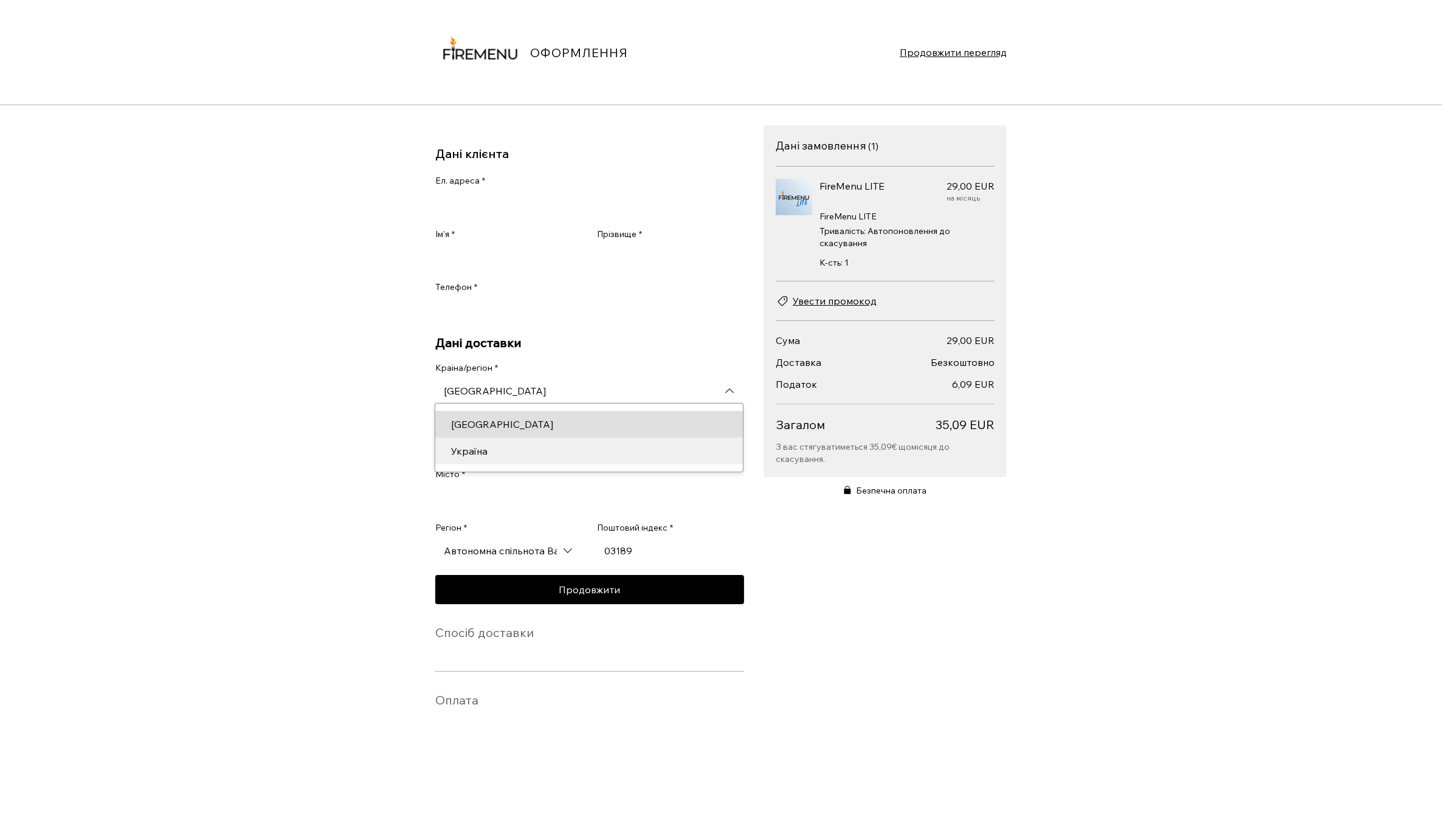
click at [584, 458] on div "Україна" at bounding box center [589, 451] width 291 height 14
type input "Україна"
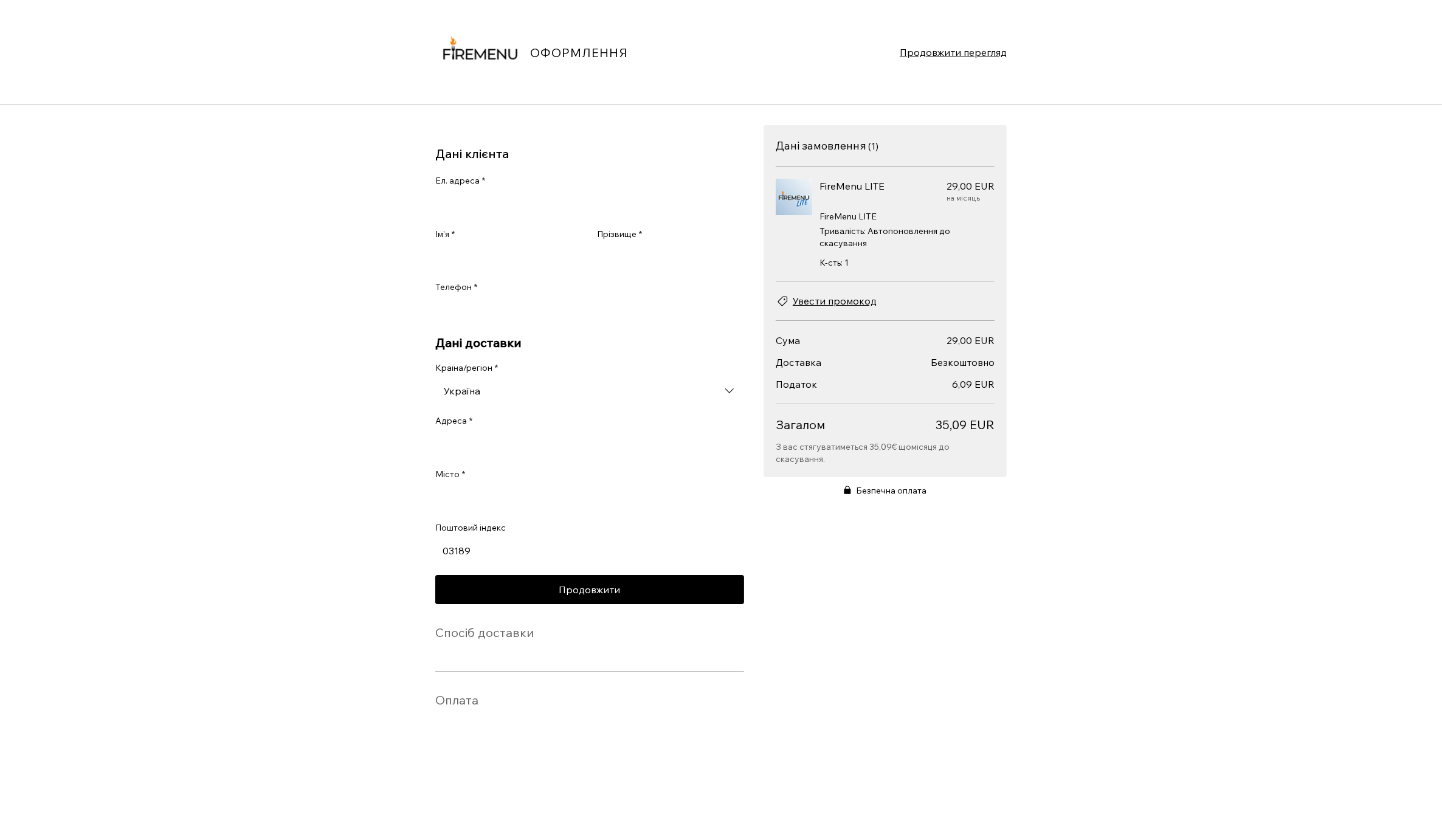
click at [602, 446] on input "Адреса *" at bounding box center [589, 445] width 309 height 25
click at [579, 199] on input "Ел. адреса *" at bounding box center [586, 205] width 302 height 25
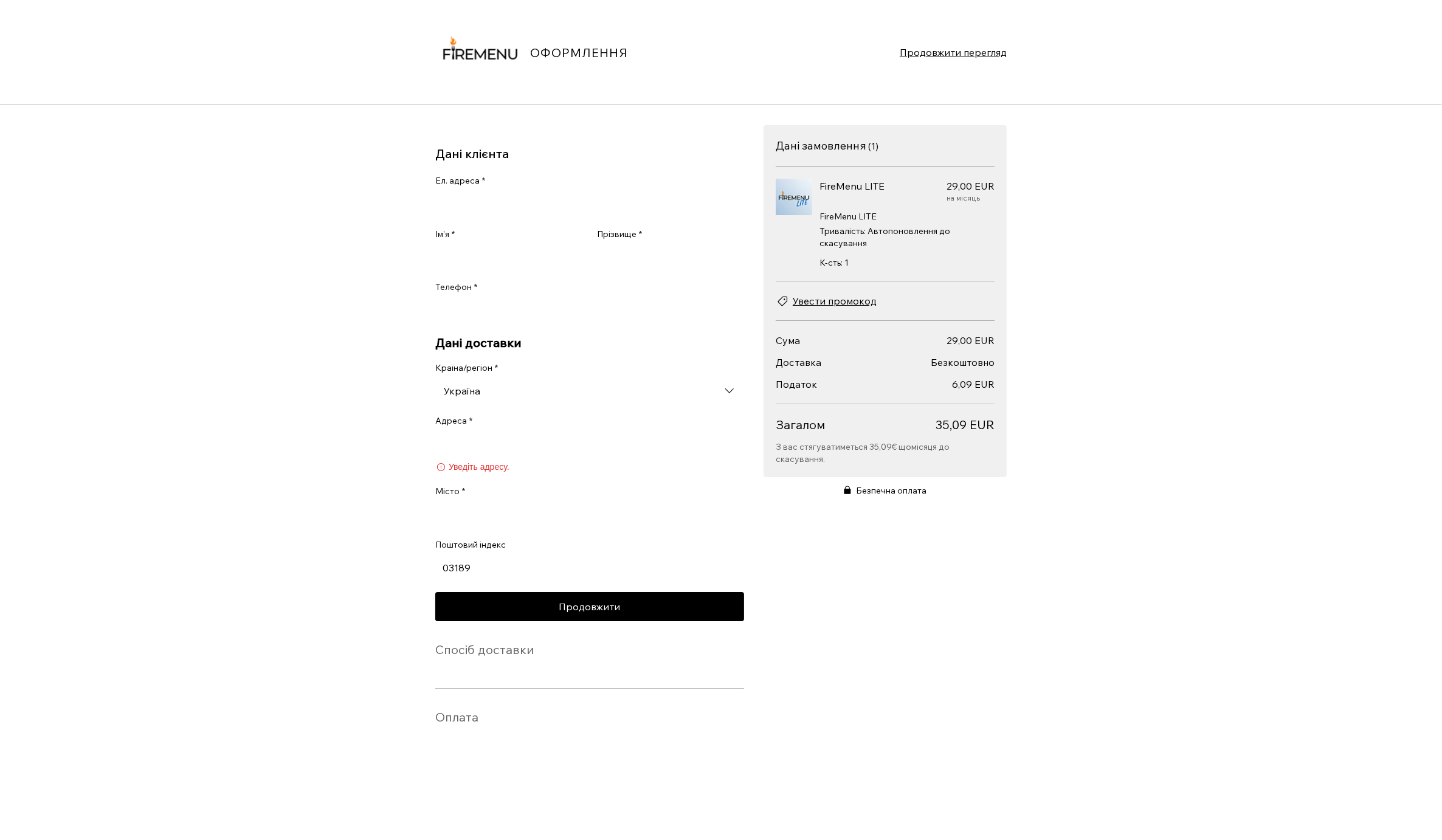
type input "[EMAIL_ADDRESS][DOMAIN_NAME]"
click at [527, 447] on input "Адреса *" at bounding box center [589, 445] width 309 height 25
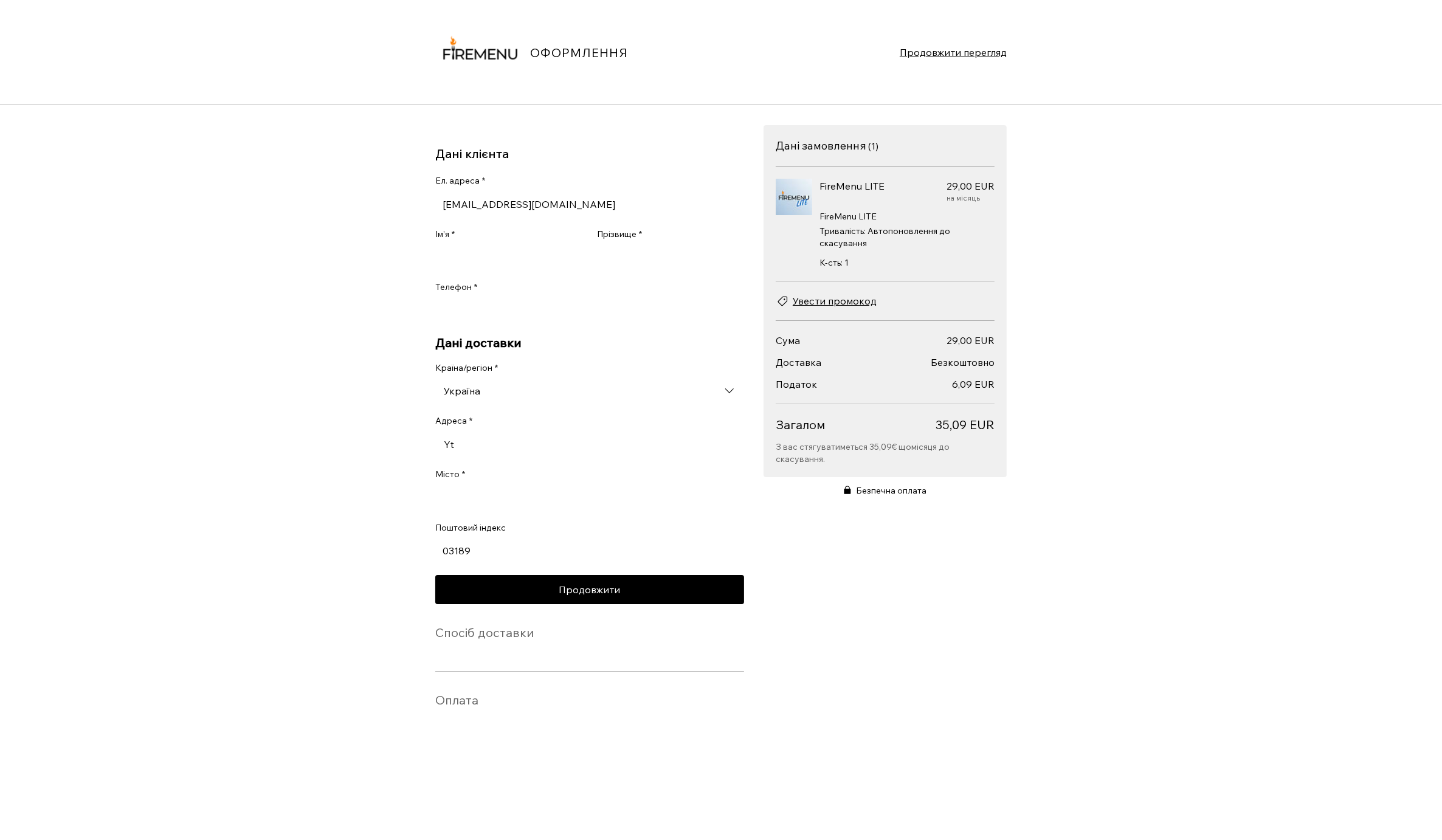
type input "Y"
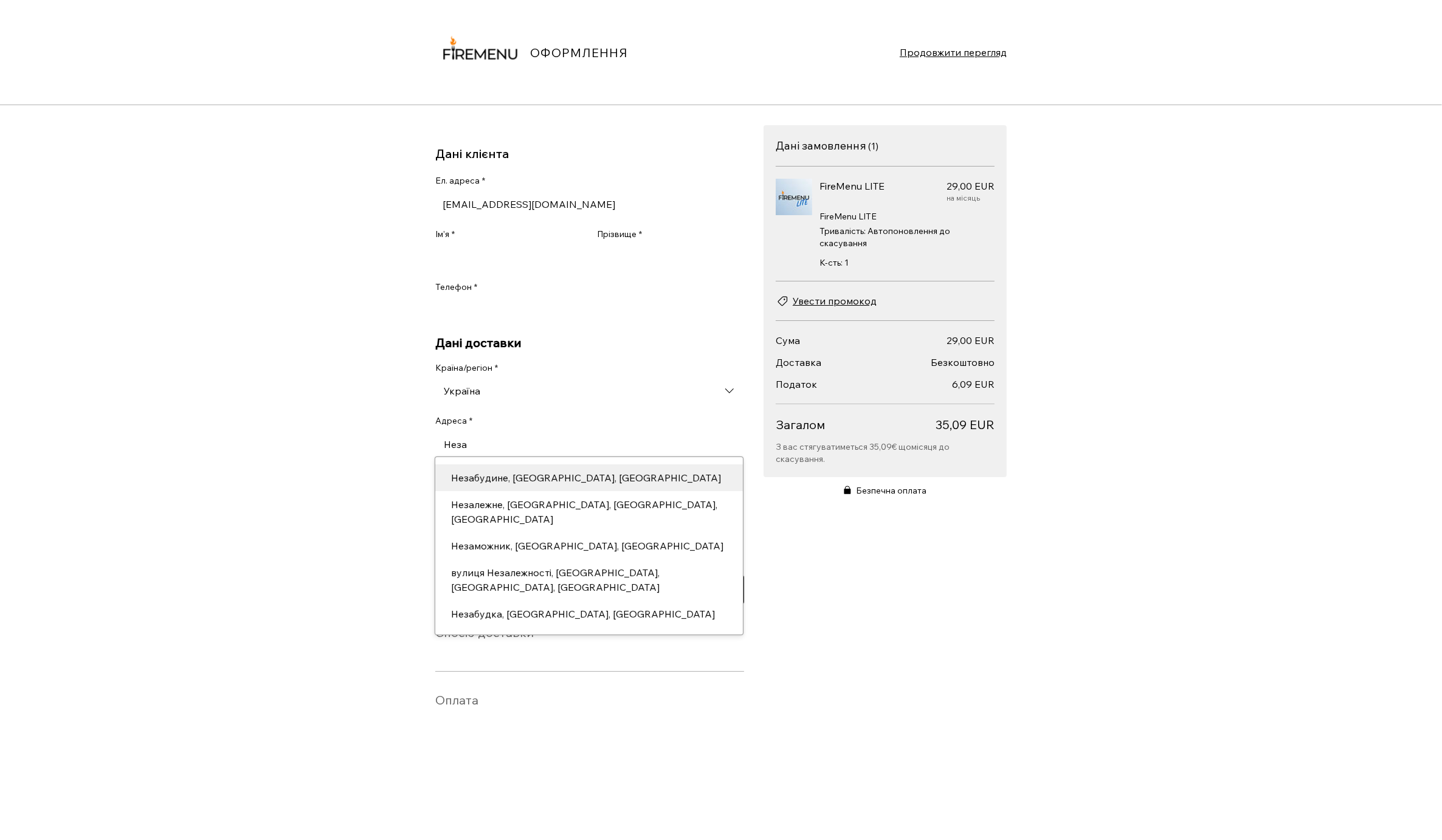
click at [566, 485] on div "Незабудине, [GEOGRAPHIC_DATA], [GEOGRAPHIC_DATA]" at bounding box center [589, 478] width 291 height 14
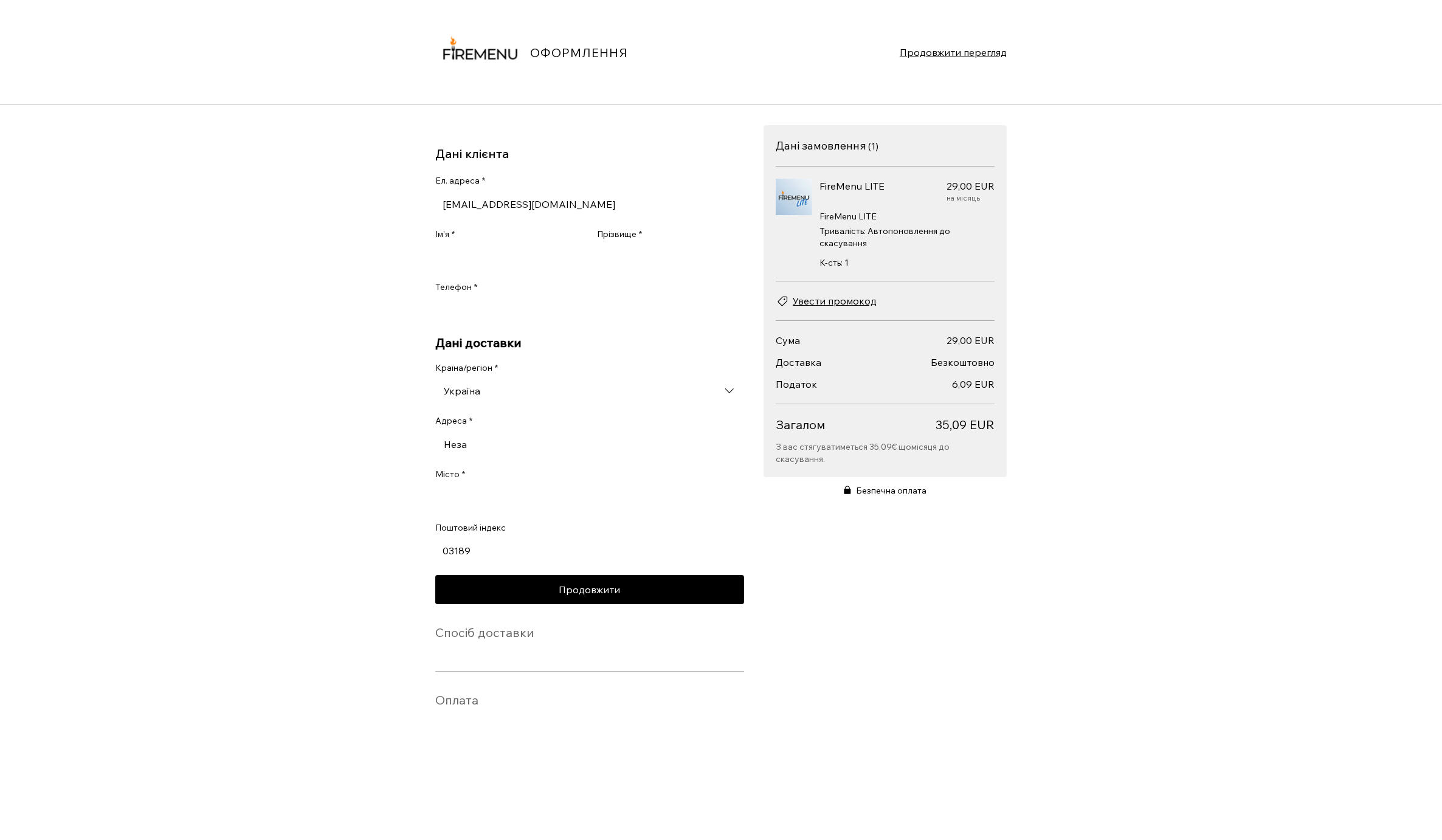
type input "Незабудине"
type input "52432"
type input "Незабудине"
click at [780, 544] on div "Дані замовлення ( 1 ) Кількість позицій: 1 FireMenu LITE 29,00 EUR Ціна 29,00 E…" at bounding box center [885, 335] width 243 height 420
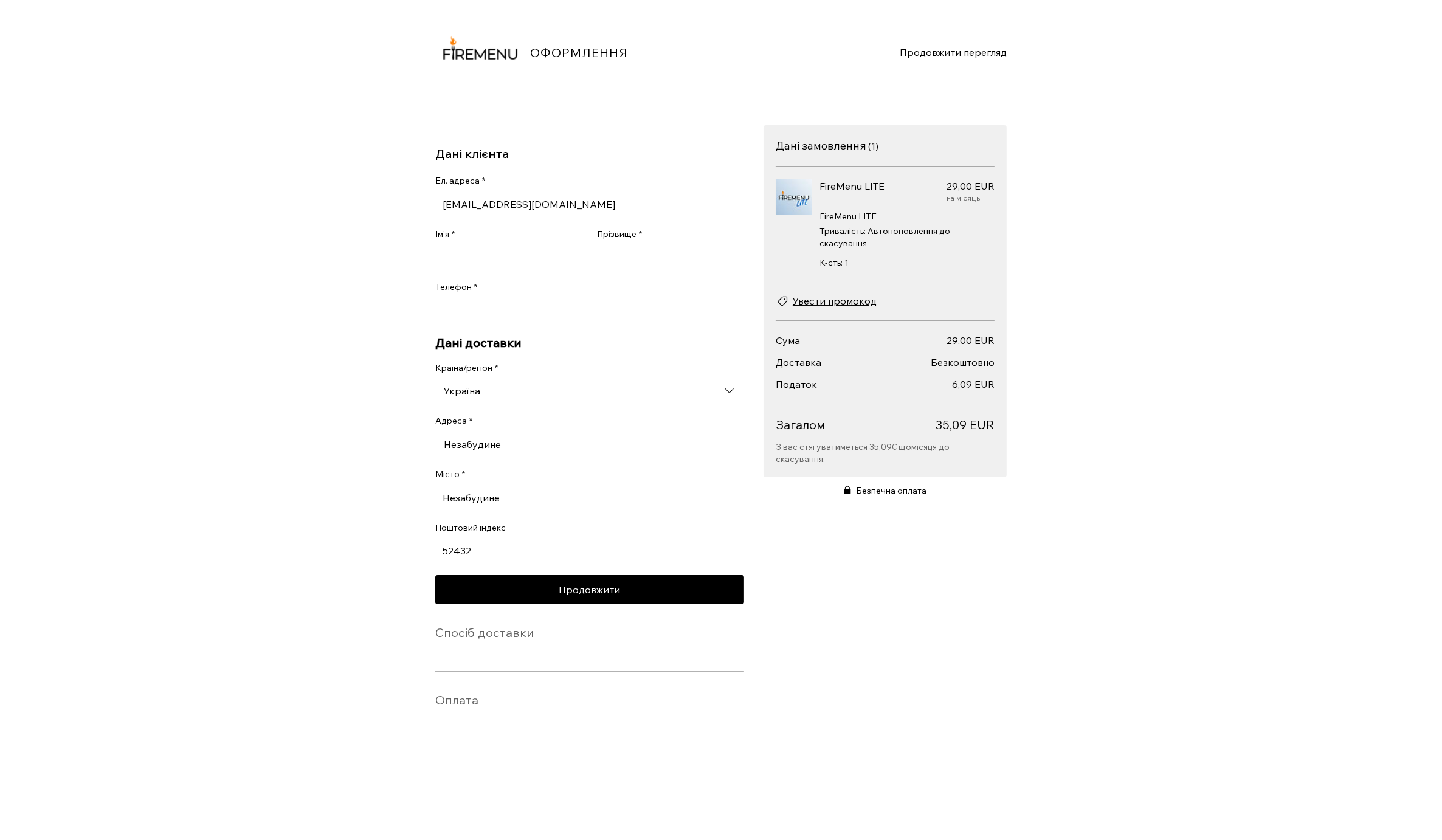
click at [591, 403] on input "Україна" at bounding box center [589, 391] width 309 height 25
click at [317, 423] on div "ОФОРМЛЕННЯ Продовжити перегляд Дані клієнта Ел. адреса * [EMAIL_ADDRESS][DOMAIN…" at bounding box center [721, 420] width 1442 height 840
click at [600, 594] on span "Продовжити" at bounding box center [589, 589] width 61 height 9
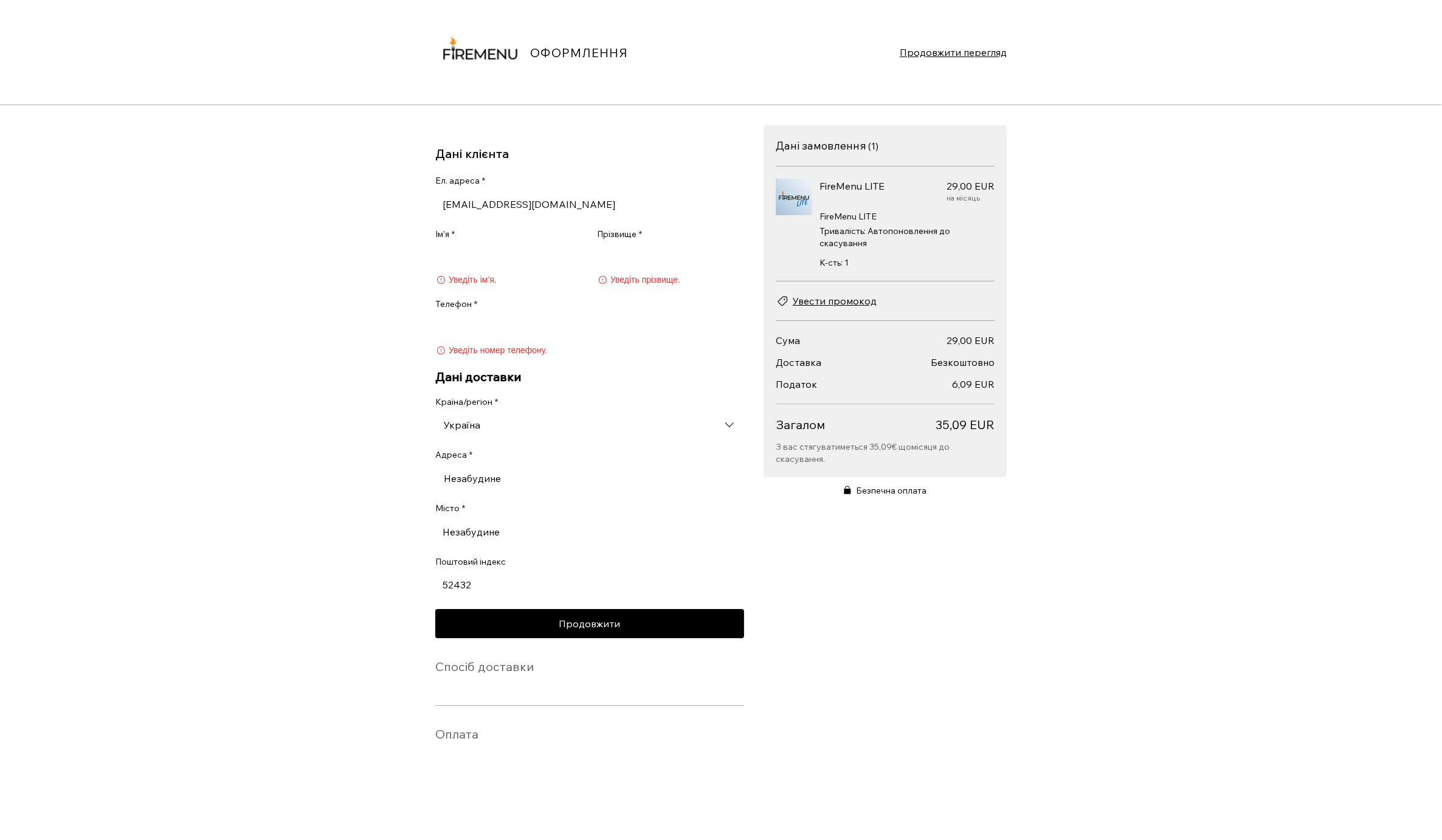
click at [498, 265] on input "Ім’я *" at bounding box center [505, 257] width 140 height 25
type input "Maksym"
click at [620, 273] on div "Уведіть прізвище." at bounding box center [670, 265] width 147 height 41
click at [631, 268] on input "Прізвище *" at bounding box center [666, 257] width 140 height 25
type input "Popov"
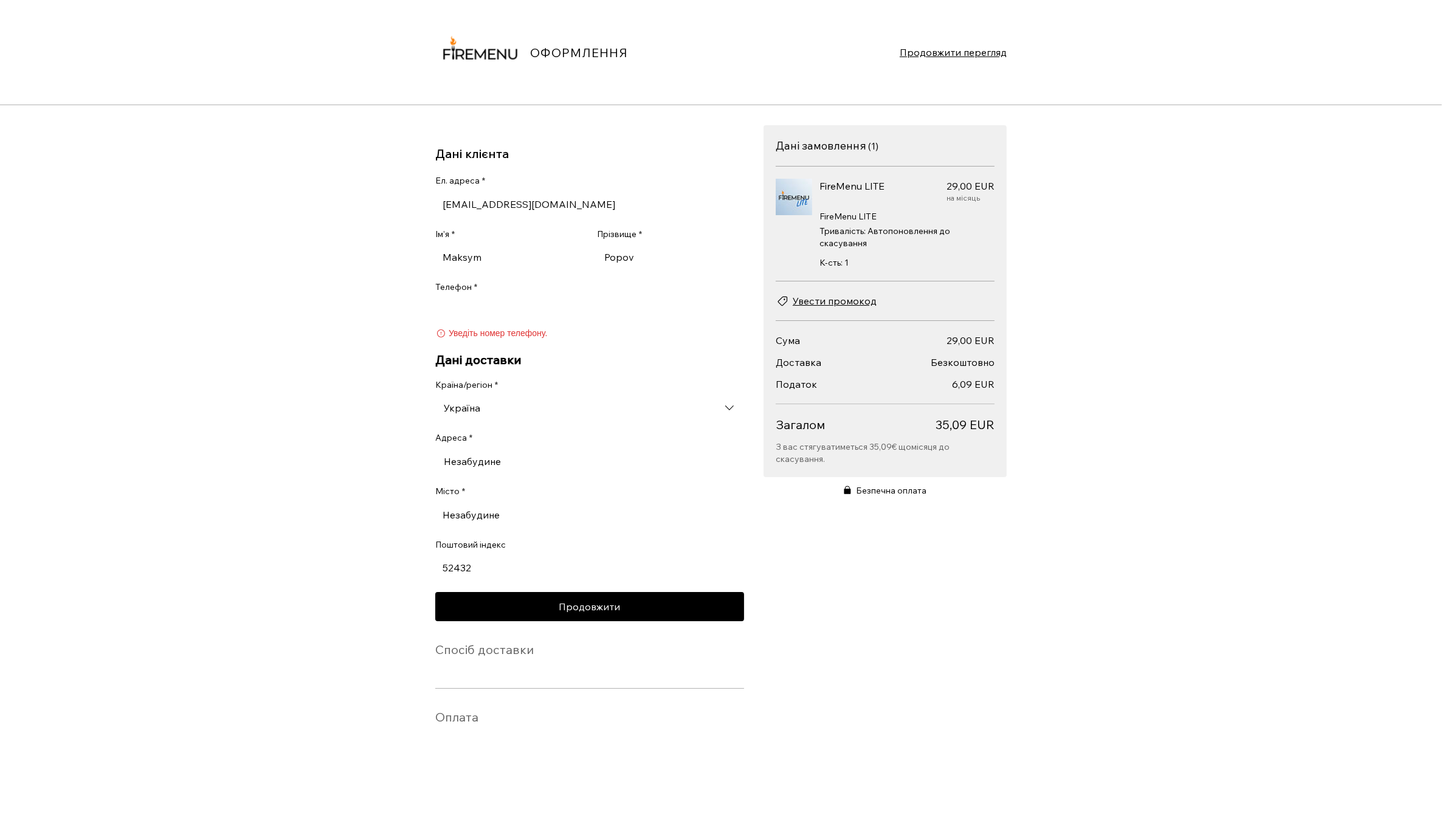
click at [587, 320] on input "Телефон *" at bounding box center [586, 311] width 302 height 25
type input "[PHONE_NUMBER]"
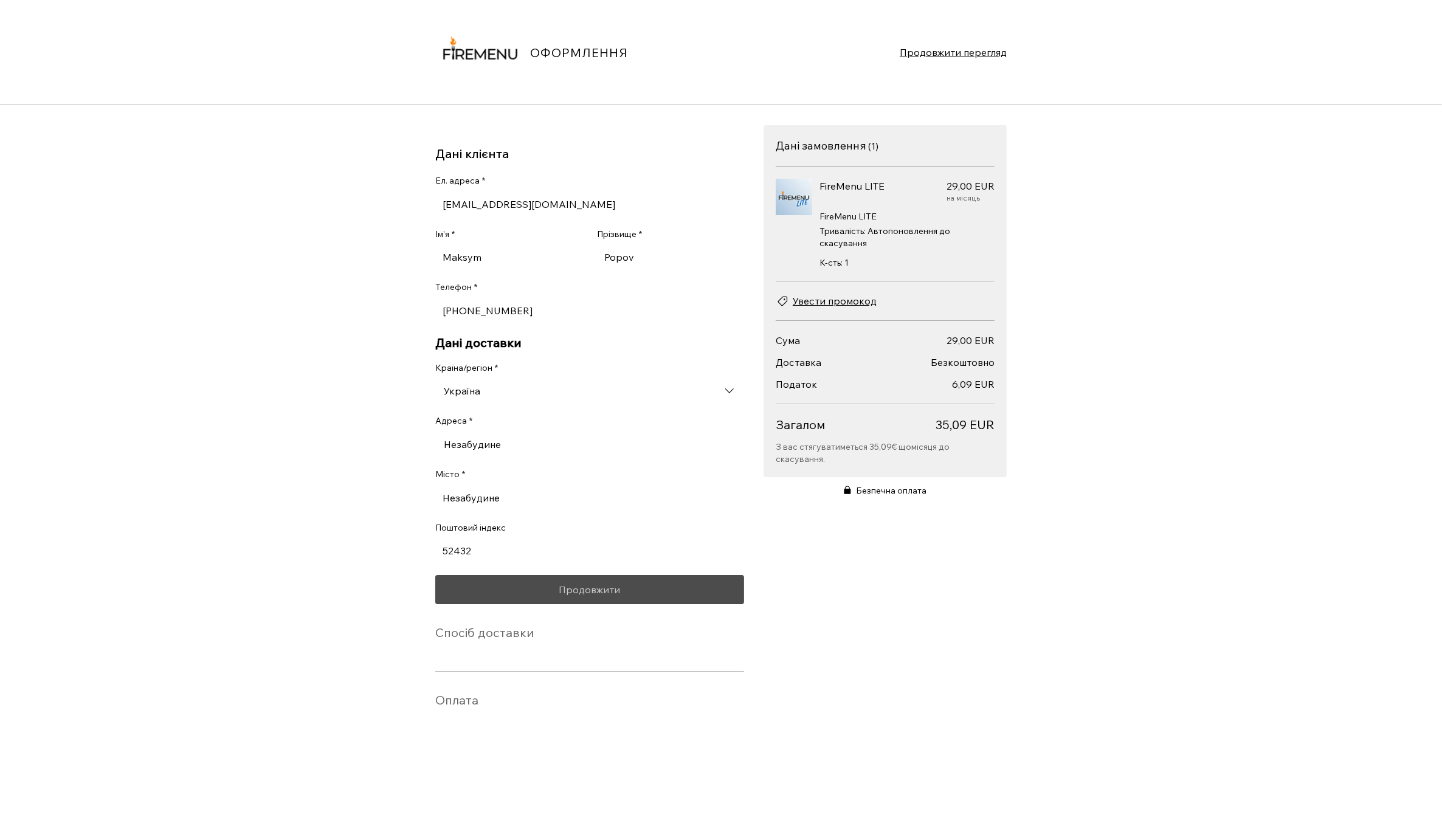
click at [597, 594] on span "Продовжити" at bounding box center [589, 589] width 61 height 9
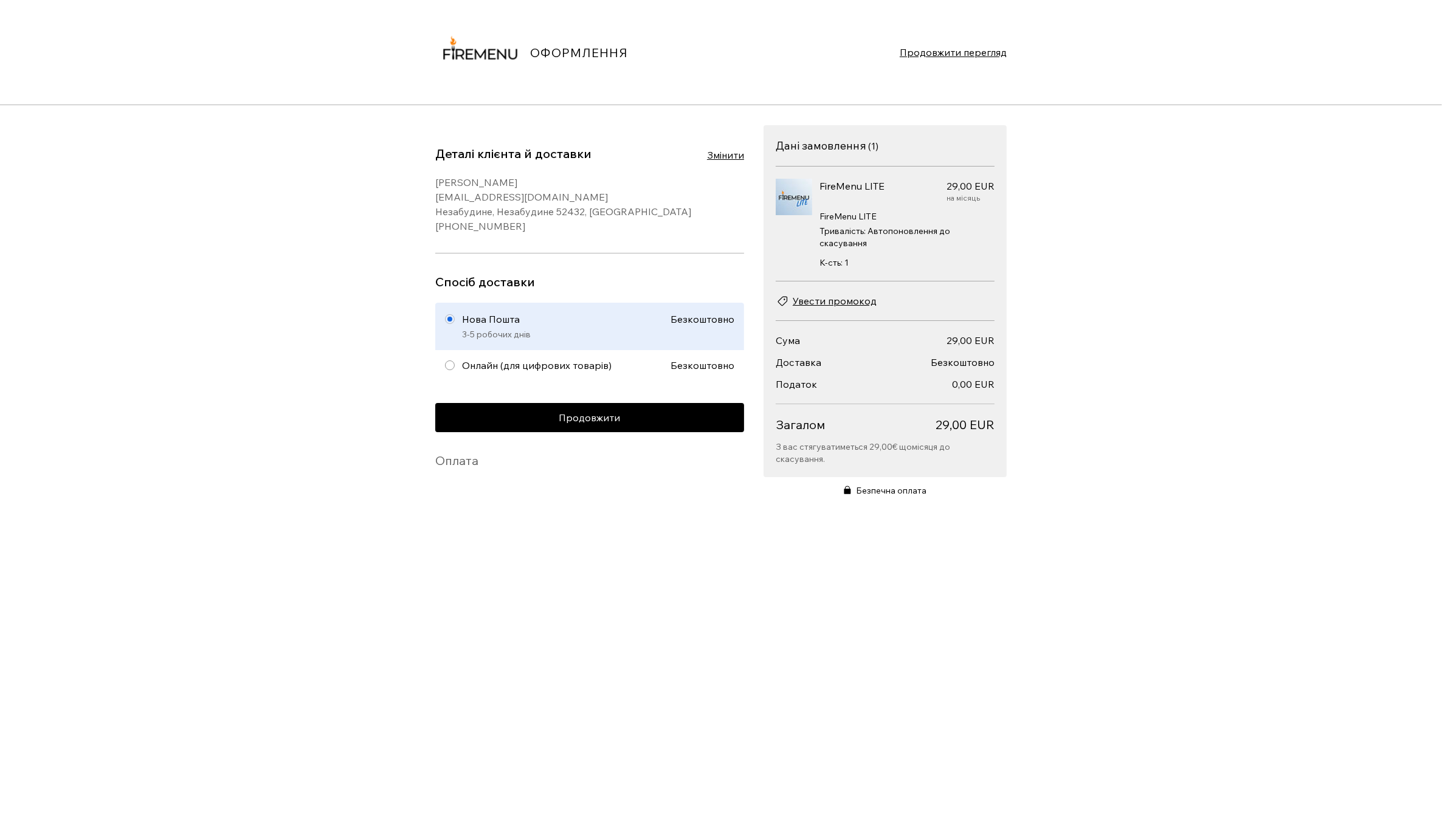
click at [585, 363] on div "Онлайн (для цифрових товарів)" at bounding box center [566, 365] width 208 height 14
radio input "false"
radio input "true"
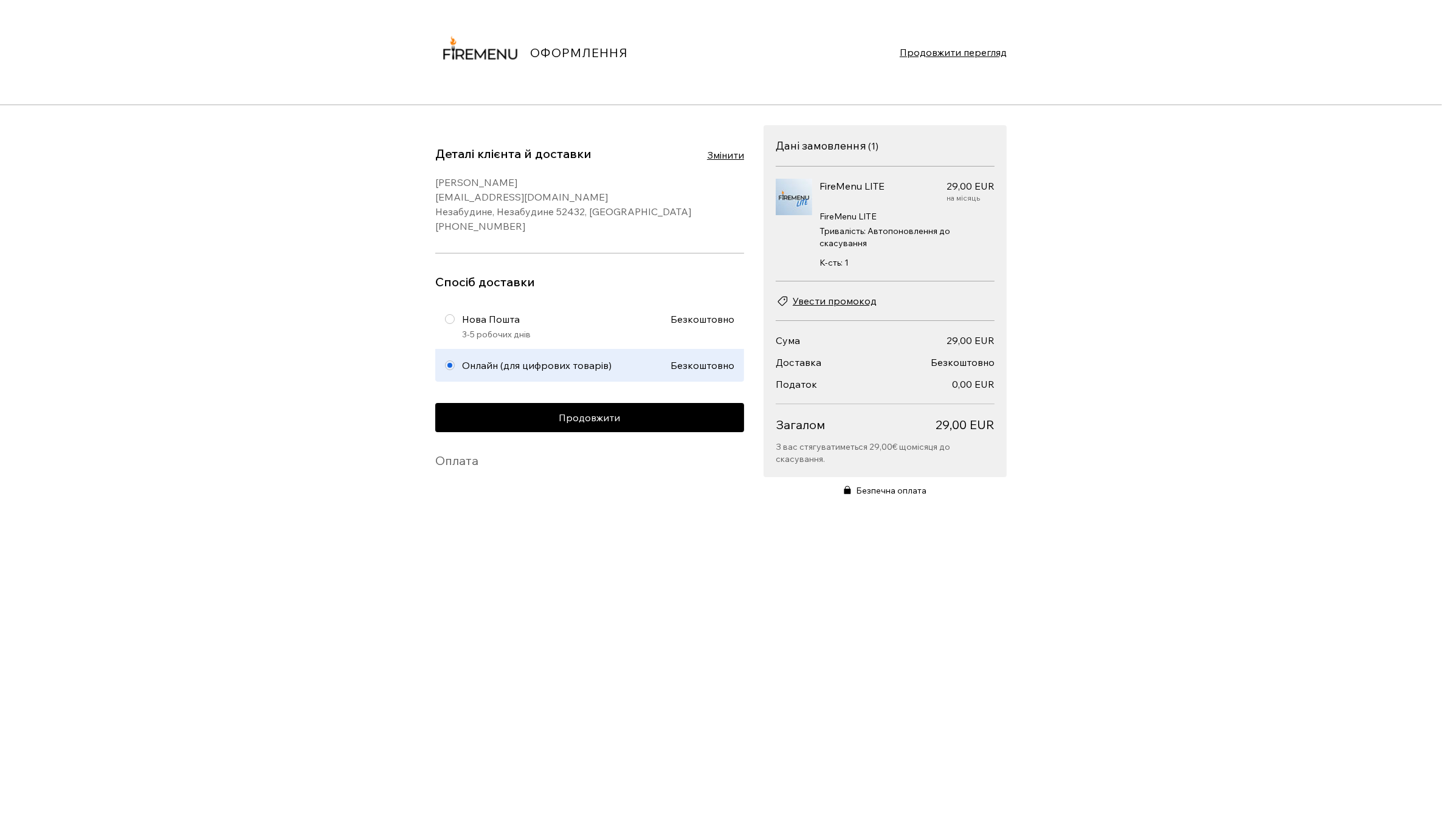
click at [570, 673] on div "ОФОРМЛЕННЯ Продовжити перегляд Деталі клієнта й доставки Змінити [PERSON_NAME] …" at bounding box center [721, 420] width 1442 height 840
click at [601, 418] on span "Продовжити" at bounding box center [589, 417] width 61 height 9
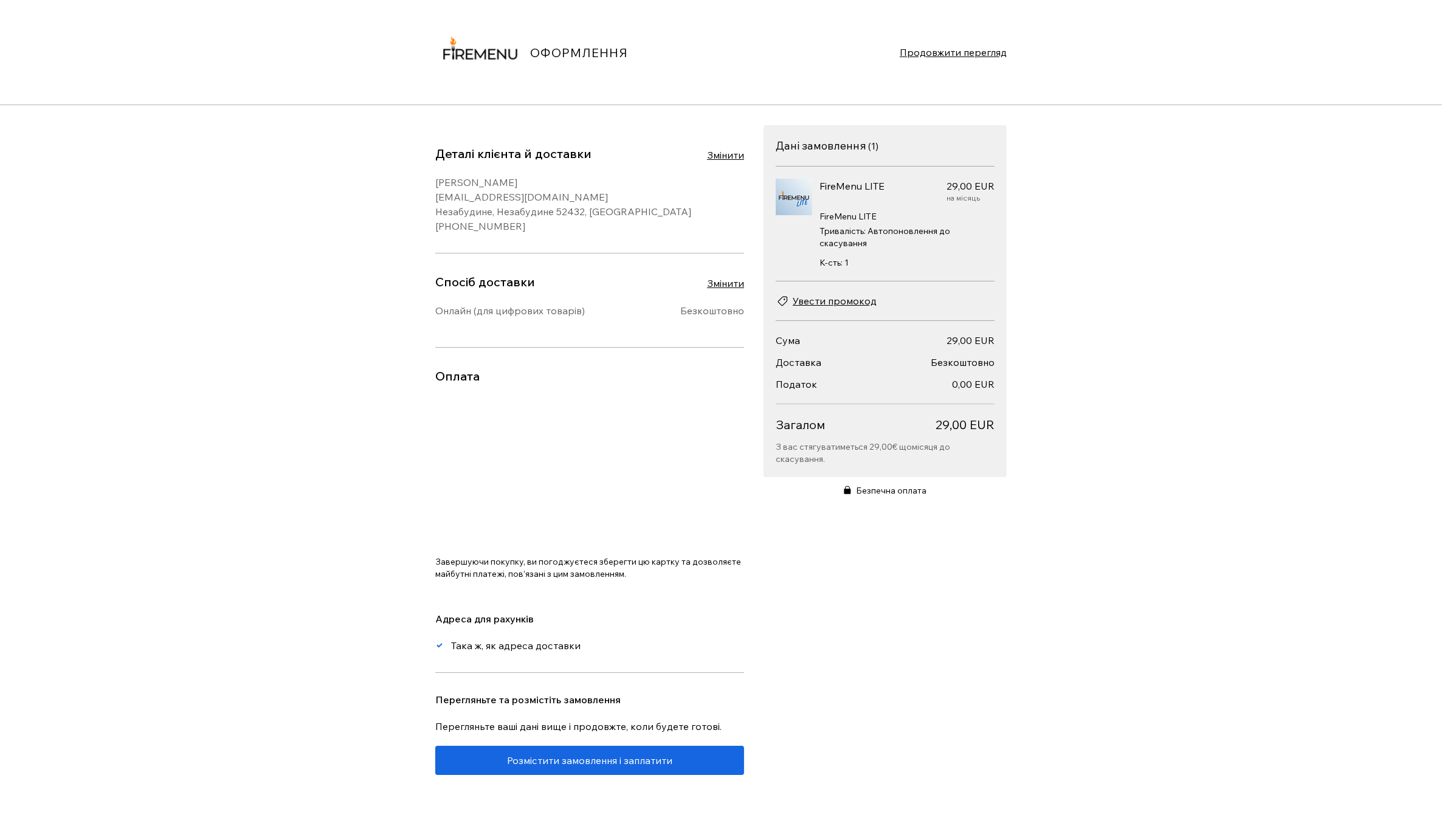
click at [377, 544] on div "ОФОРМЛЕННЯ Продовжити перегляд Деталі клієнта й доставки Змінити [PERSON_NAME] …" at bounding box center [721, 420] width 1442 height 840
click at [495, 49] on img at bounding box center [480, 52] width 90 height 90
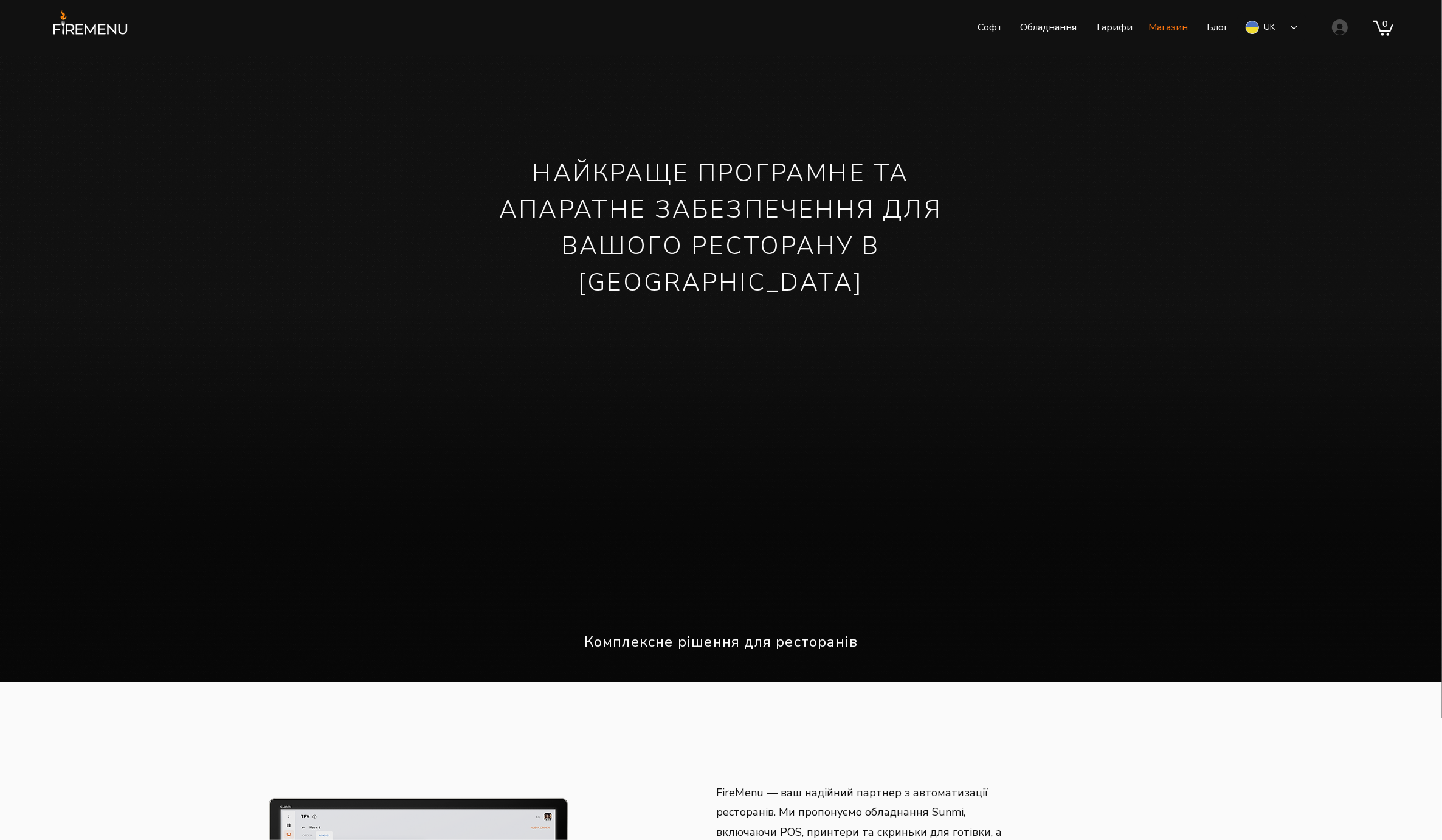
click at [1169, 31] on p "Магазин" at bounding box center [1167, 27] width 51 height 30
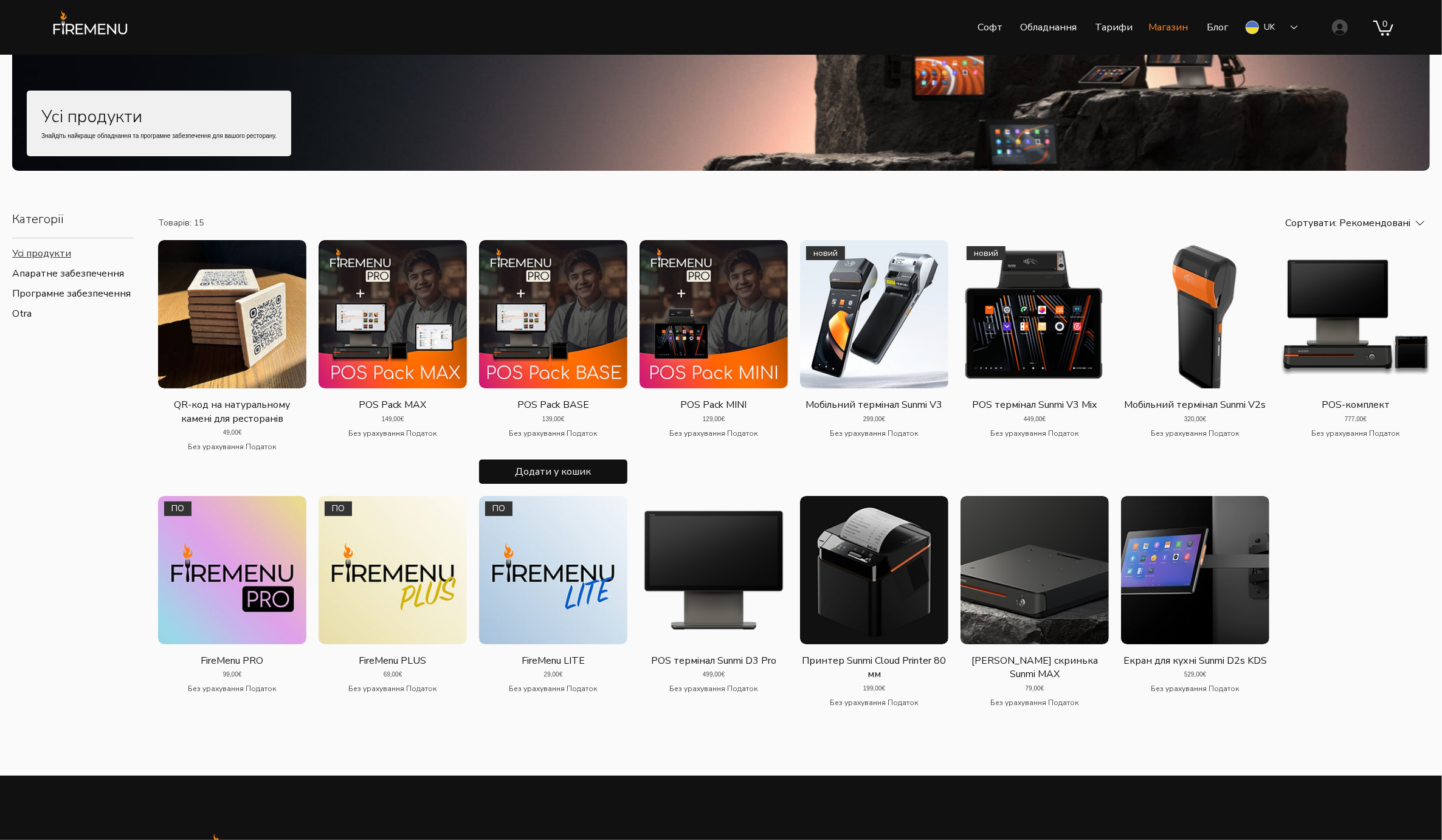
scroll to position [137, 0]
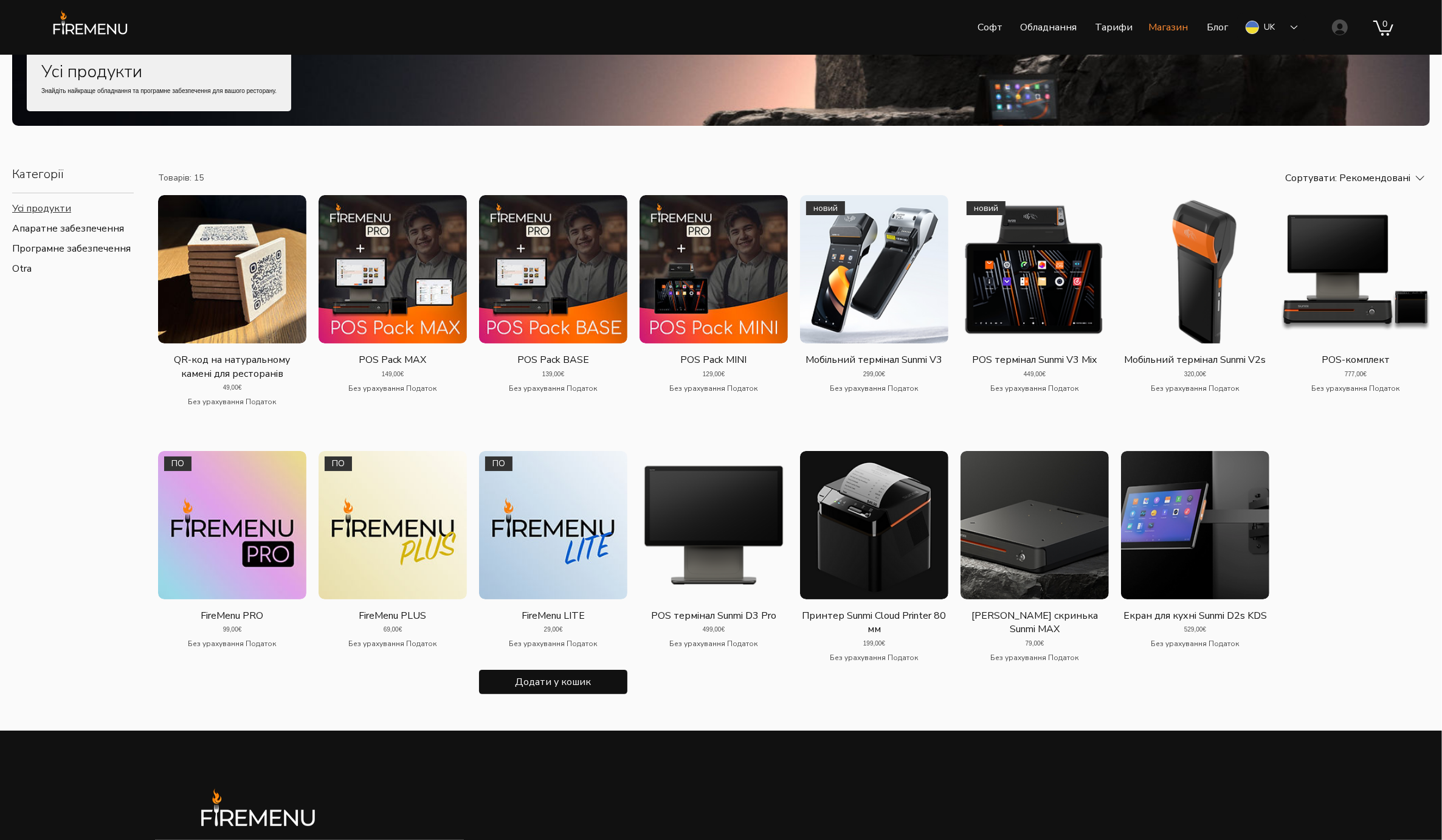
click at [560, 599] on img "Галерея FireMenu LITE. ПО" at bounding box center [553, 525] width 148 height 148
